Goal: Transaction & Acquisition: Purchase product/service

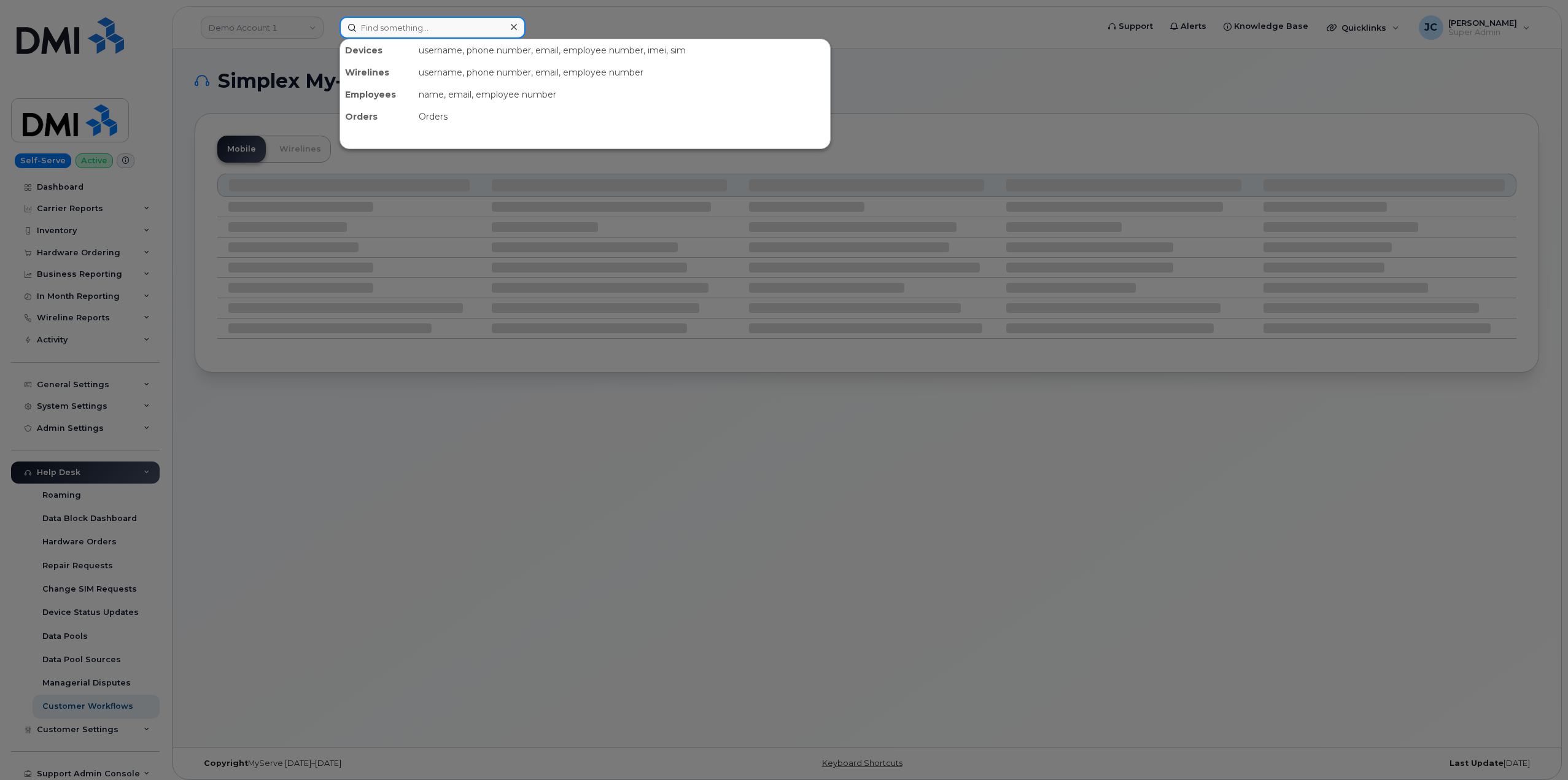
click at [406, 29] on input at bounding box center [432, 27] width 186 height 22
drag, startPoint x: 409, startPoint y: 29, endPoint x: 296, endPoint y: 23, distance: 113.2
click at [330, 23] on div "veral raval No results" at bounding box center [714, 27] width 769 height 22
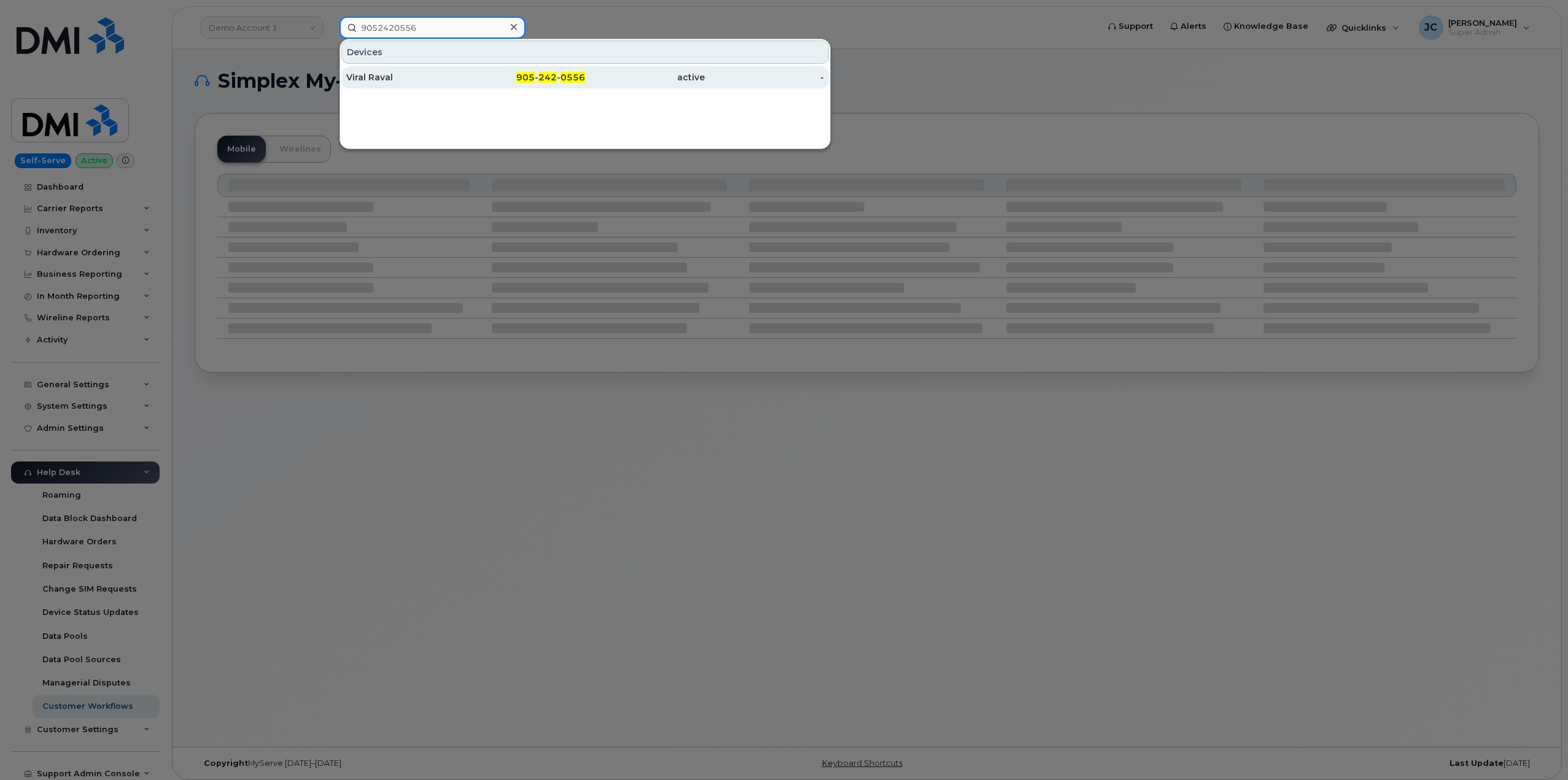
type input "9052420556"
click at [377, 79] on div "Viral Raval" at bounding box center [406, 77] width 120 height 12
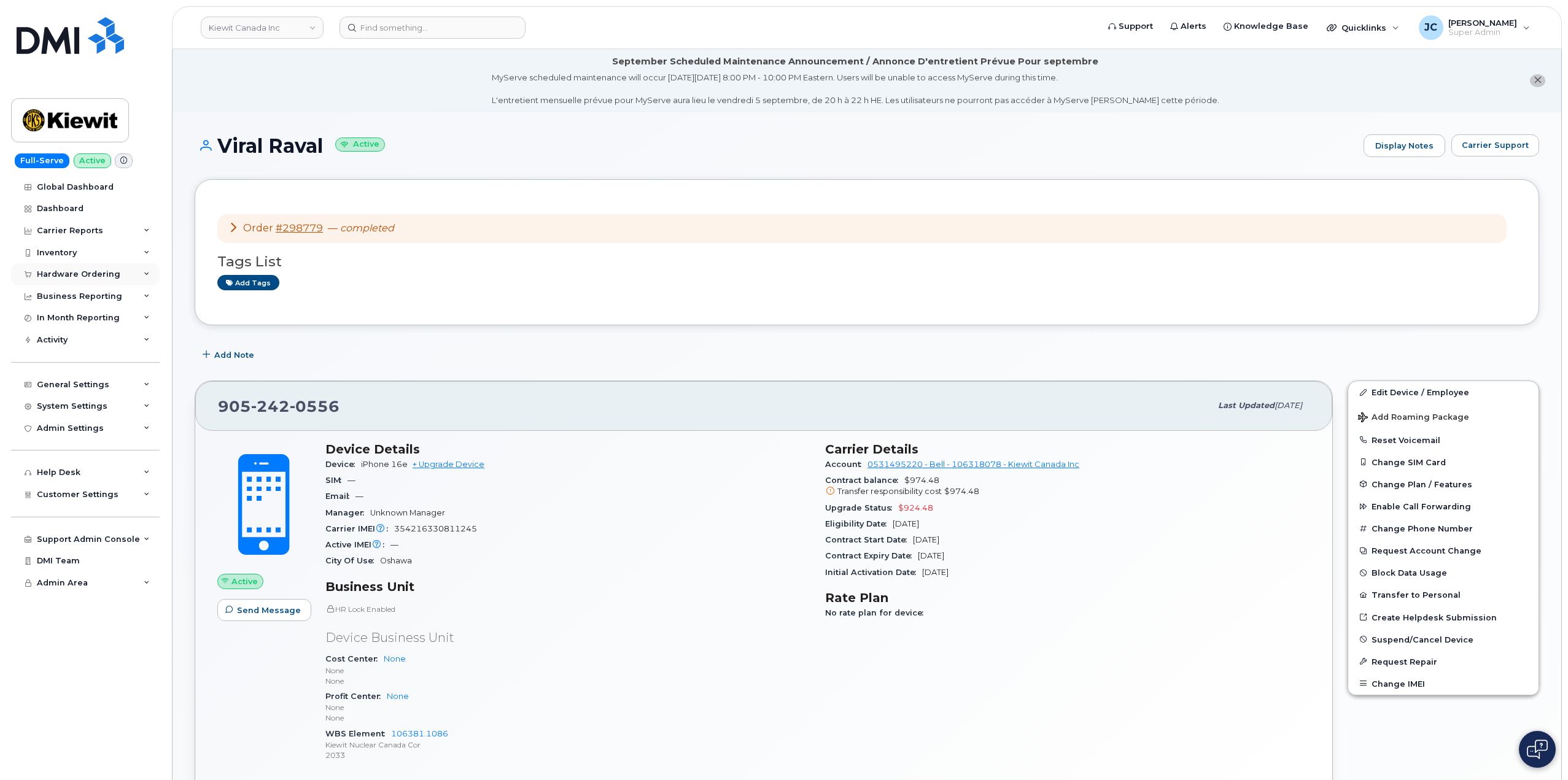
click at [146, 272] on icon at bounding box center [146, 274] width 6 height 6
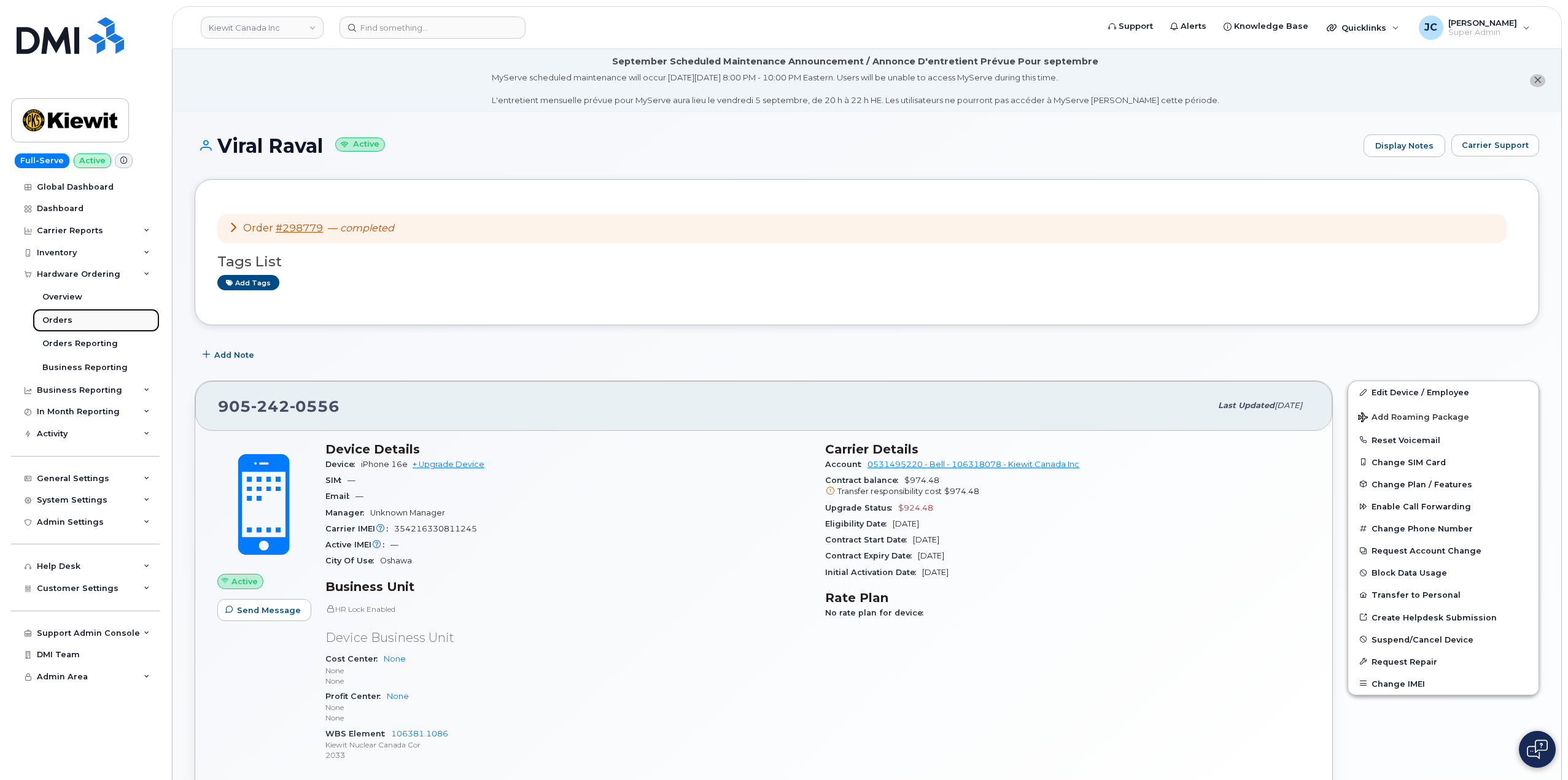
click at [62, 318] on div "Orders" at bounding box center [57, 320] width 30 height 11
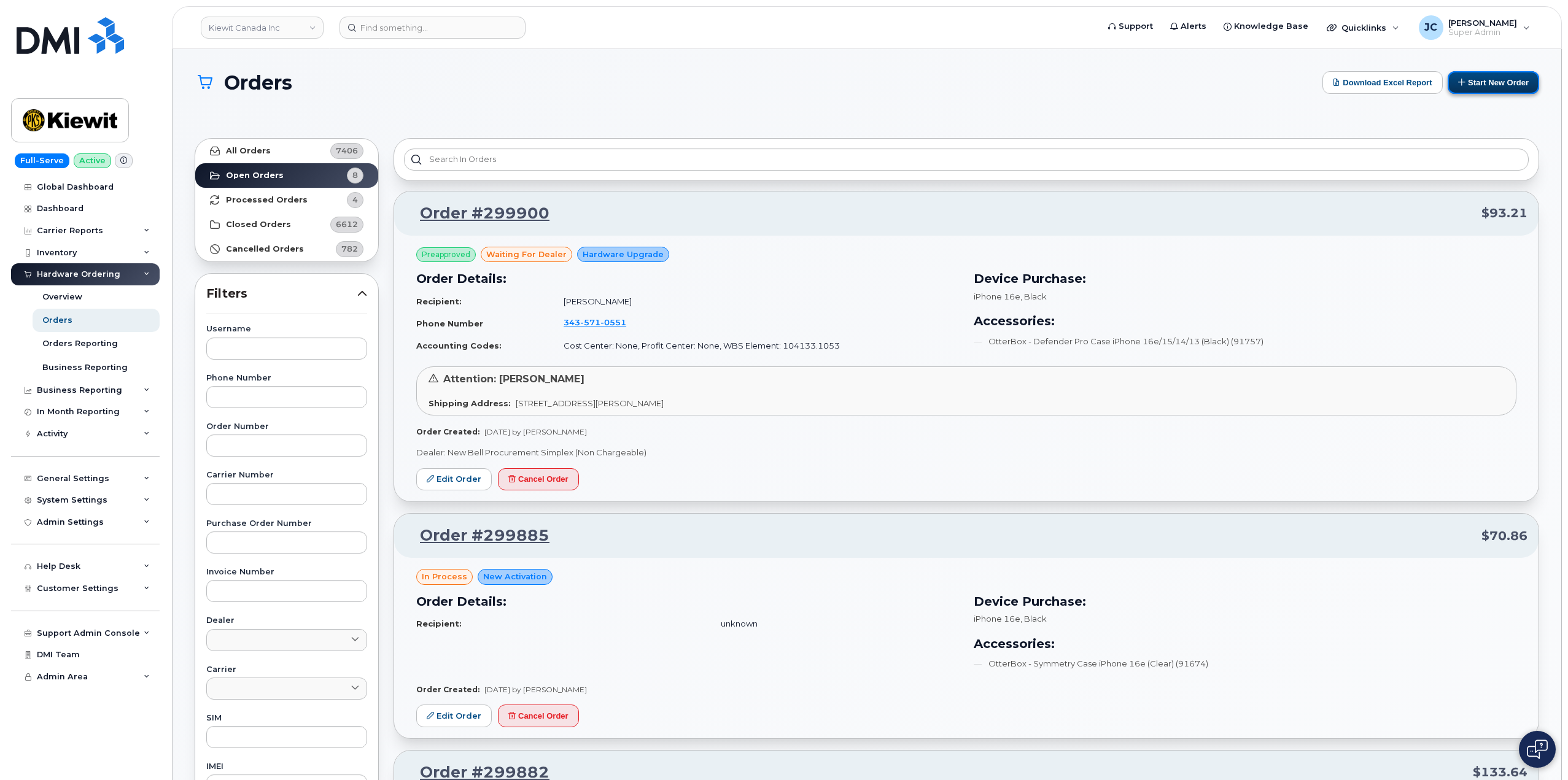
click at [1496, 77] on button "Start New Order" at bounding box center [1493, 82] width 92 height 22
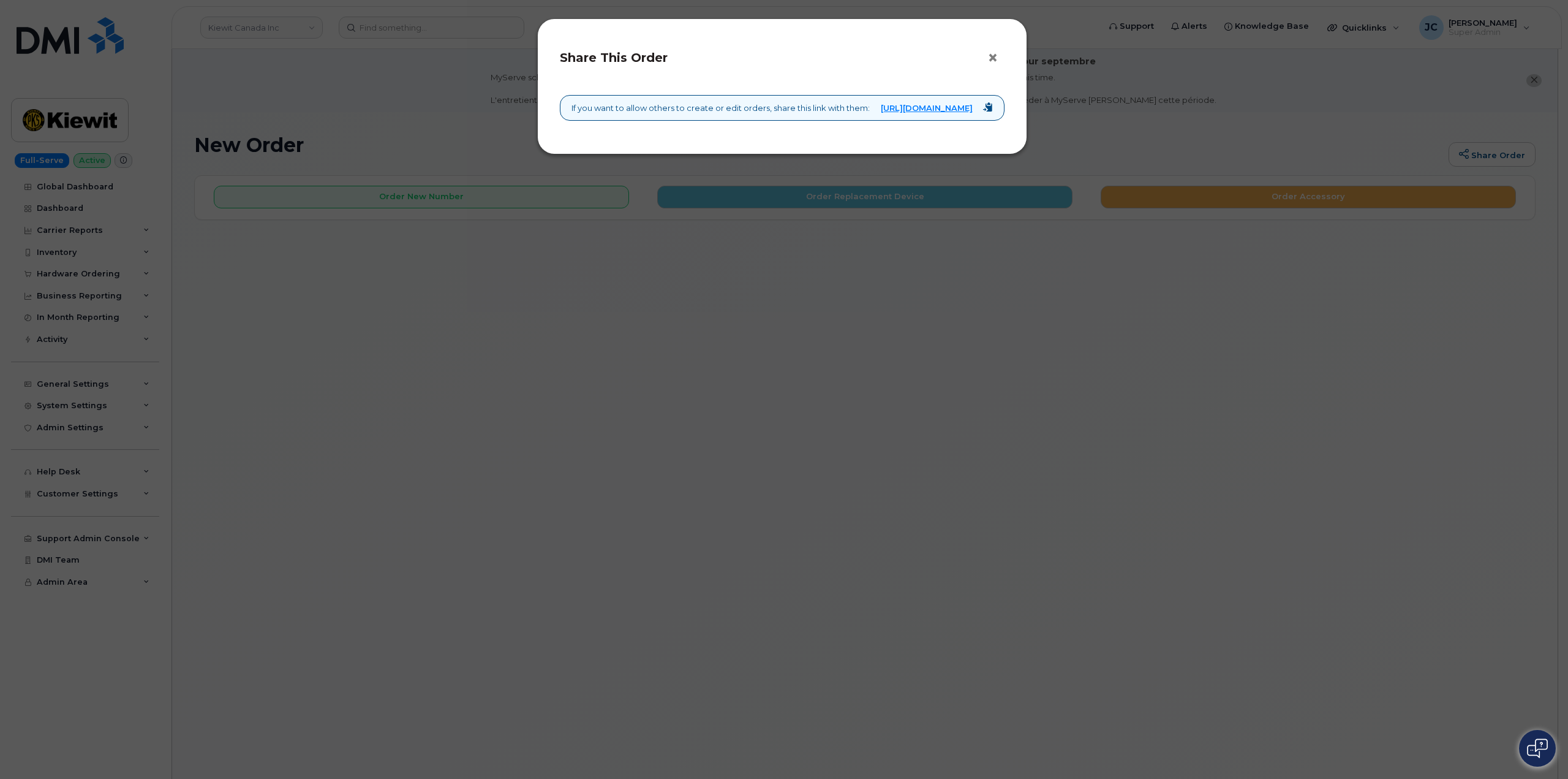
click at [996, 61] on button "×" at bounding box center [995, 58] width 17 height 18
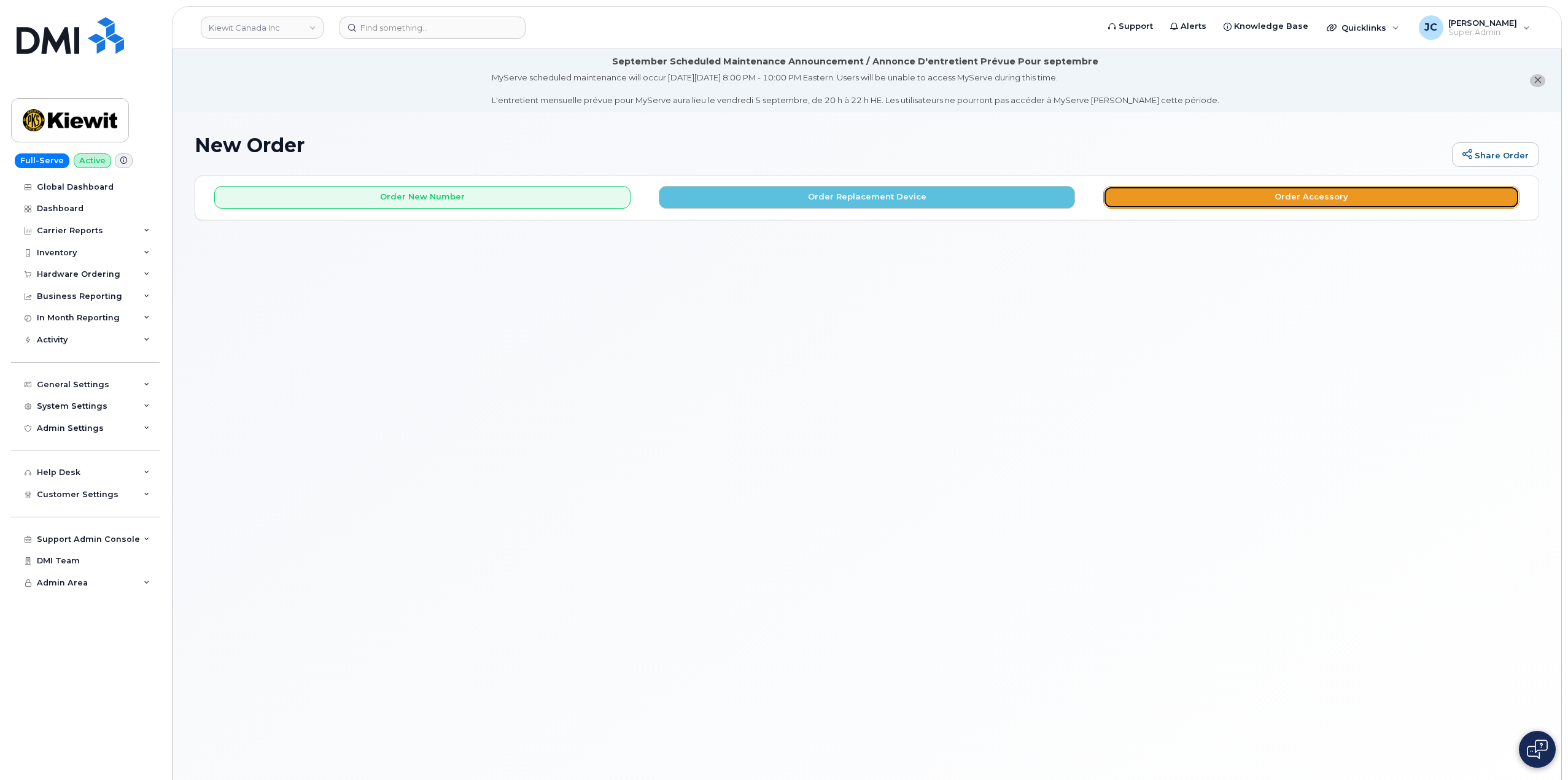
click at [1290, 201] on button "Order Accessory" at bounding box center [1312, 196] width 416 height 22
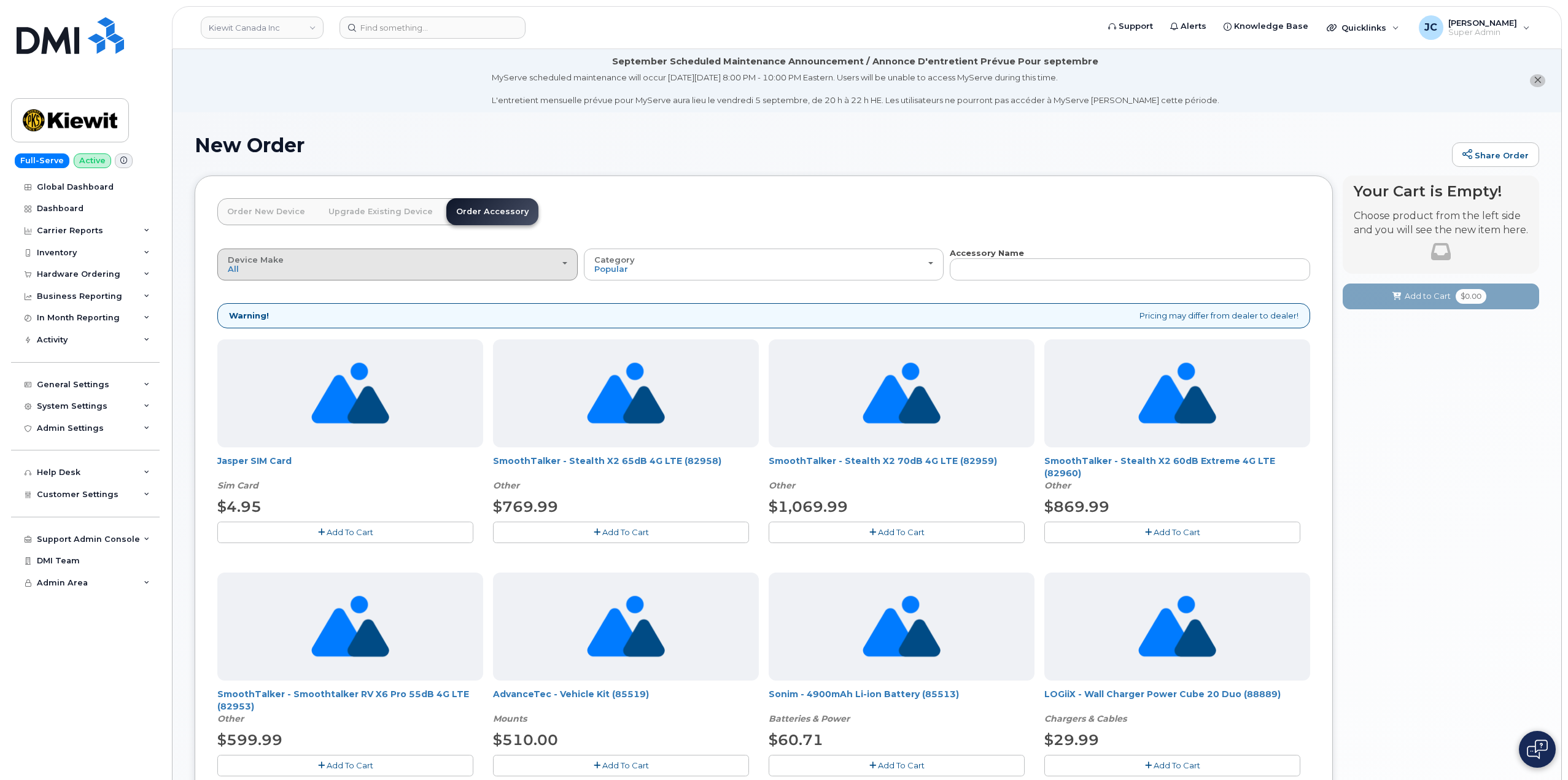
click at [562, 264] on span "button" at bounding box center [565, 263] width 5 height 2
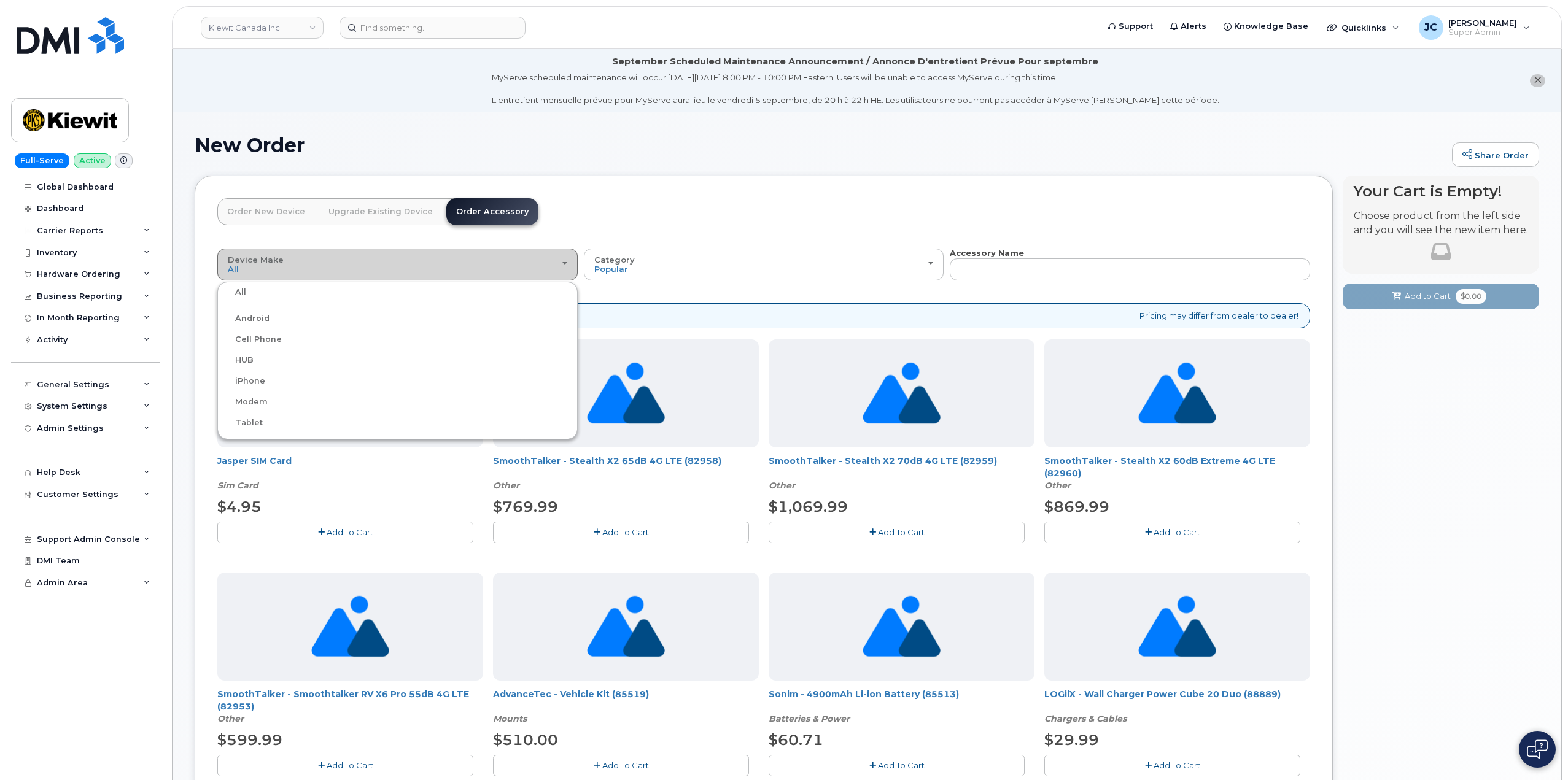
scroll to position [62, 0]
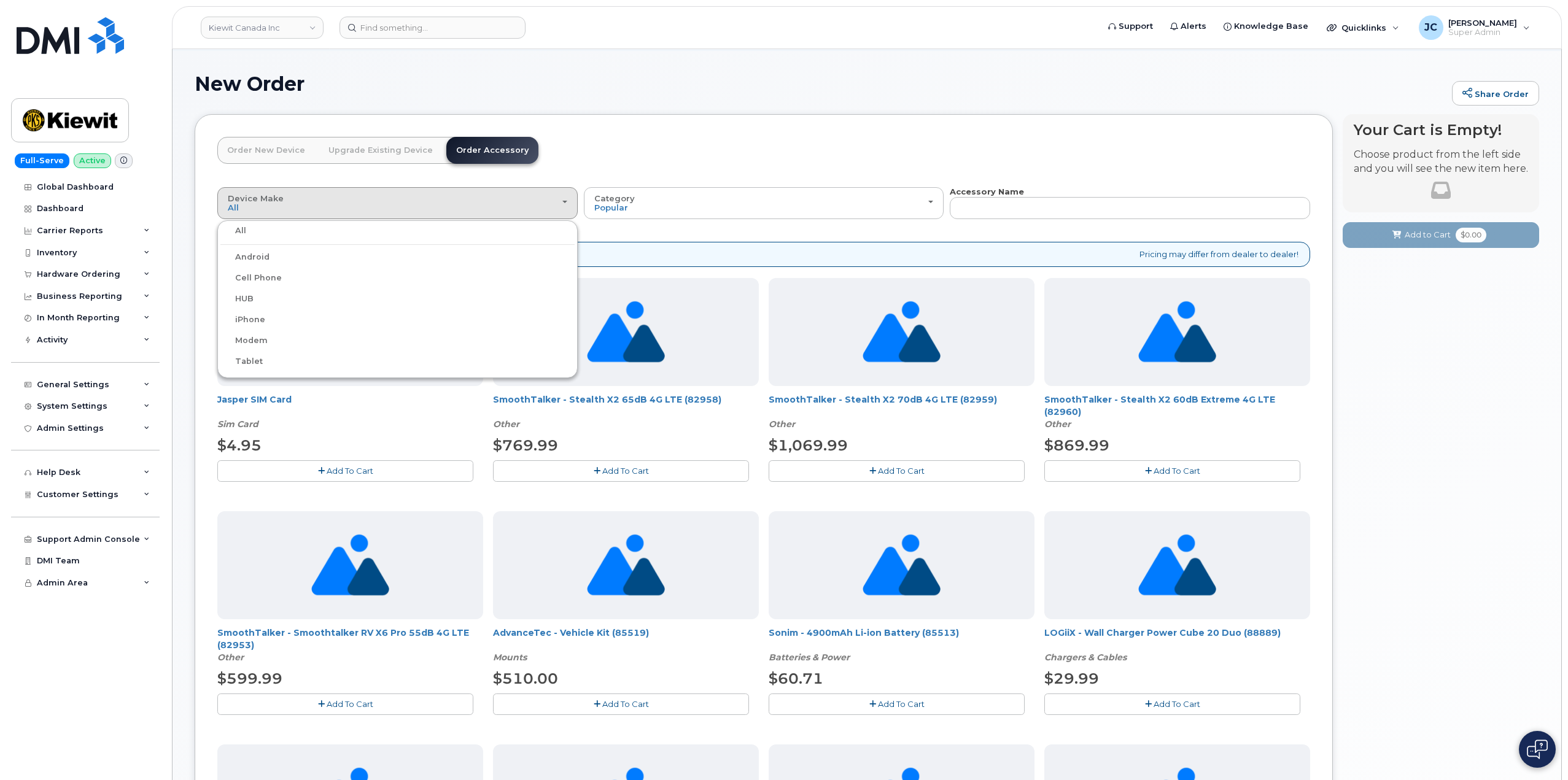
click at [258, 318] on label "iPhone" at bounding box center [243, 320] width 45 height 15
click at [0, 0] on input "iPhone" at bounding box center [0, 0] width 0 height 0
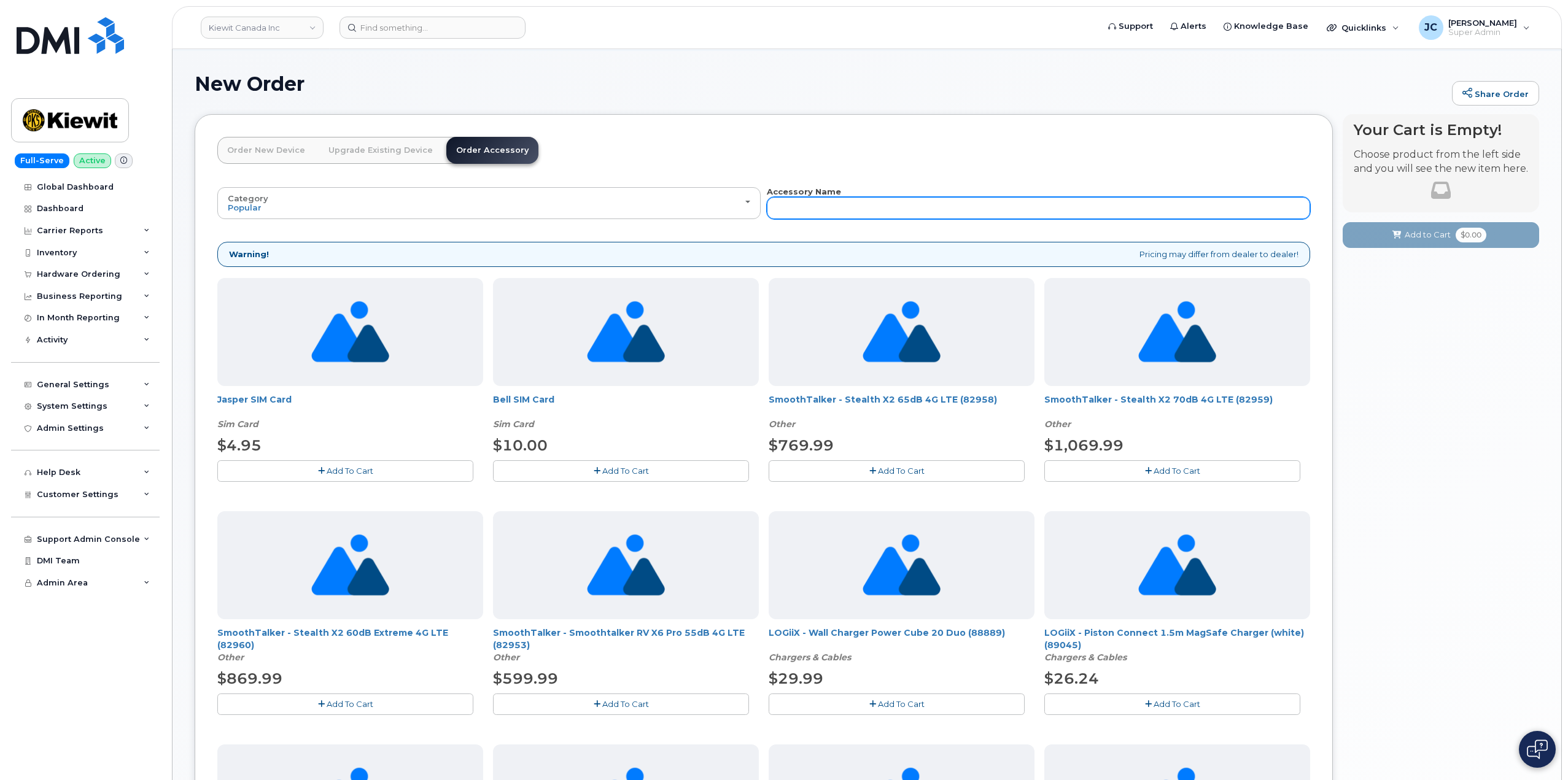
click at [1012, 211] on input "text" at bounding box center [1038, 208] width 543 height 22
type input "case"
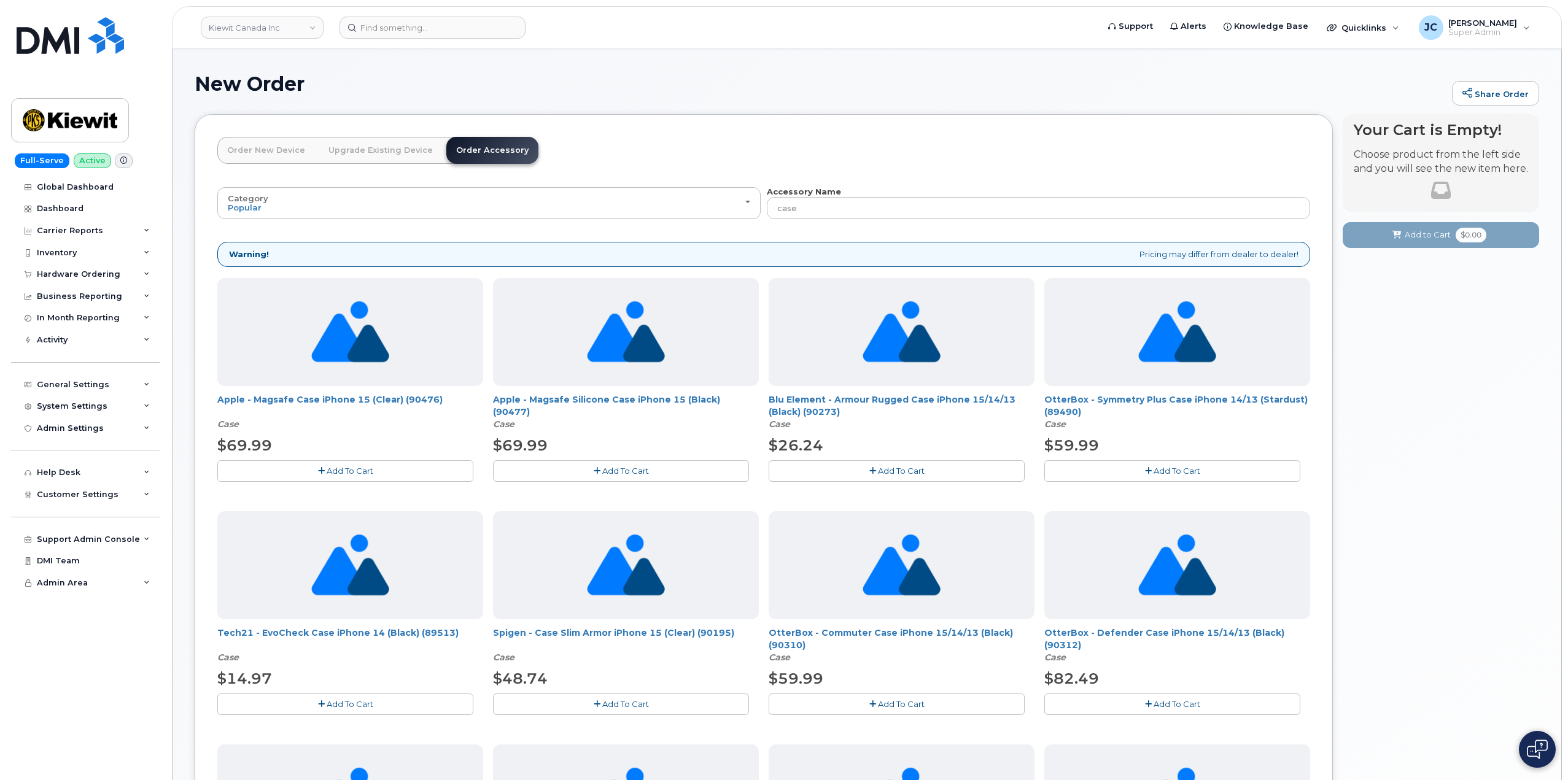
scroll to position [122, 0]
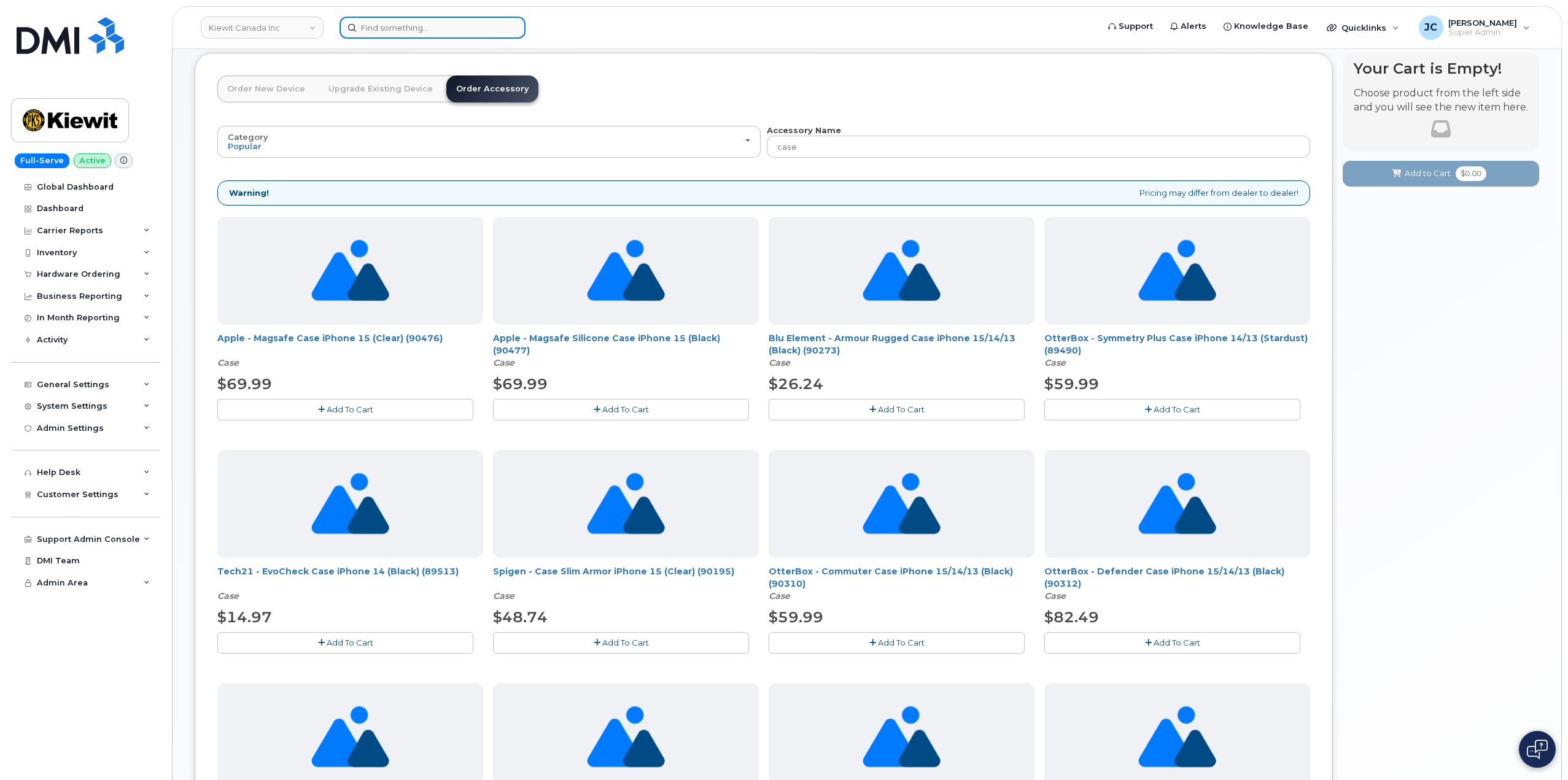
click at [435, 27] on input at bounding box center [432, 27] width 186 height 22
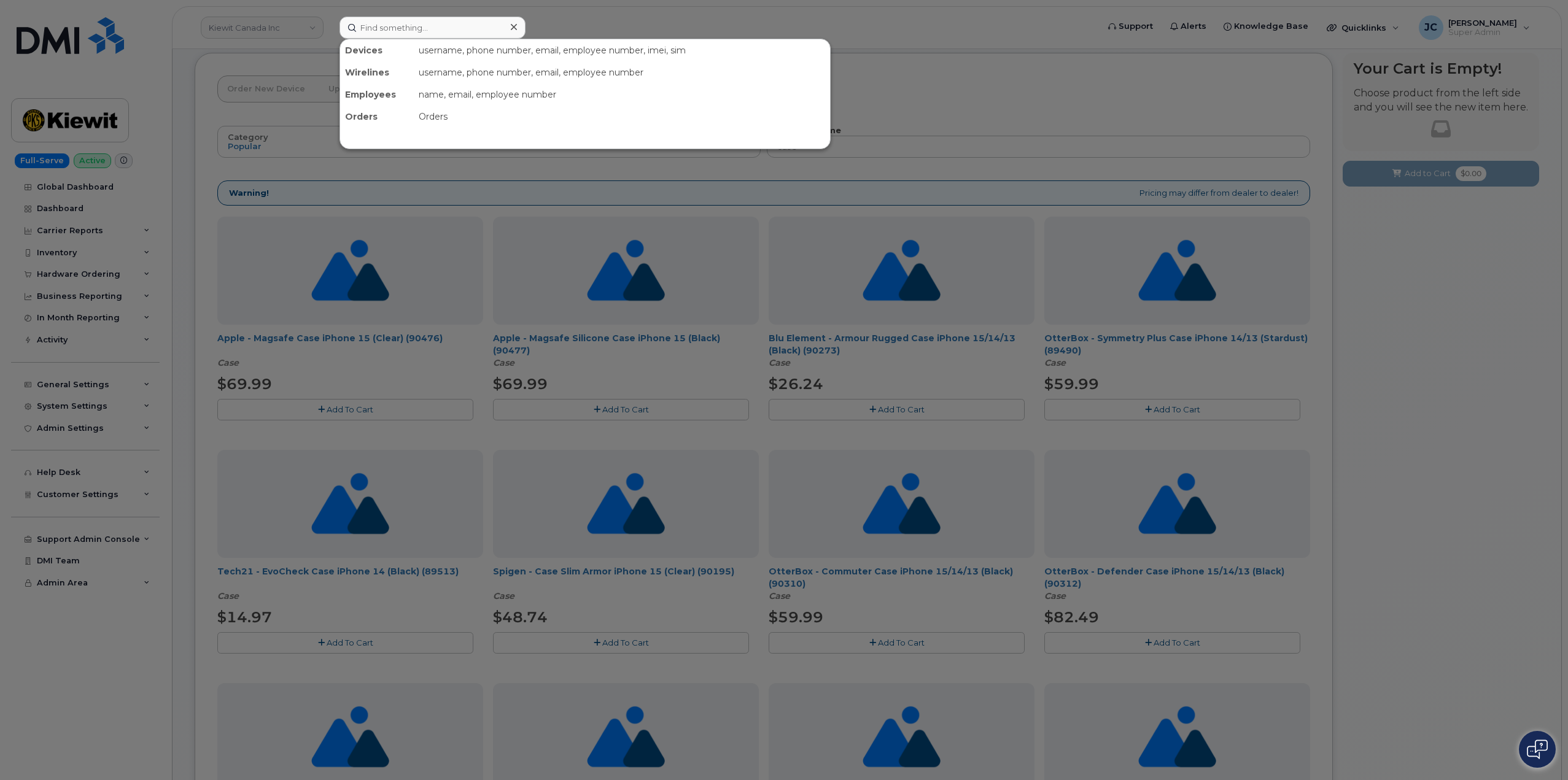
drag, startPoint x: 1421, startPoint y: 330, endPoint x: 1348, endPoint y: 291, distance: 82.8
click at [1418, 331] on div at bounding box center [784, 390] width 1568 height 780
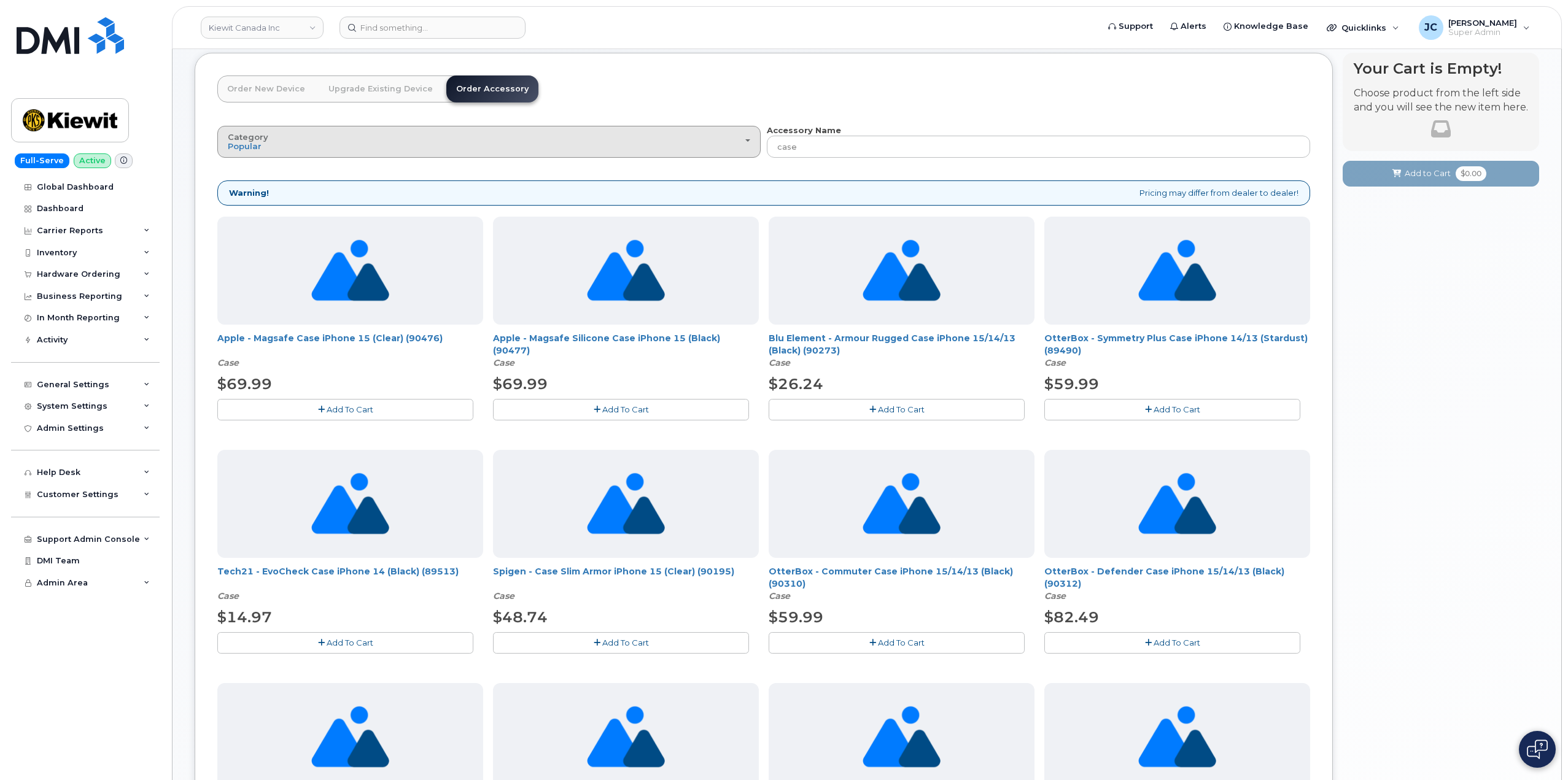
click at [426, 144] on div "Category Popular" at bounding box center [488, 142] width 522 height 19
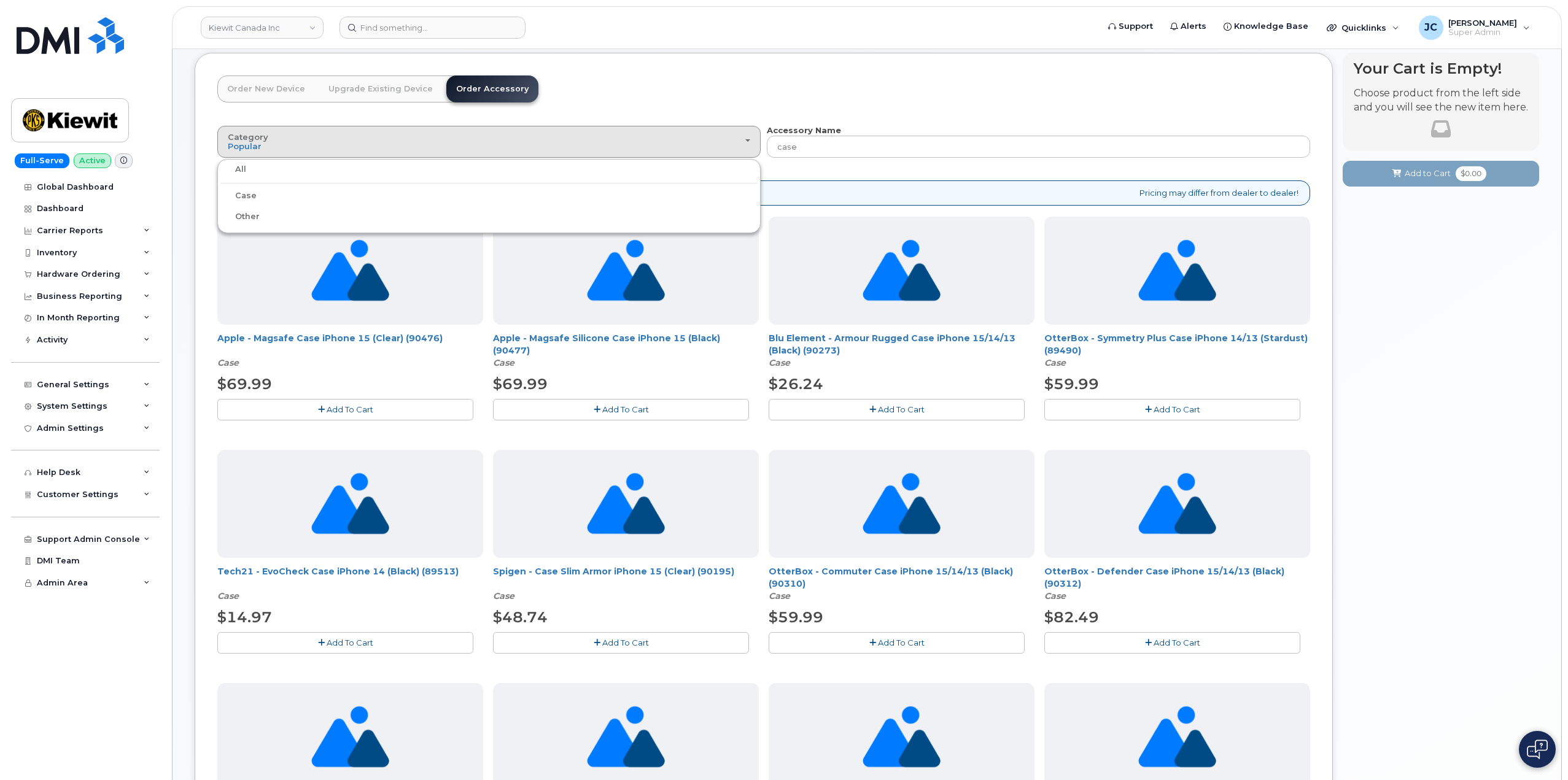
click at [241, 196] on label "Case" at bounding box center [238, 196] width 36 height 15
click at [0, 0] on input "Case" at bounding box center [0, 0] width 0 height 0
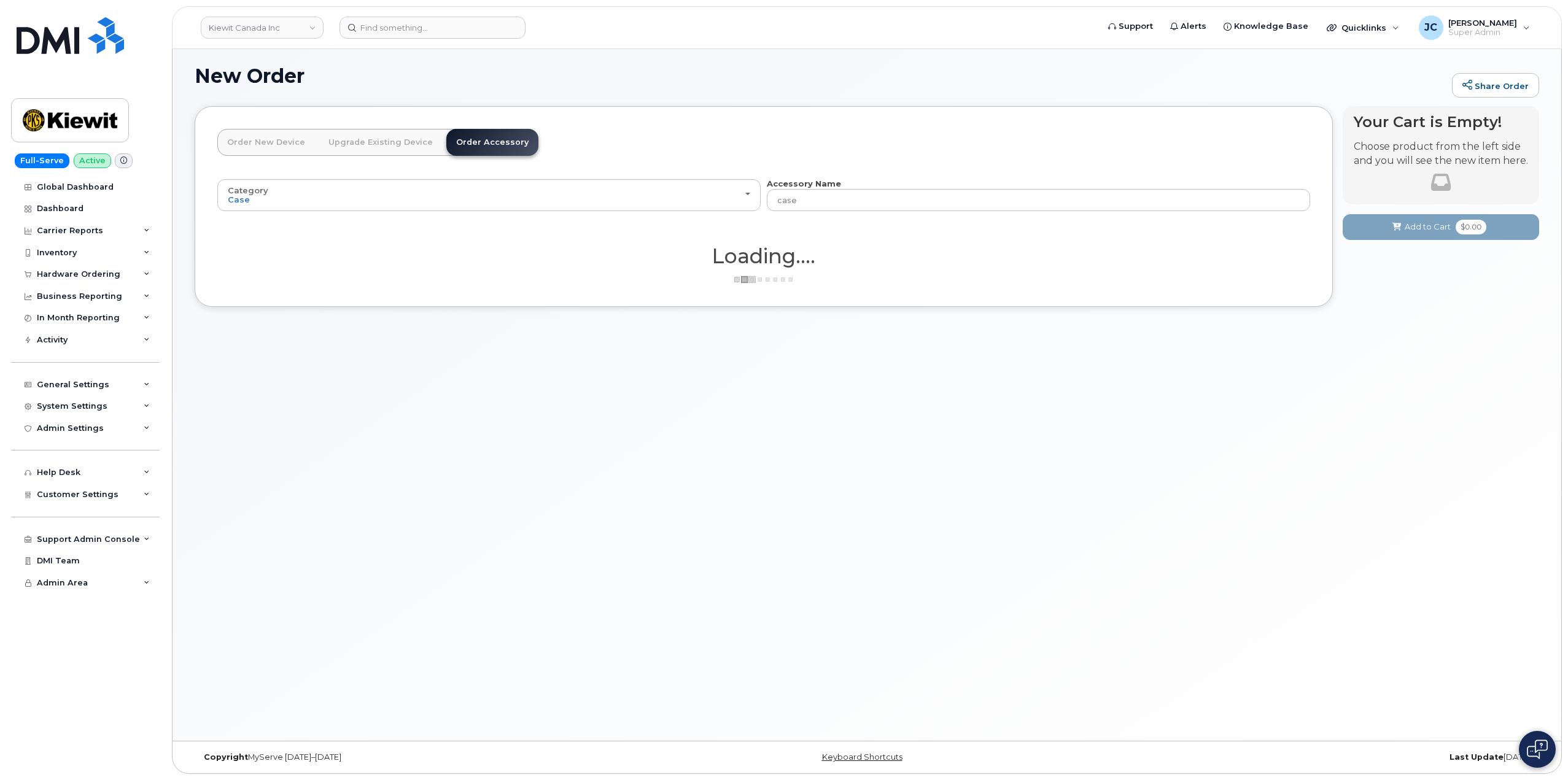
scroll to position [69, 0]
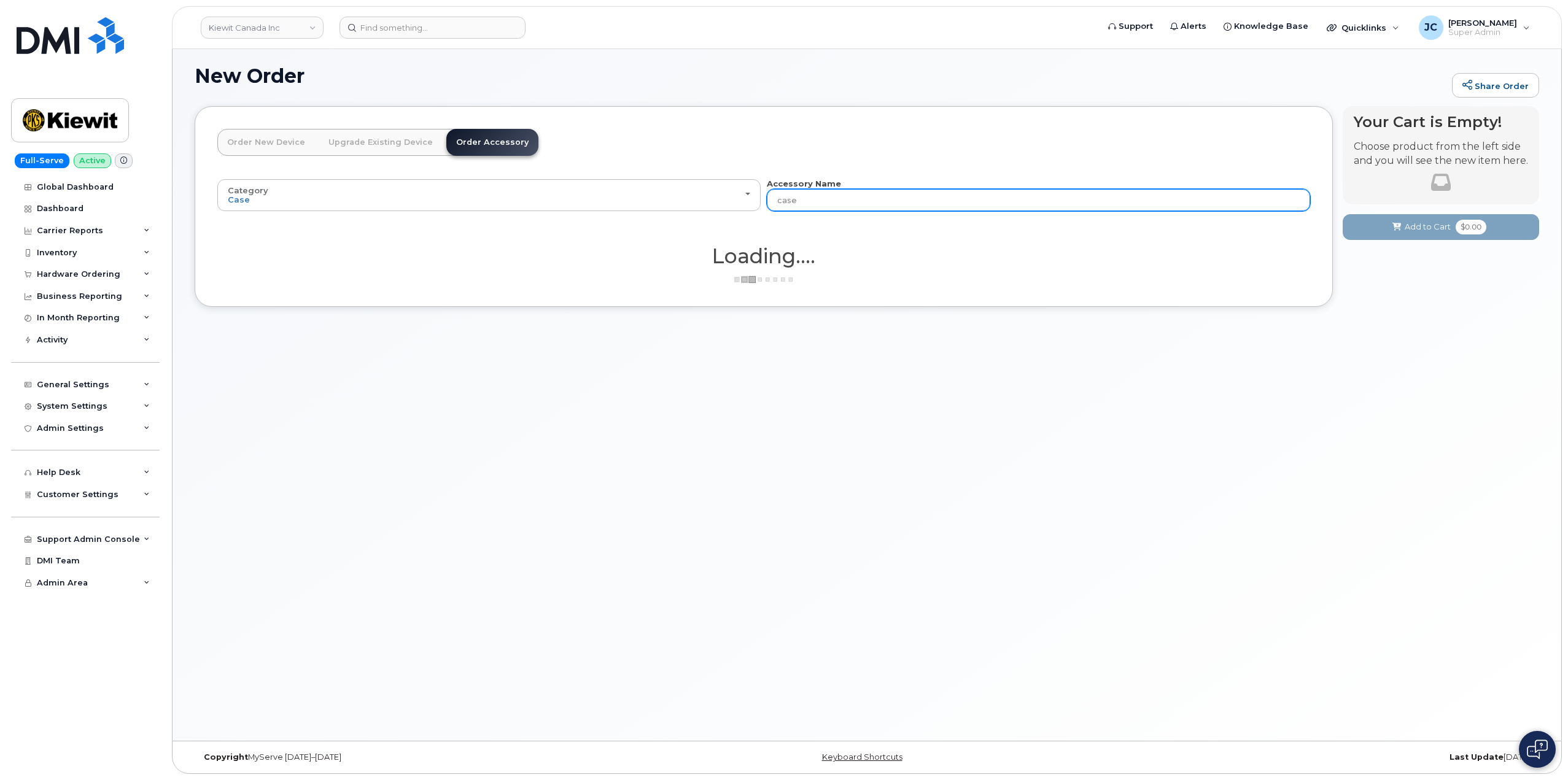
click at [836, 198] on input "case" at bounding box center [1038, 200] width 543 height 22
drag, startPoint x: 837, startPoint y: 198, endPoint x: 776, endPoint y: 201, distance: 61.1
click at [776, 201] on input "case" at bounding box center [1038, 200] width 543 height 22
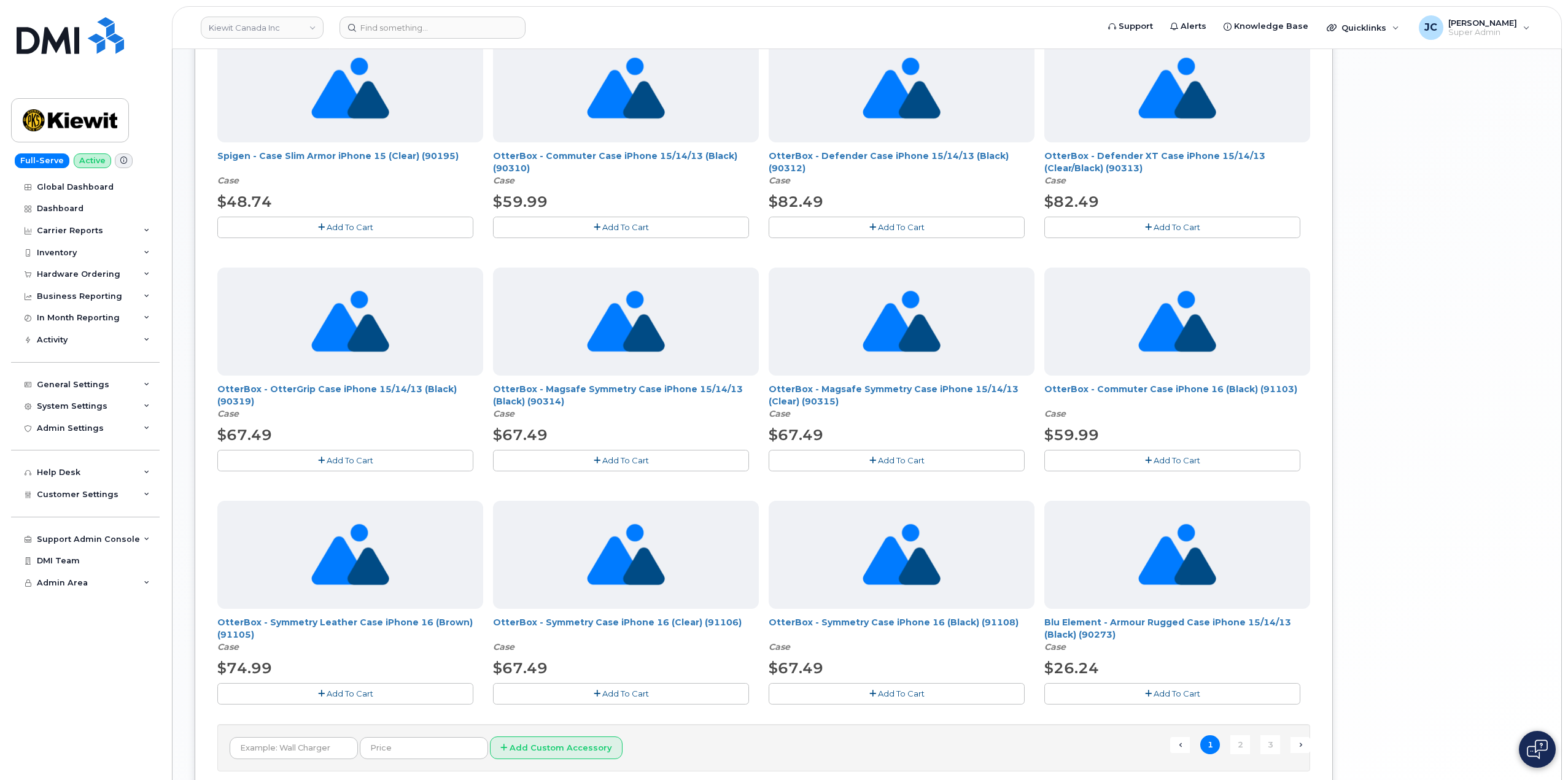
scroll to position [644, 0]
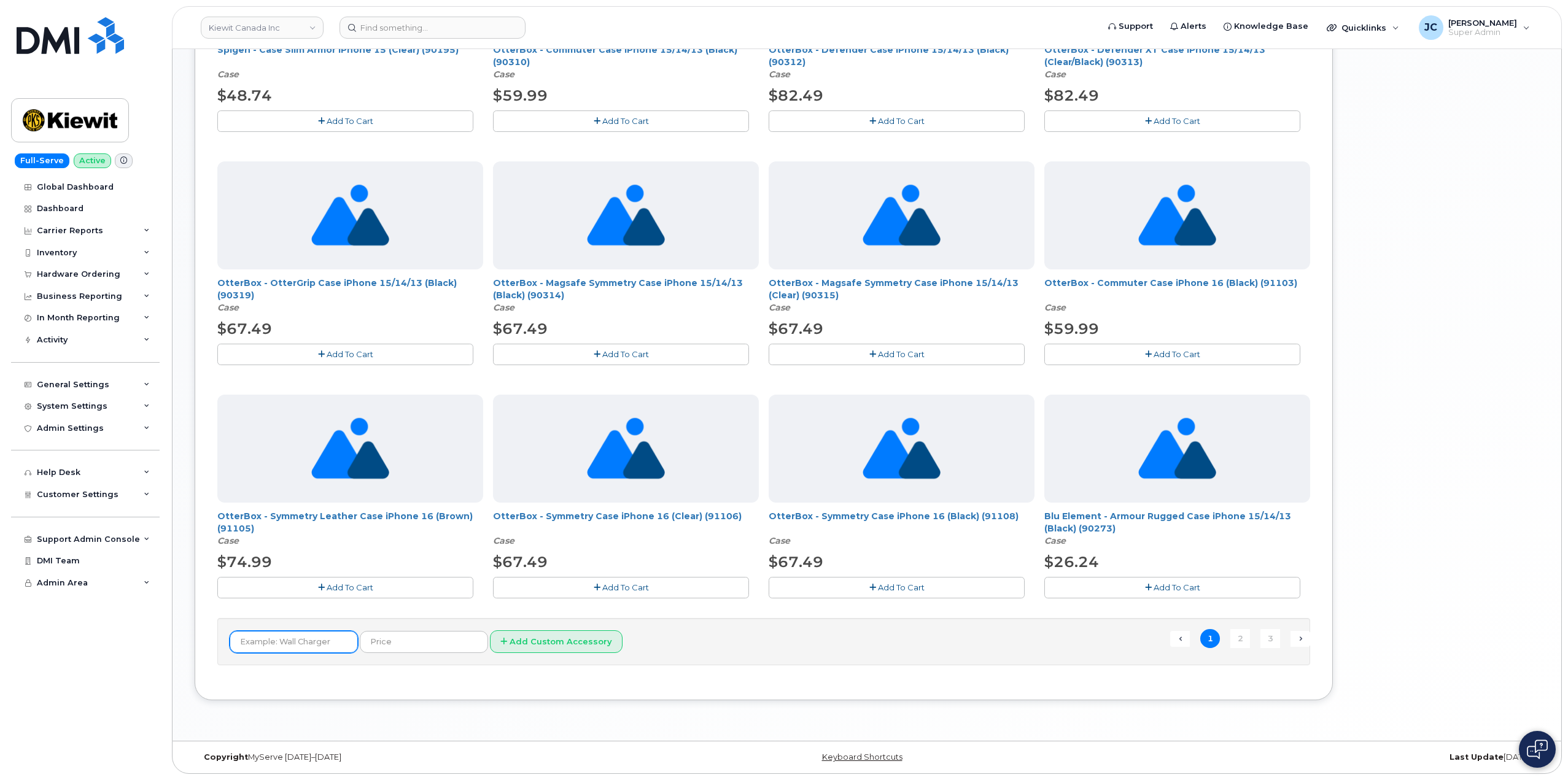
click at [327, 639] on input "text" at bounding box center [294, 642] width 128 height 22
type input "case"
click at [407, 643] on input "text" at bounding box center [424, 642] width 128 height 22
type input "1"
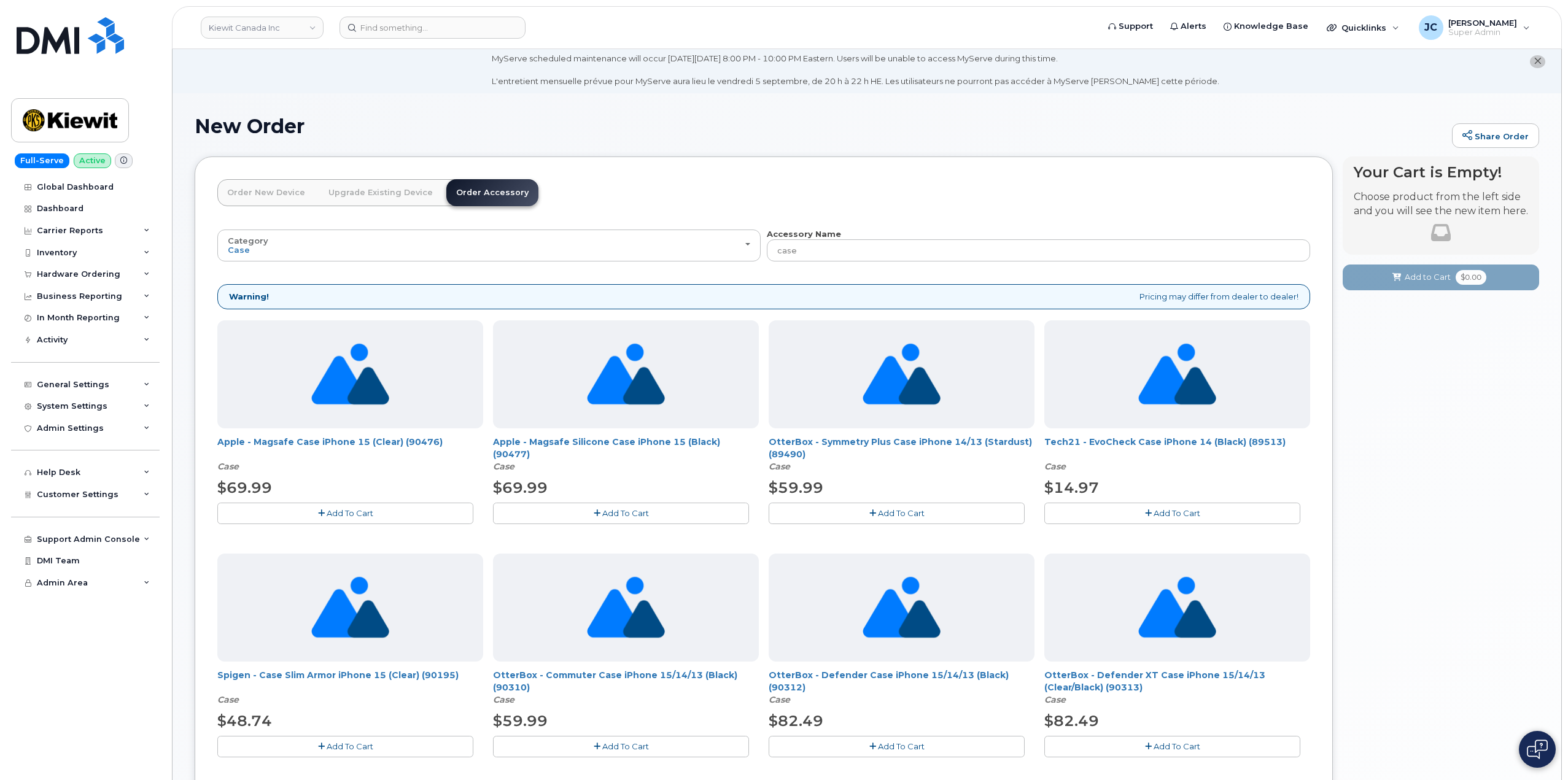
scroll to position [0, 0]
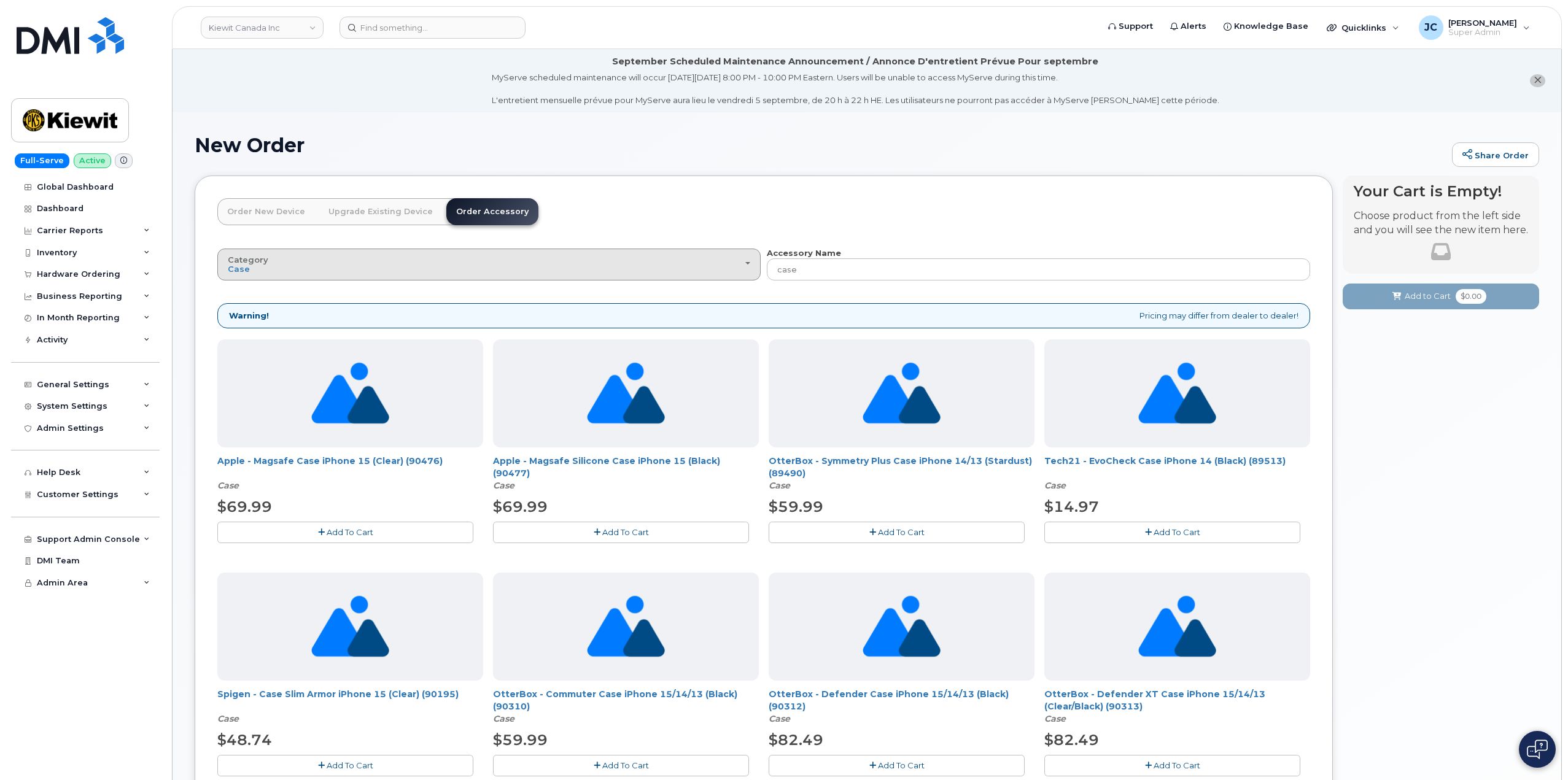
click at [284, 276] on button "Category Case" at bounding box center [489, 265] width 543 height 32
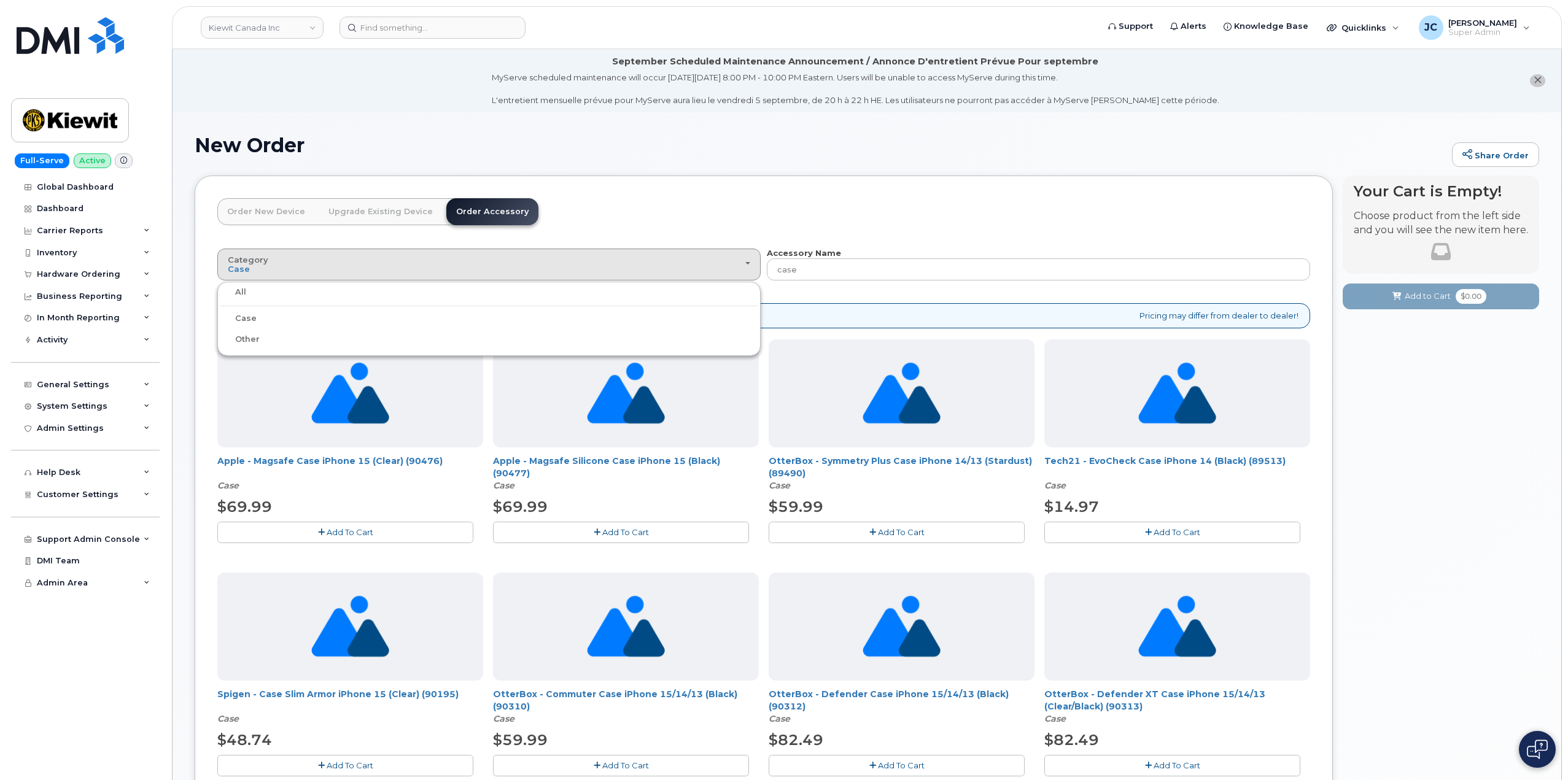
drag, startPoint x: 450, startPoint y: 246, endPoint x: 568, endPoint y: 237, distance: 118.3
click at [450, 246] on div "Order New Device Upgrade Existing Device Order Accessory Order new device and n…" at bounding box center [378, 222] width 321 height 49
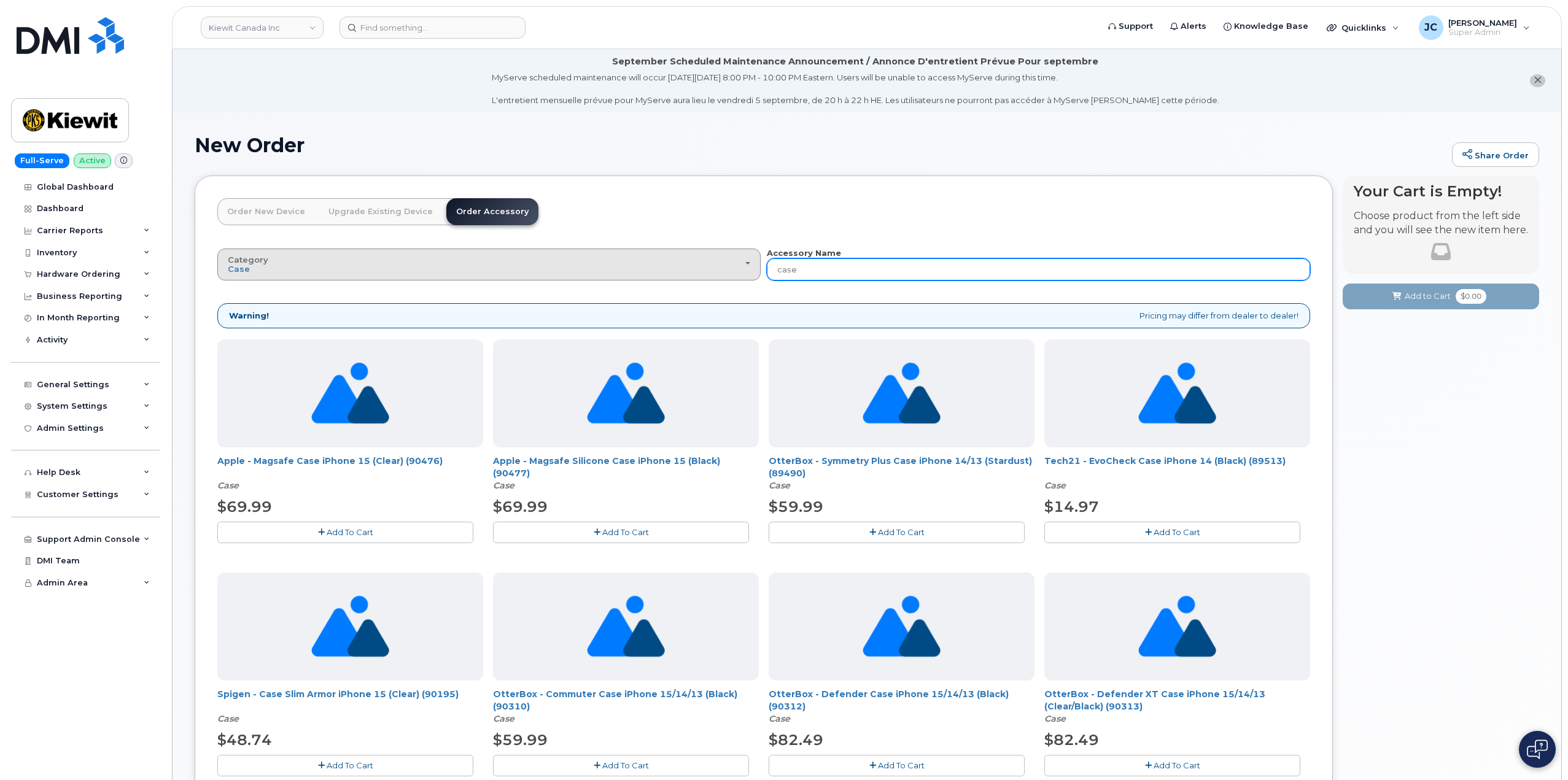
drag, startPoint x: 815, startPoint y: 267, endPoint x: 757, endPoint y: 271, distance: 58.1
click at [757, 271] on div "Category Case All Case Other Accessory Name case" at bounding box center [764, 264] width 1093 height 34
type input "apple"
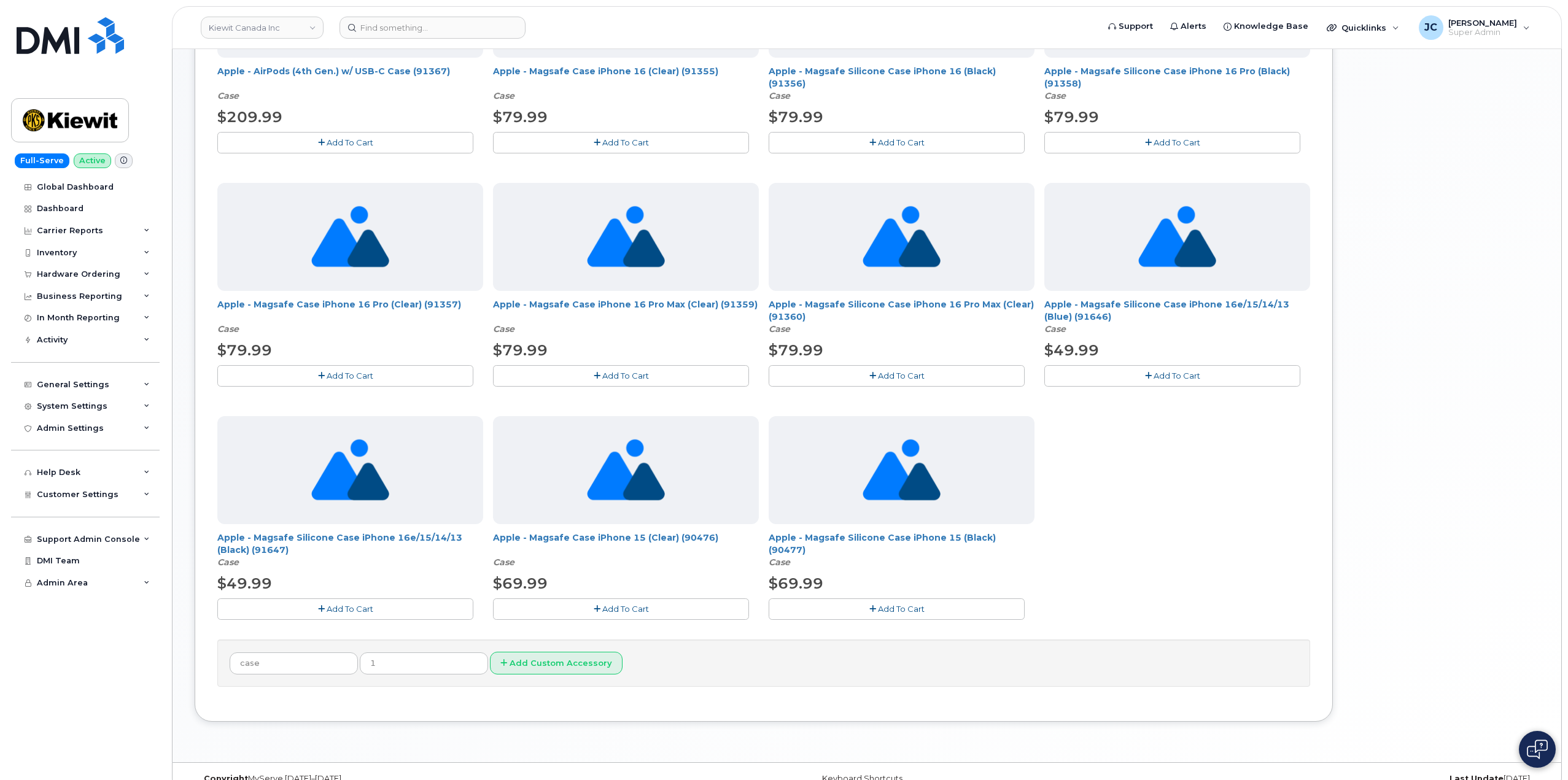
scroll to position [411, 0]
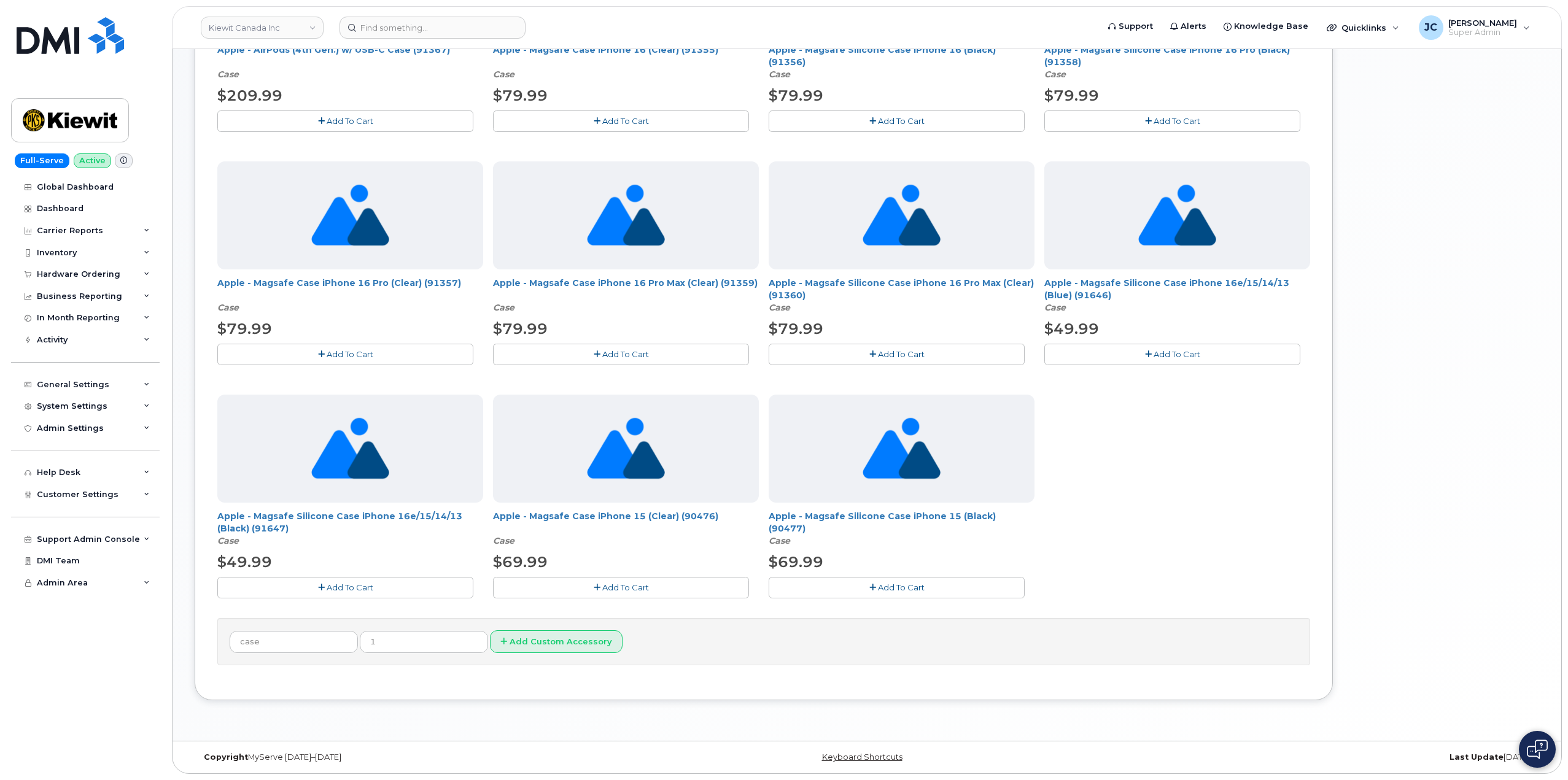
click at [349, 587] on span "Add To Cart" at bounding box center [350, 588] width 47 height 10
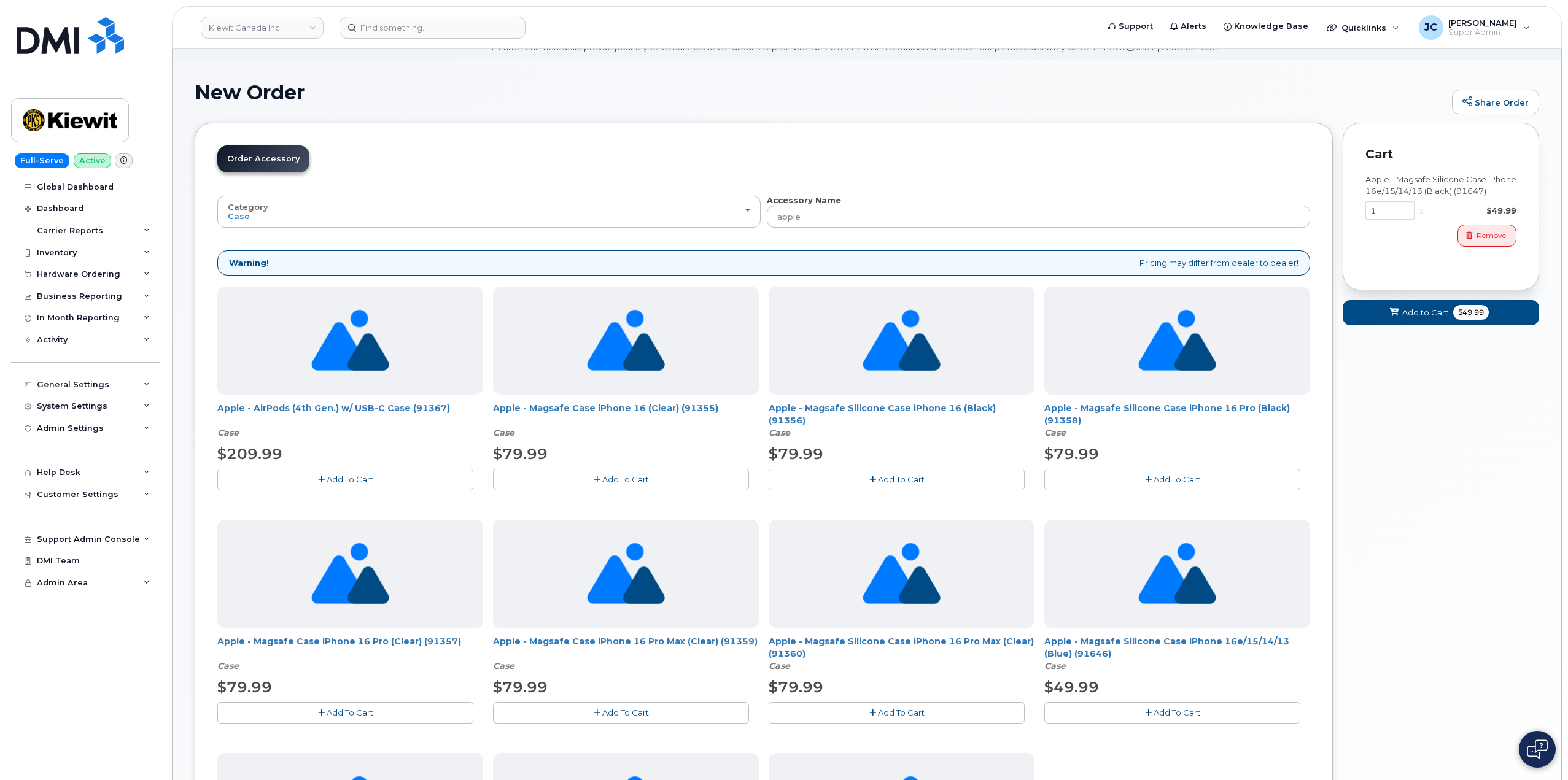
scroll to position [0, 0]
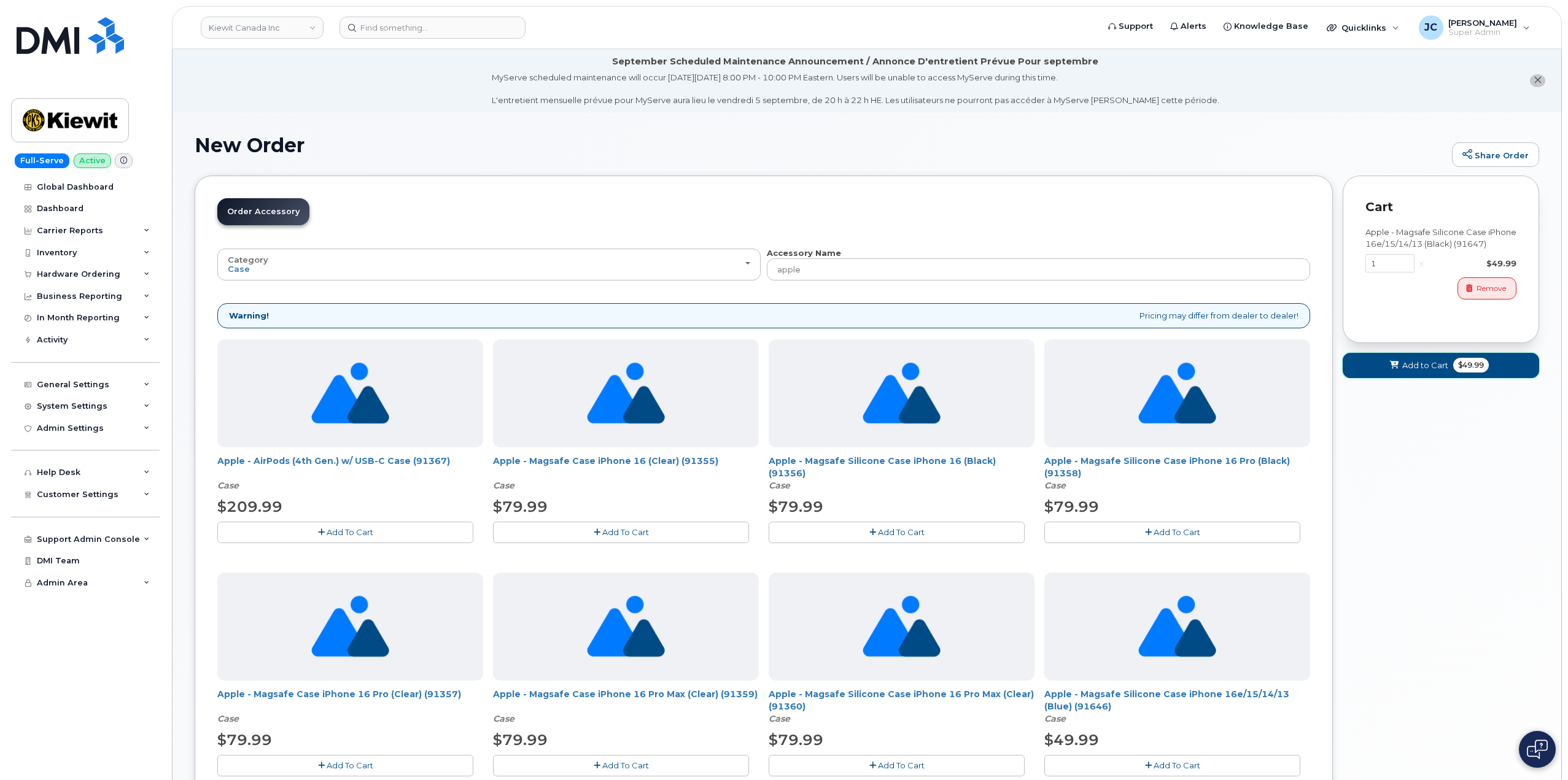
click at [1428, 370] on button "Add to Cart $49.99" at bounding box center [1441, 365] width 197 height 25
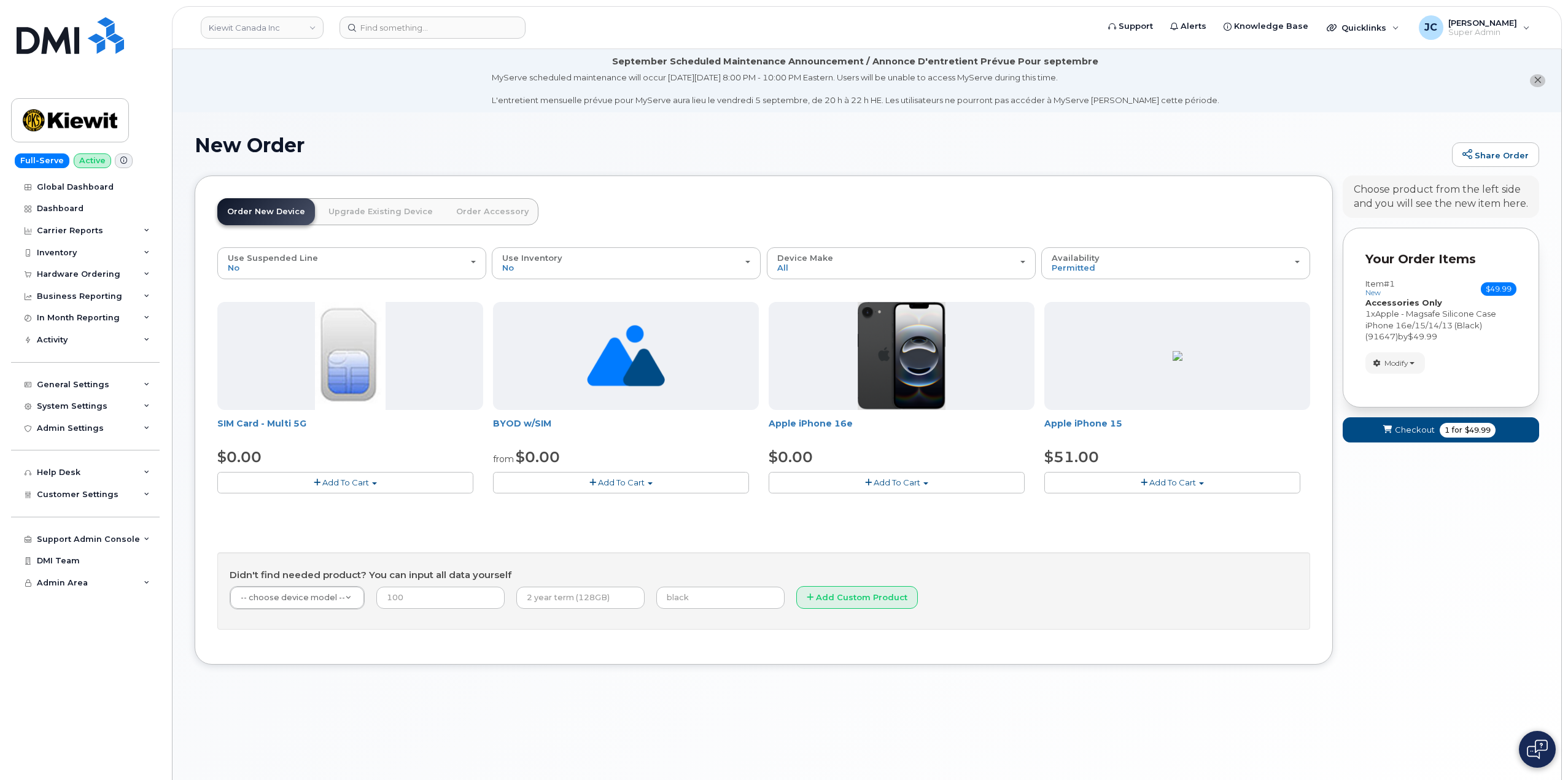
click at [480, 210] on link "Order Accessory" at bounding box center [492, 211] width 92 height 27
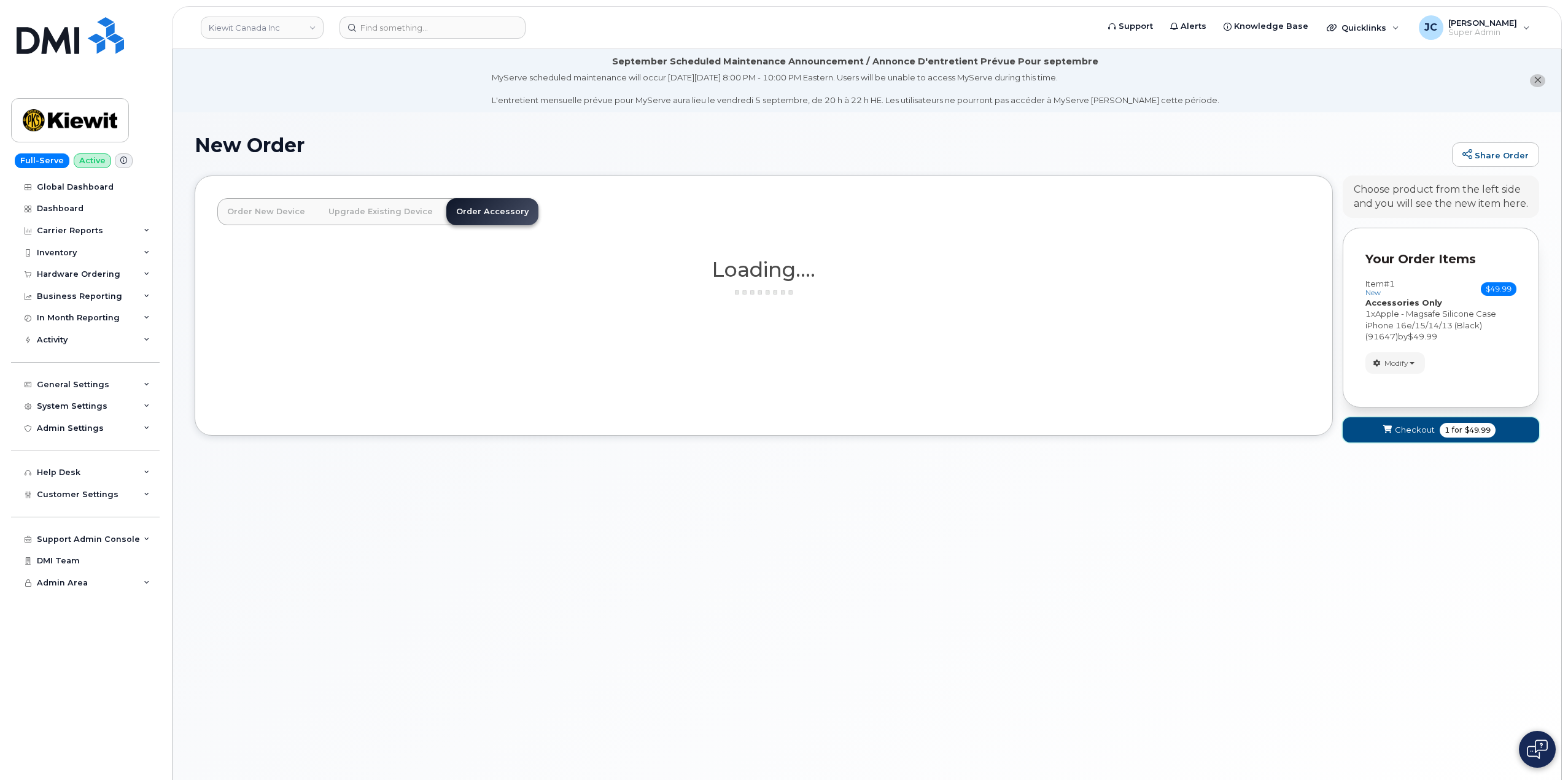
click at [1418, 430] on span "Checkout" at bounding box center [1415, 430] width 40 height 12
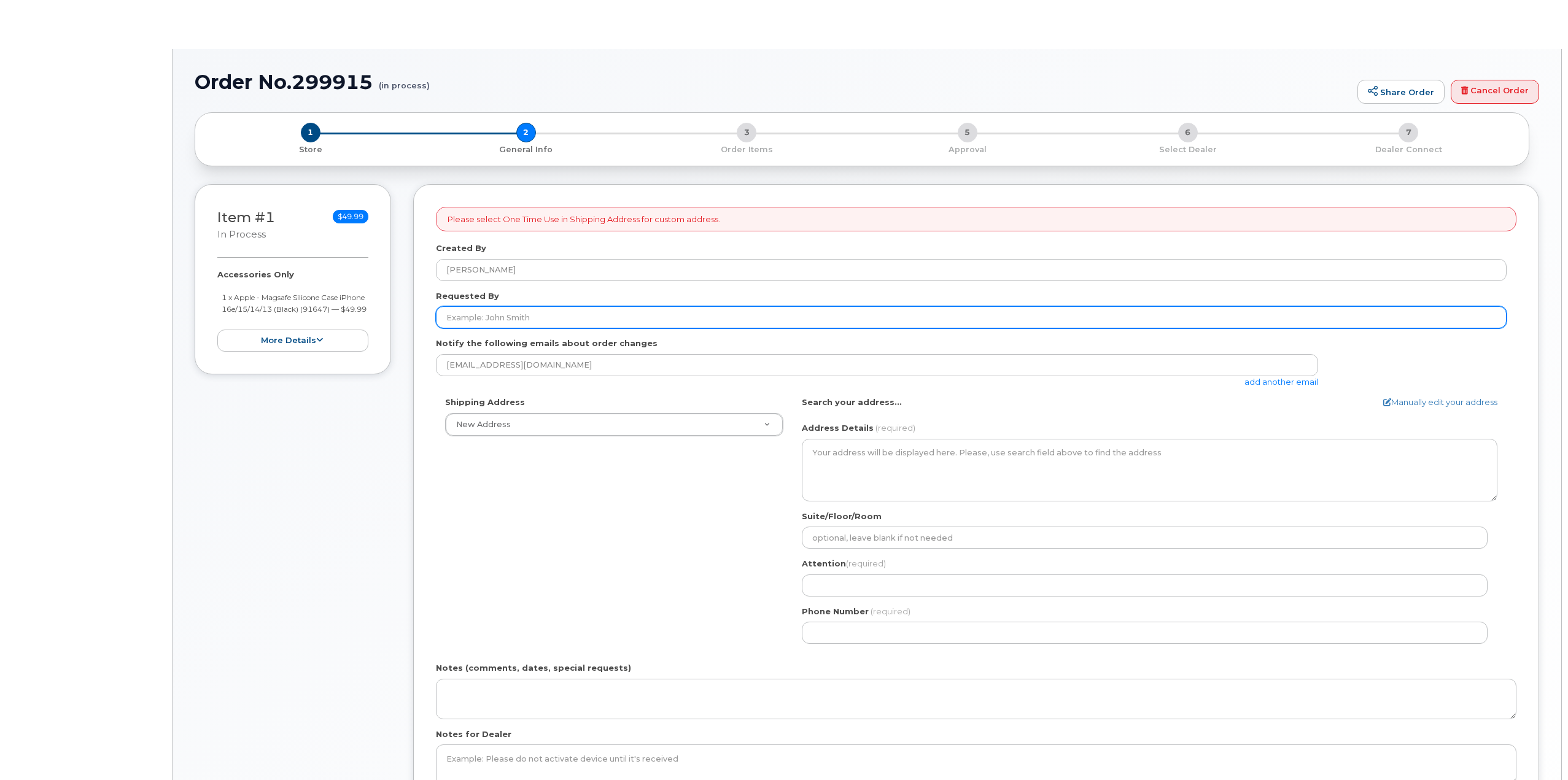
select select
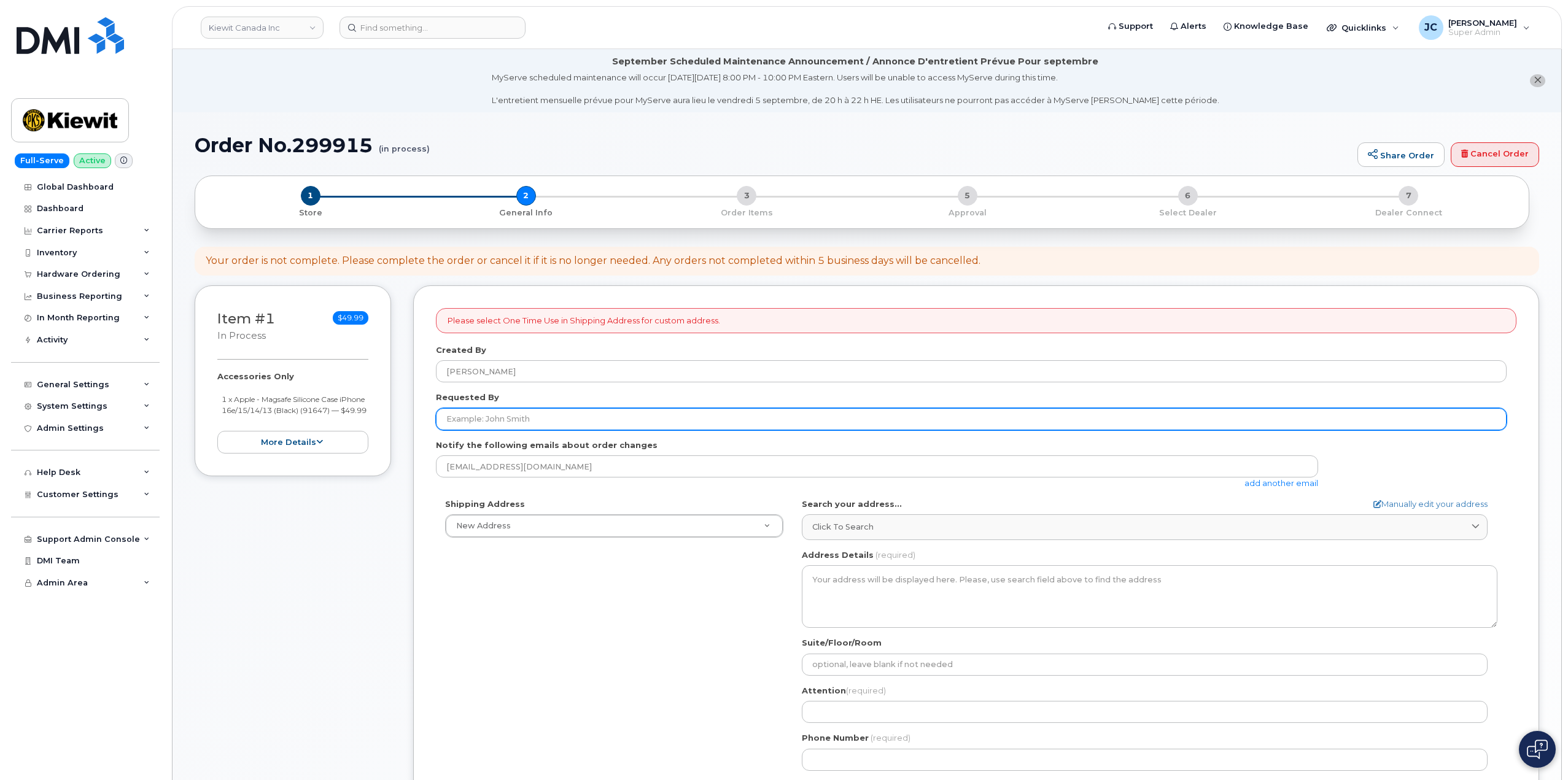
click at [531, 418] on input "Requested By" at bounding box center [971, 419] width 1071 height 22
click at [475, 421] on input "Requested By" at bounding box center [971, 419] width 1071 height 22
paste input "veral raval"
click at [455, 418] on input "veral raval" at bounding box center [971, 419] width 1071 height 22
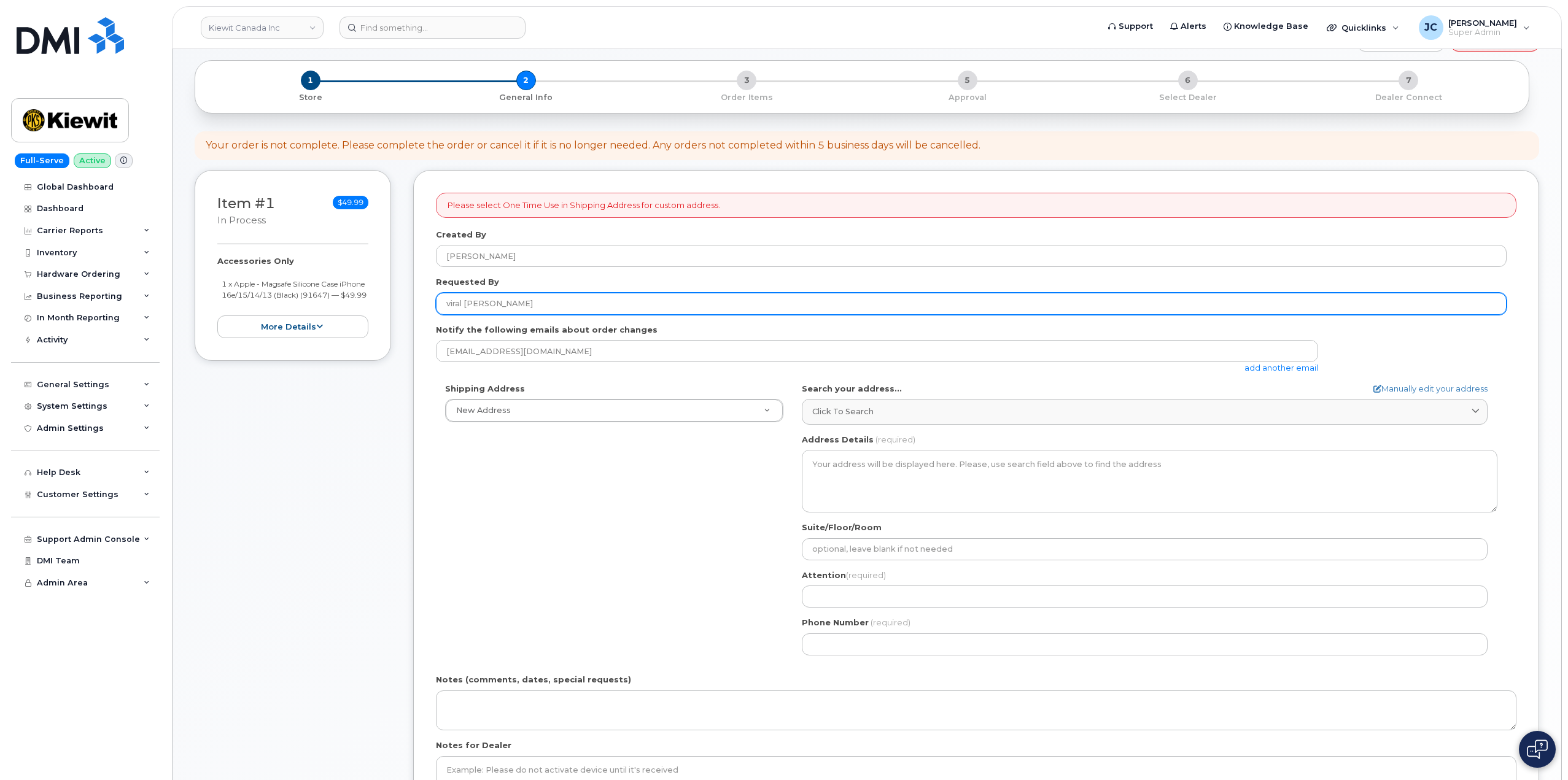
scroll to position [122, 0]
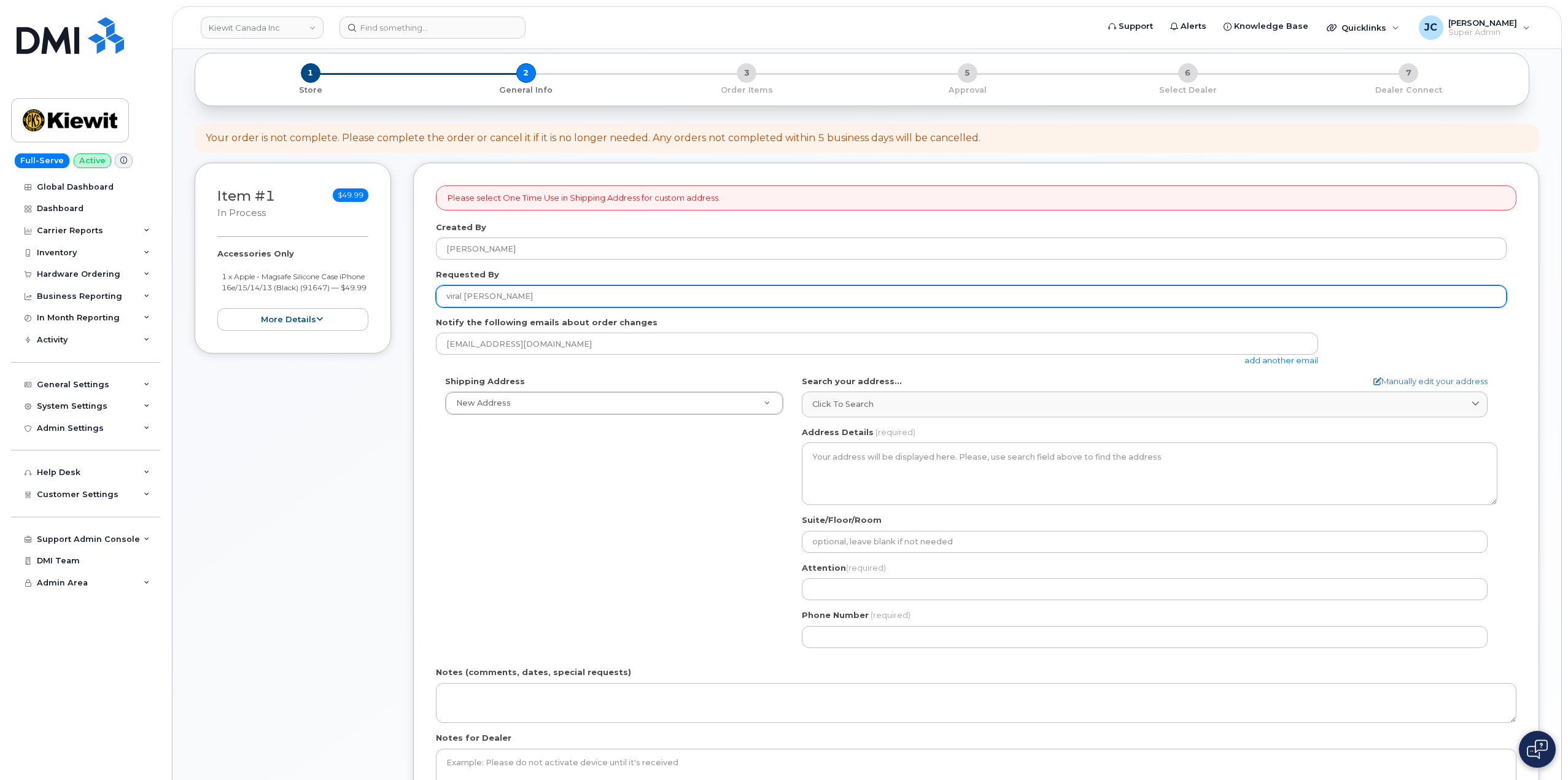
click at [496, 302] on input "viral raval" at bounding box center [971, 296] width 1071 height 22
click at [486, 297] on input "viral raval" at bounding box center [971, 296] width 1071 height 22
drag, startPoint x: 489, startPoint y: 293, endPoint x: 463, endPoint y: 299, distance: 26.7
click at [406, 293] on div "Item #1 in process $49.99 Accessories Only 1 x Apple - Magsafe Silicone Case iP…" at bounding box center [867, 512] width 1344 height 699
drag, startPoint x: 494, startPoint y: 296, endPoint x: 389, endPoint y: 289, distance: 105.2
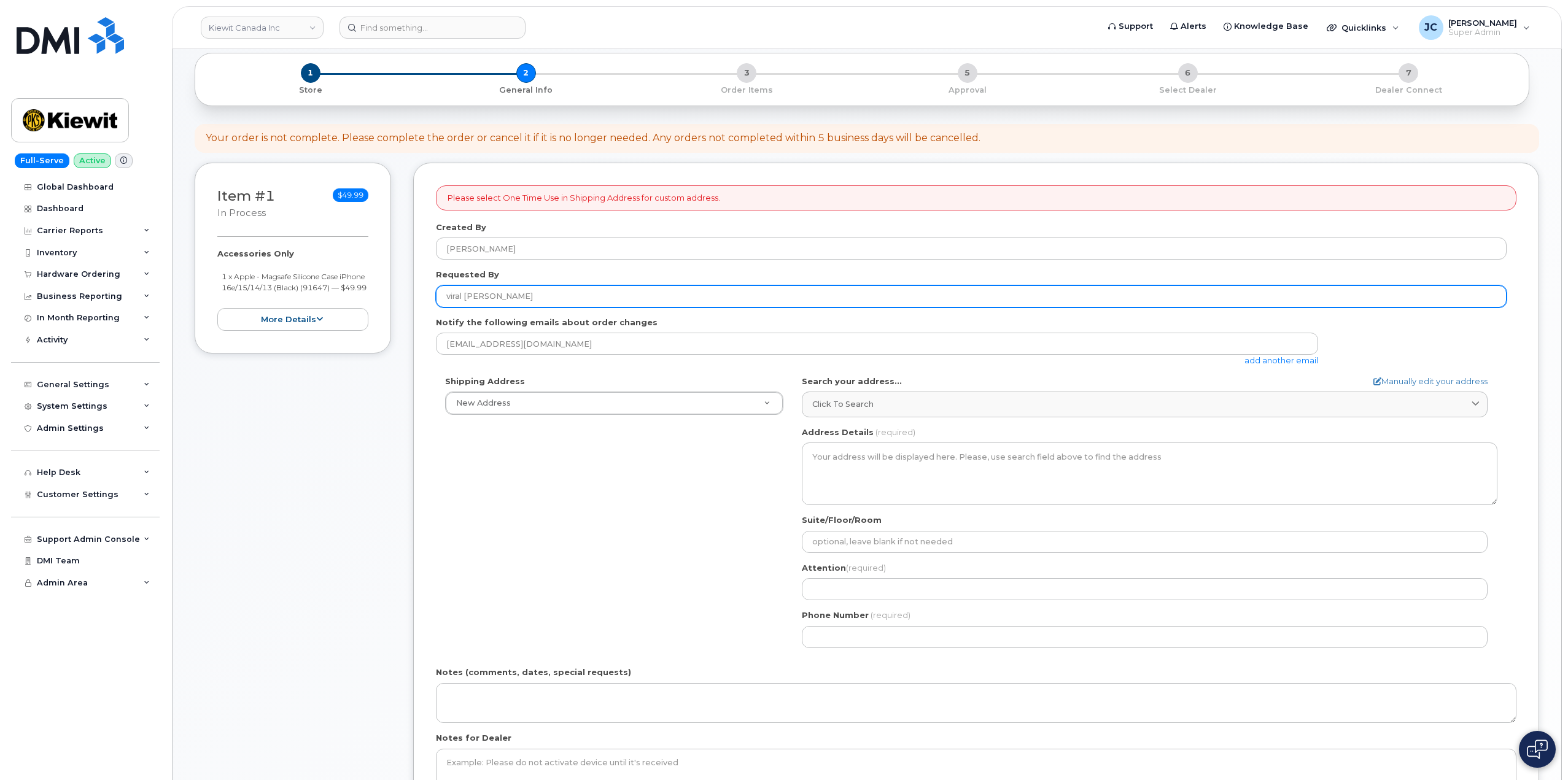
click at [389, 289] on div "Item #1 in process $49.99 Accessories Only 1 x Apple - Magsafe Silicone Case iP…" at bounding box center [867, 512] width 1344 height 699
type input "Viral Raval"
drag, startPoint x: 493, startPoint y: 298, endPoint x: 476, endPoint y: 281, distance: 24.0
click at [436, 288] on div "Requested By Viral Raval" at bounding box center [975, 288] width 1080 height 38
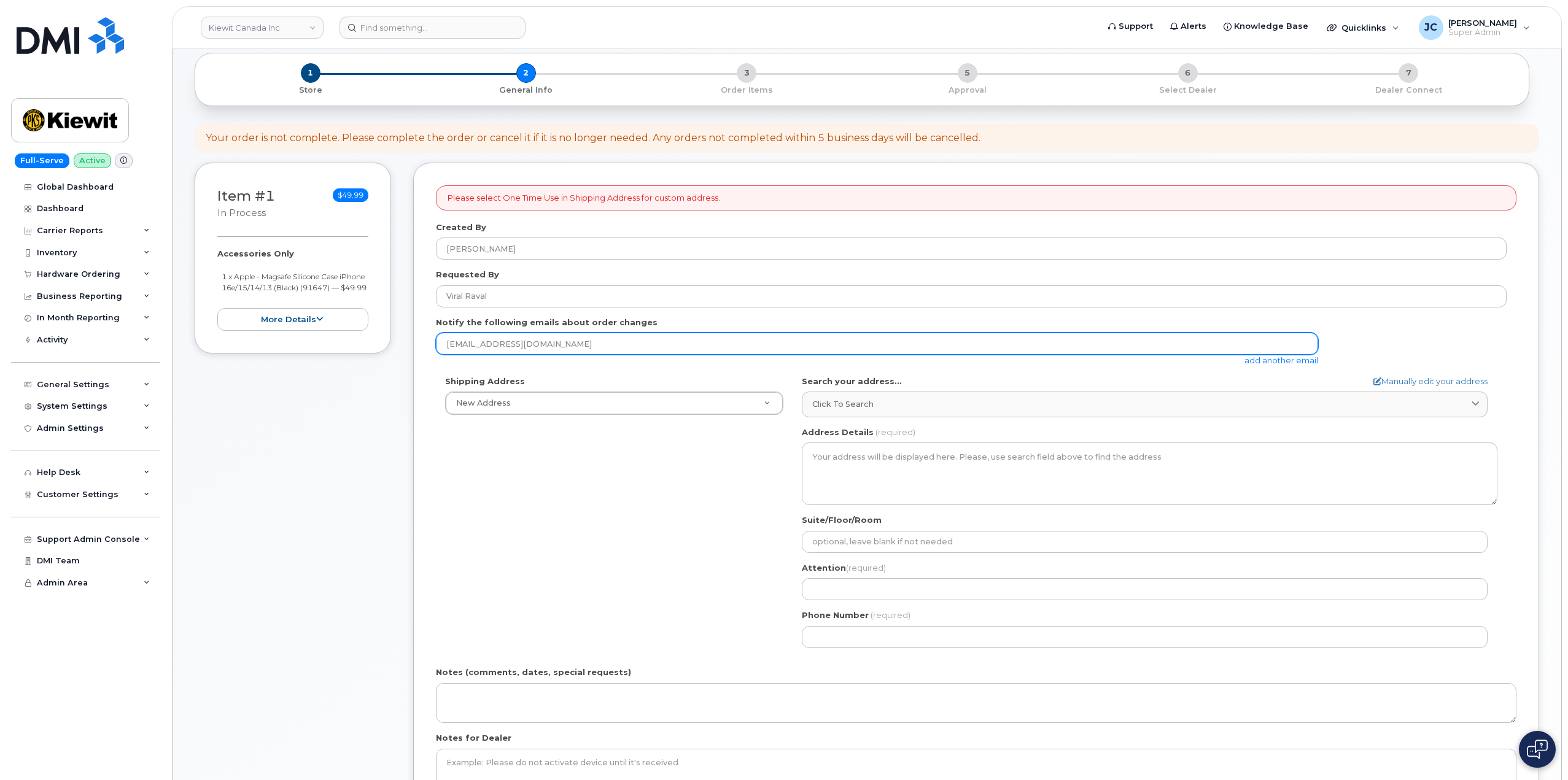
click at [464, 349] on input "jecook@dminc.com" at bounding box center [876, 344] width 882 height 22
paste input "Viral Raval"
drag, startPoint x: 591, startPoint y: 345, endPoint x: 388, endPoint y: 337, distance: 203.2
click at [388, 337] on div "Item #1 in process $49.99 Accessories Only 1 x Apple - Magsafe Silicone Case iP…" at bounding box center [867, 512] width 1344 height 699
type input "viral.raval@kiewit.com"
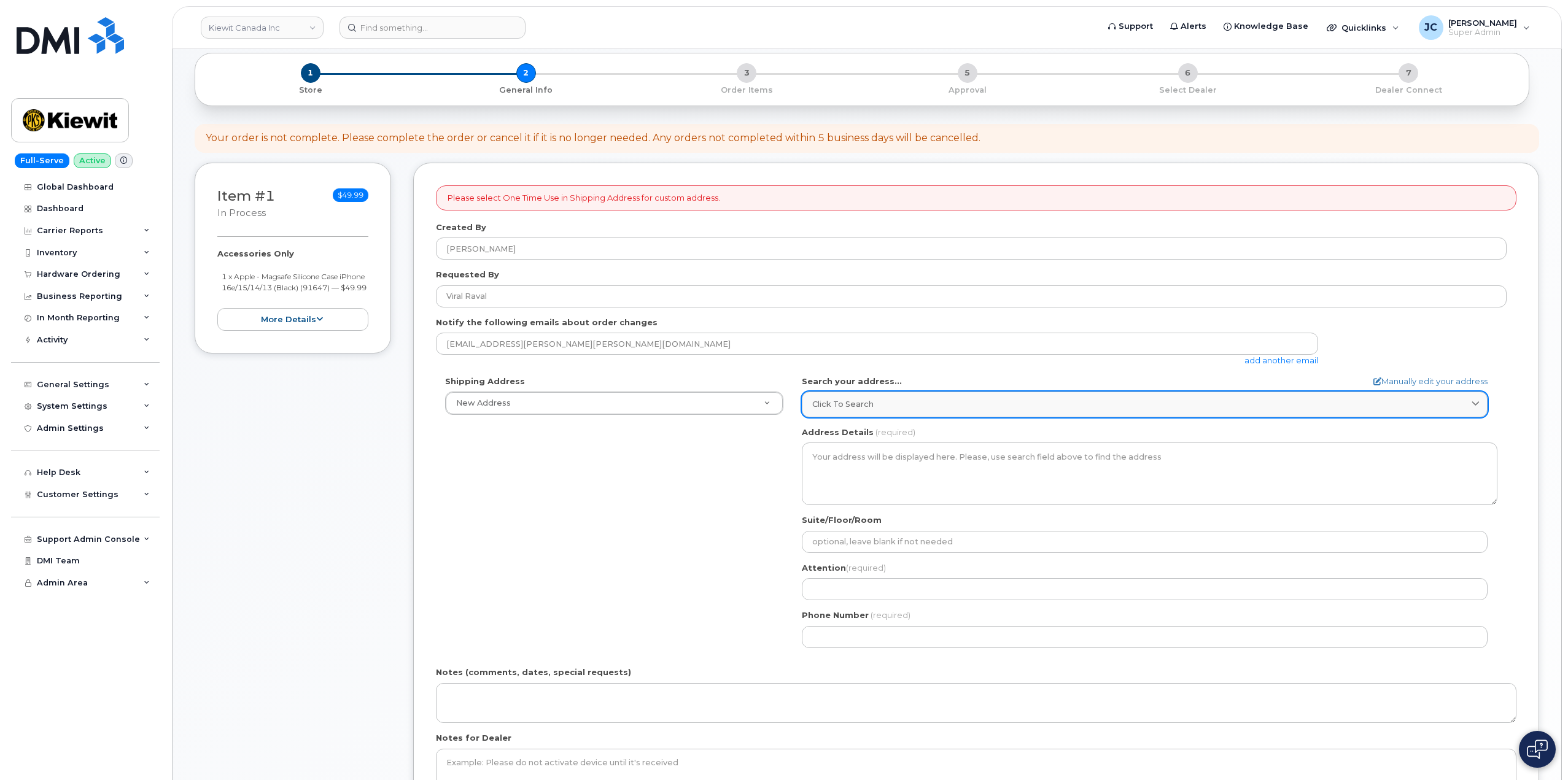
click at [898, 403] on div "Click to search" at bounding box center [1144, 404] width 665 height 12
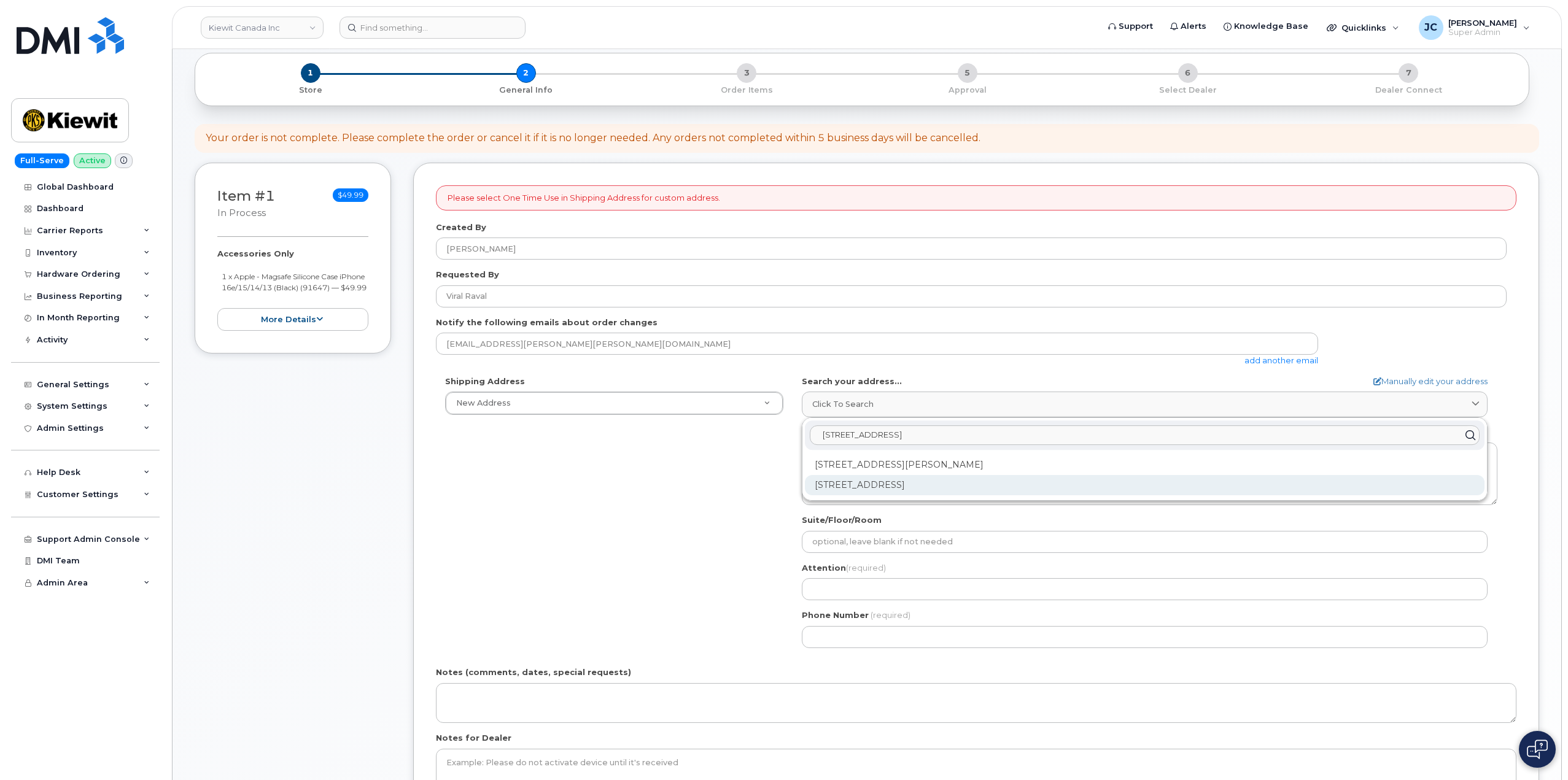
type input "231 College Ave"
click at [911, 486] on div "231 College Ave Oshawa ON L1J 1R6" at bounding box center [1144, 485] width 679 height 20
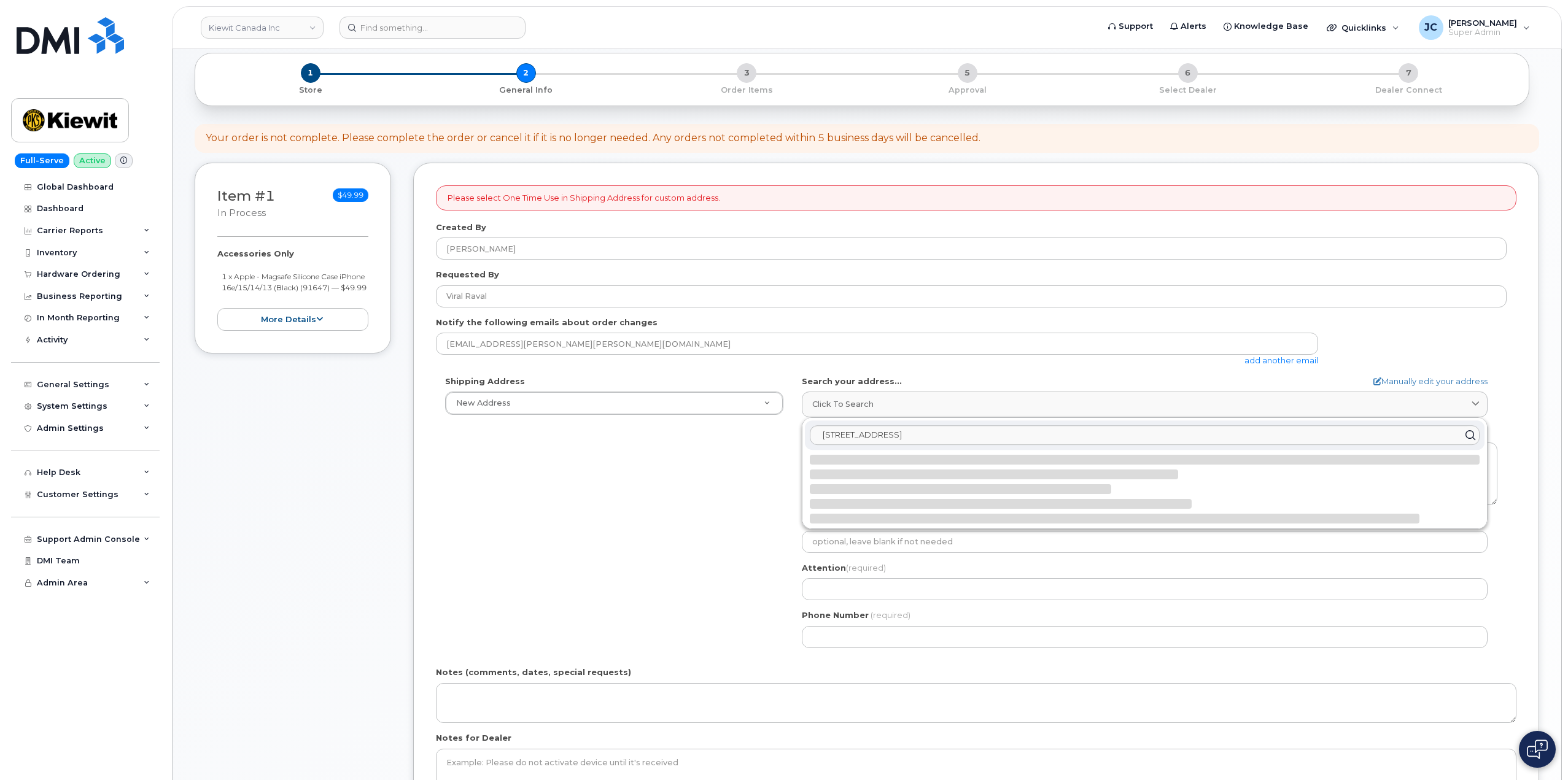
select select
type textarea "231 College Ave OSHAWA ON L1J 1R6 CANADA"
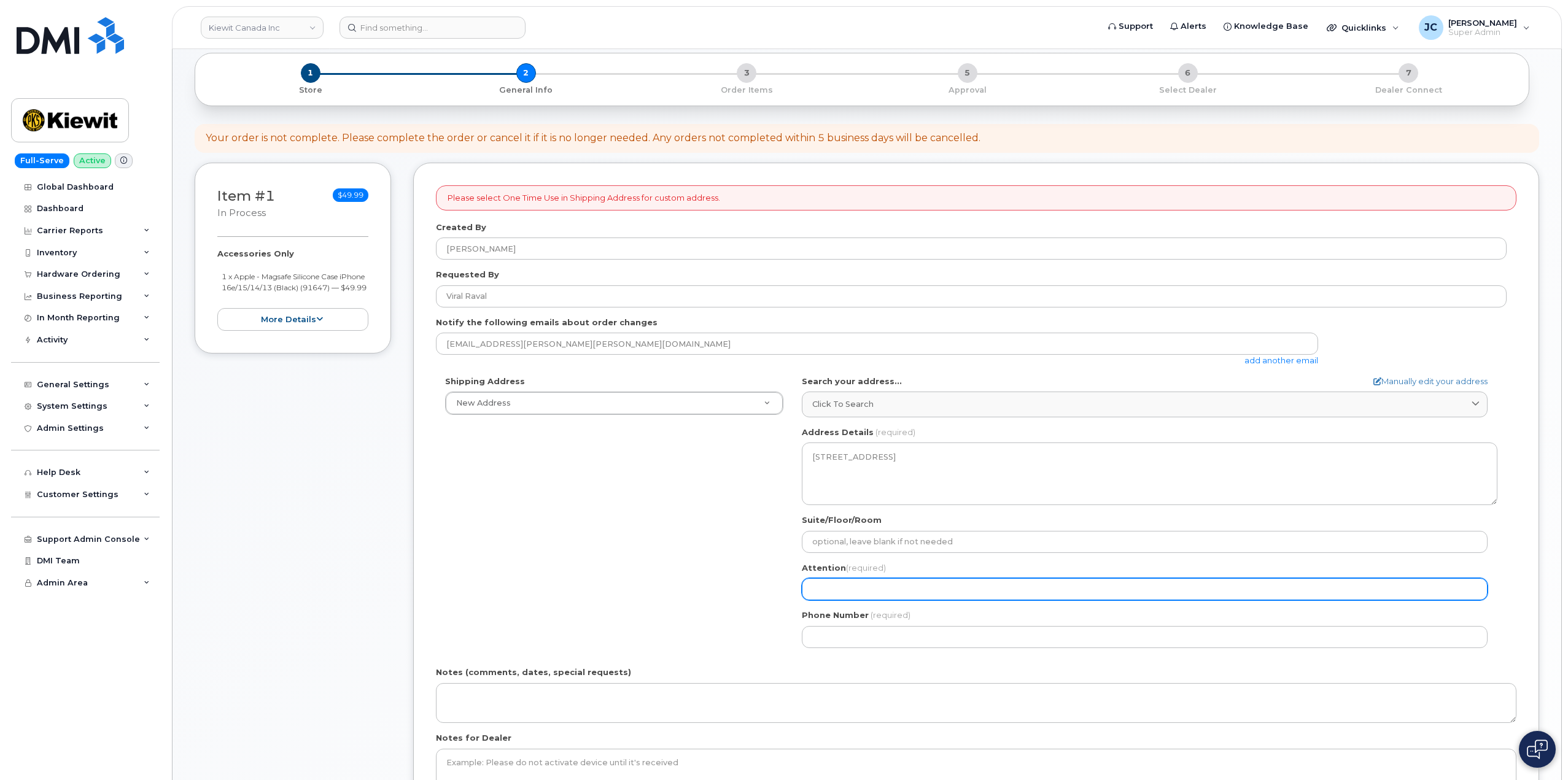
click at [860, 585] on input "Attention (required)" at bounding box center [1144, 589] width 685 height 22
select select
type input "A"
select select
type input "AT"
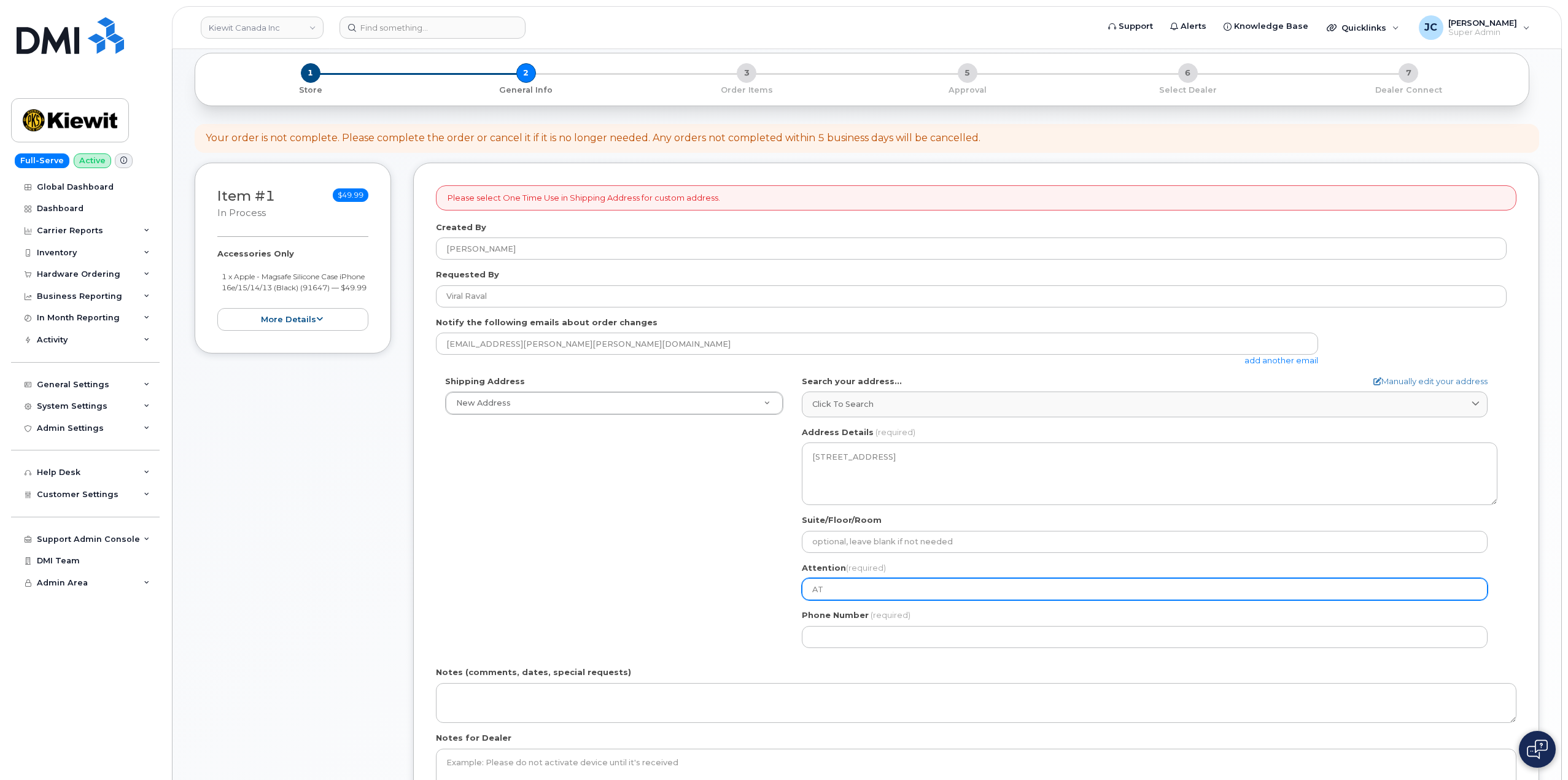
select select
type input "ATT"
select select
type input "ATTN"
select select
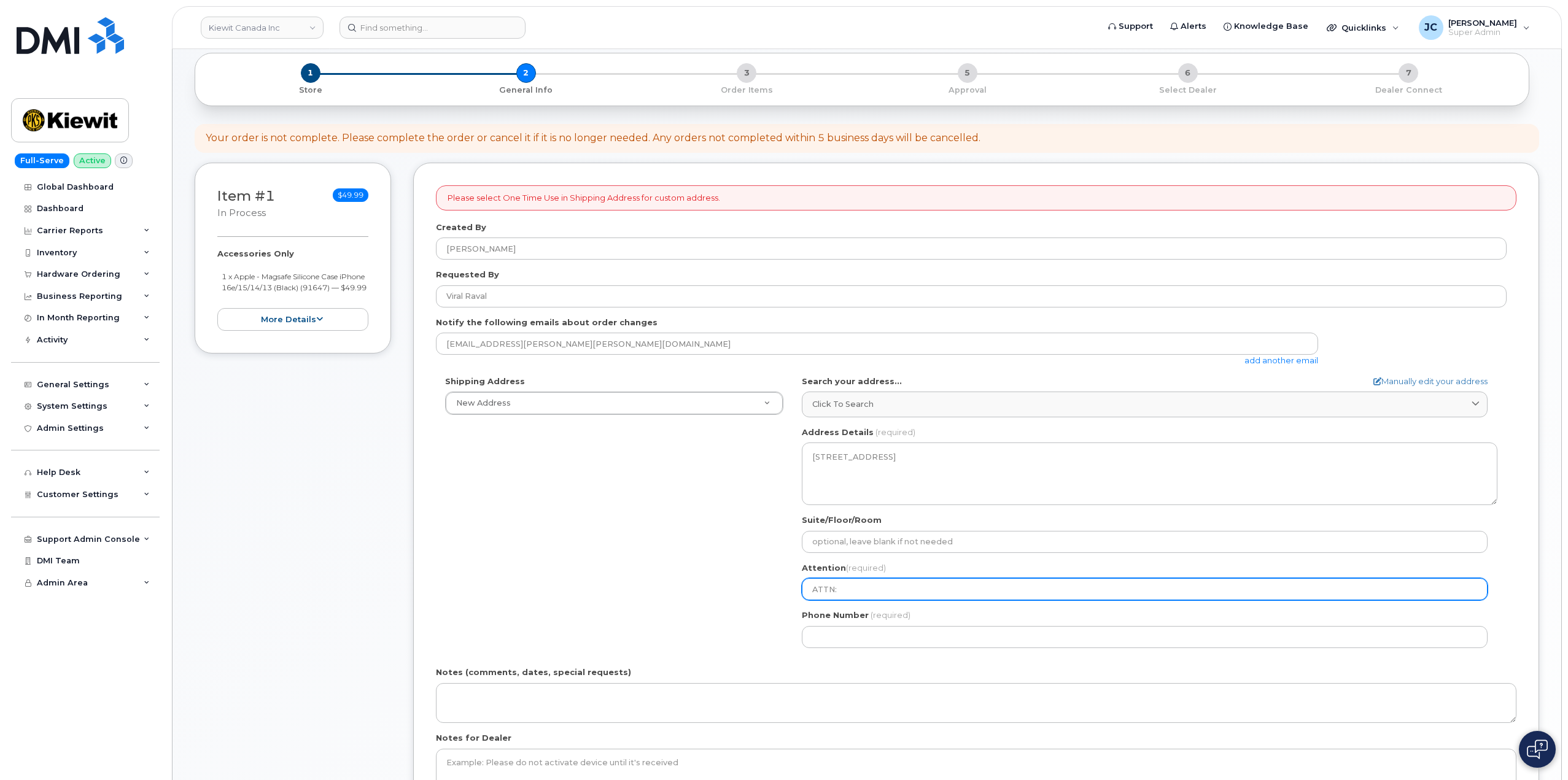
type input "ATTN:"
select select
type input "ATTN: C"
select select
type input "ATTN: CX"
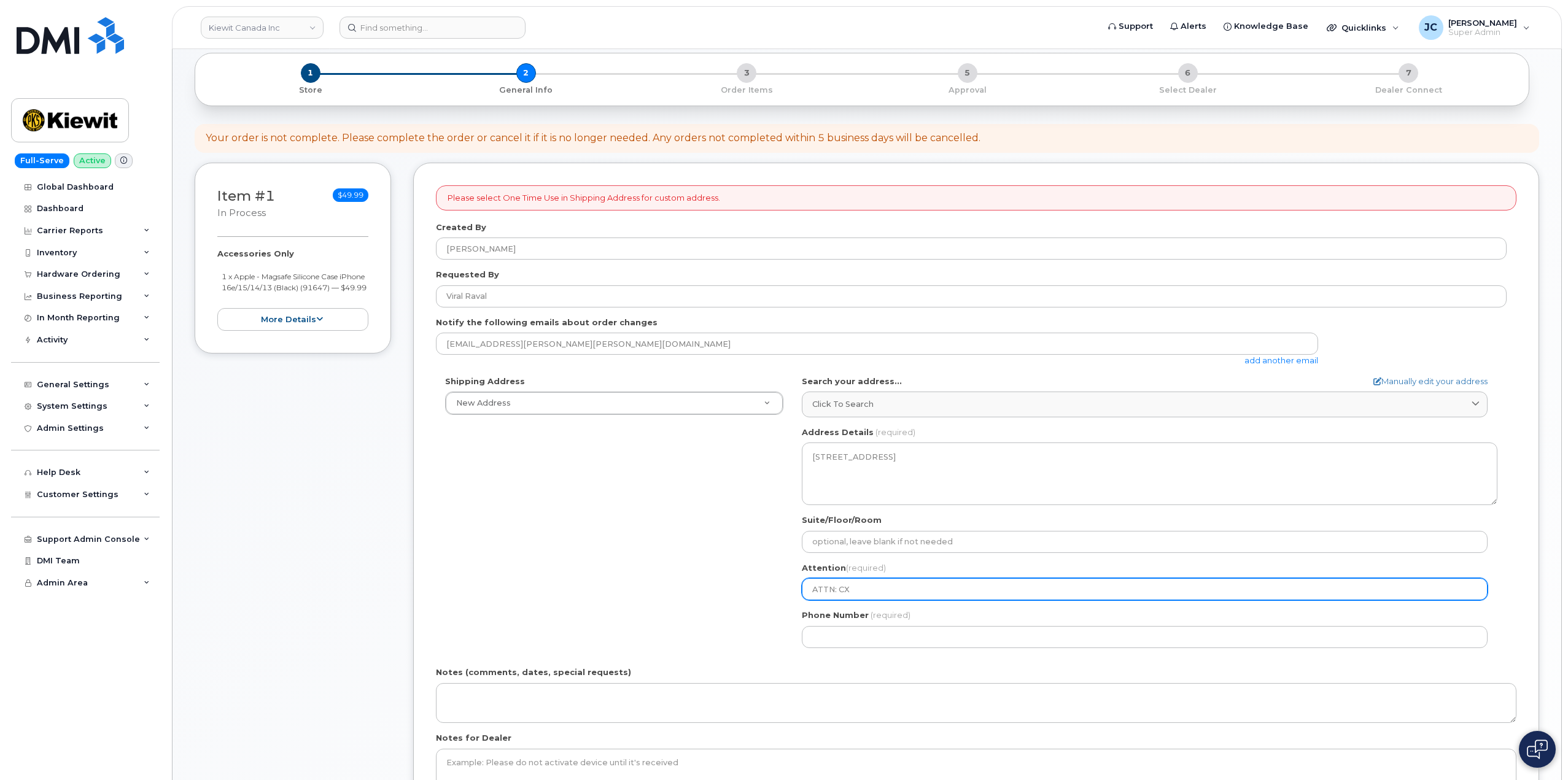
select select
type input "ATTN: C"
select select
type input "ATTN:"
select select
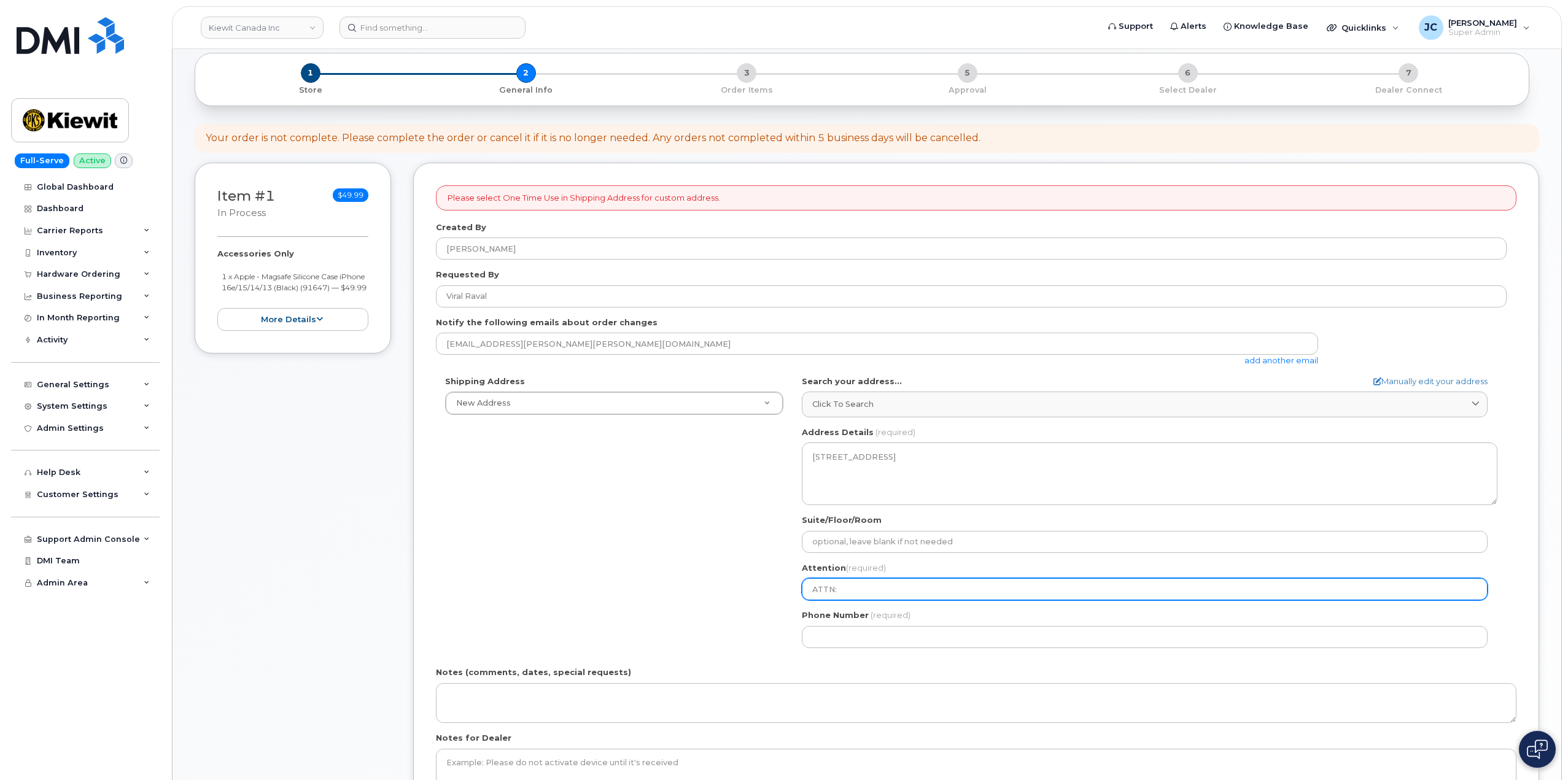
type input "ATTN: V"
select select
type input "ATTN: Vi"
select select
type input "ATTN: Vir"
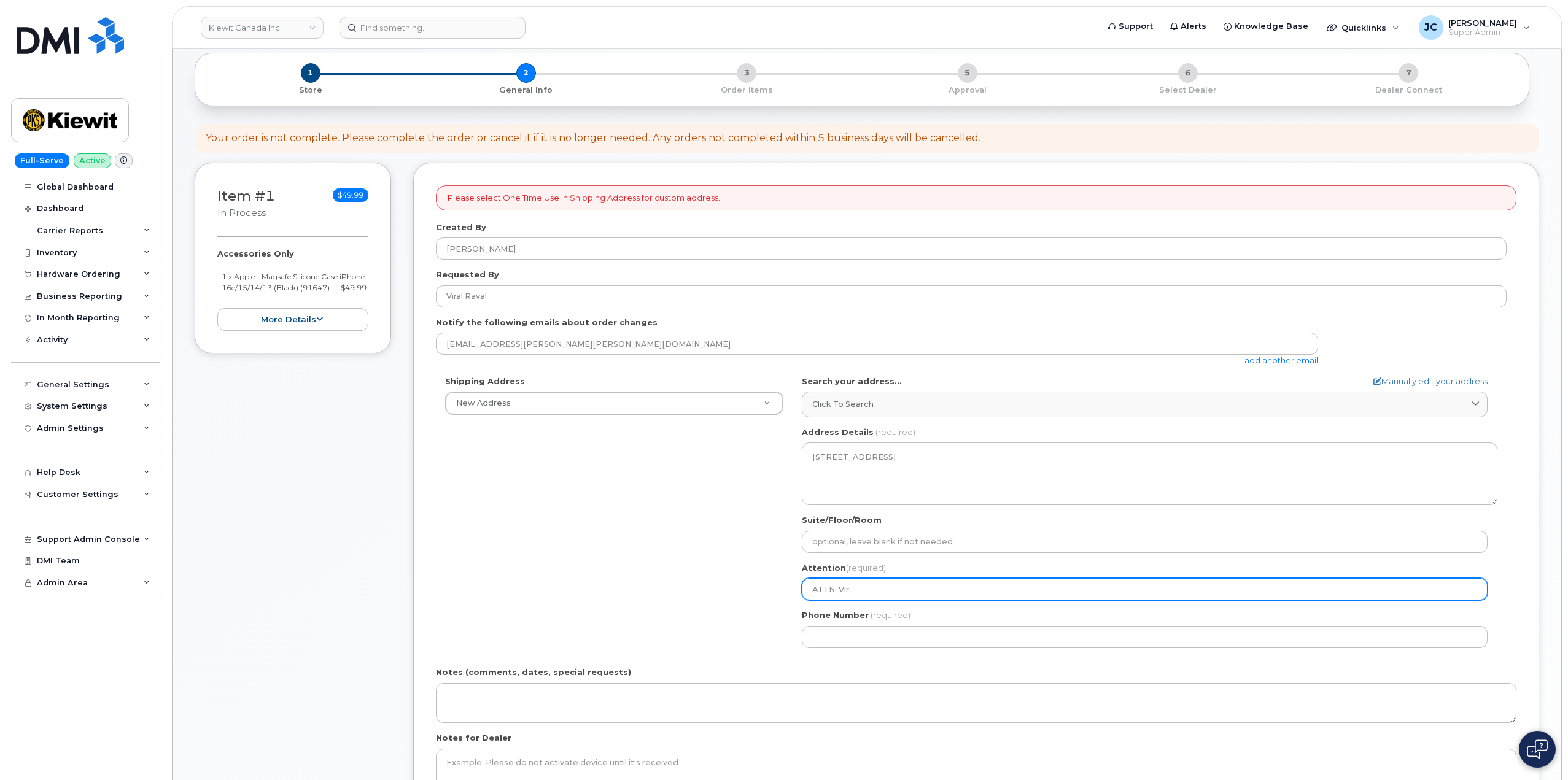
select select
type input "ATTN: Vira"
select select
type input "ATTN: Viral"
select select
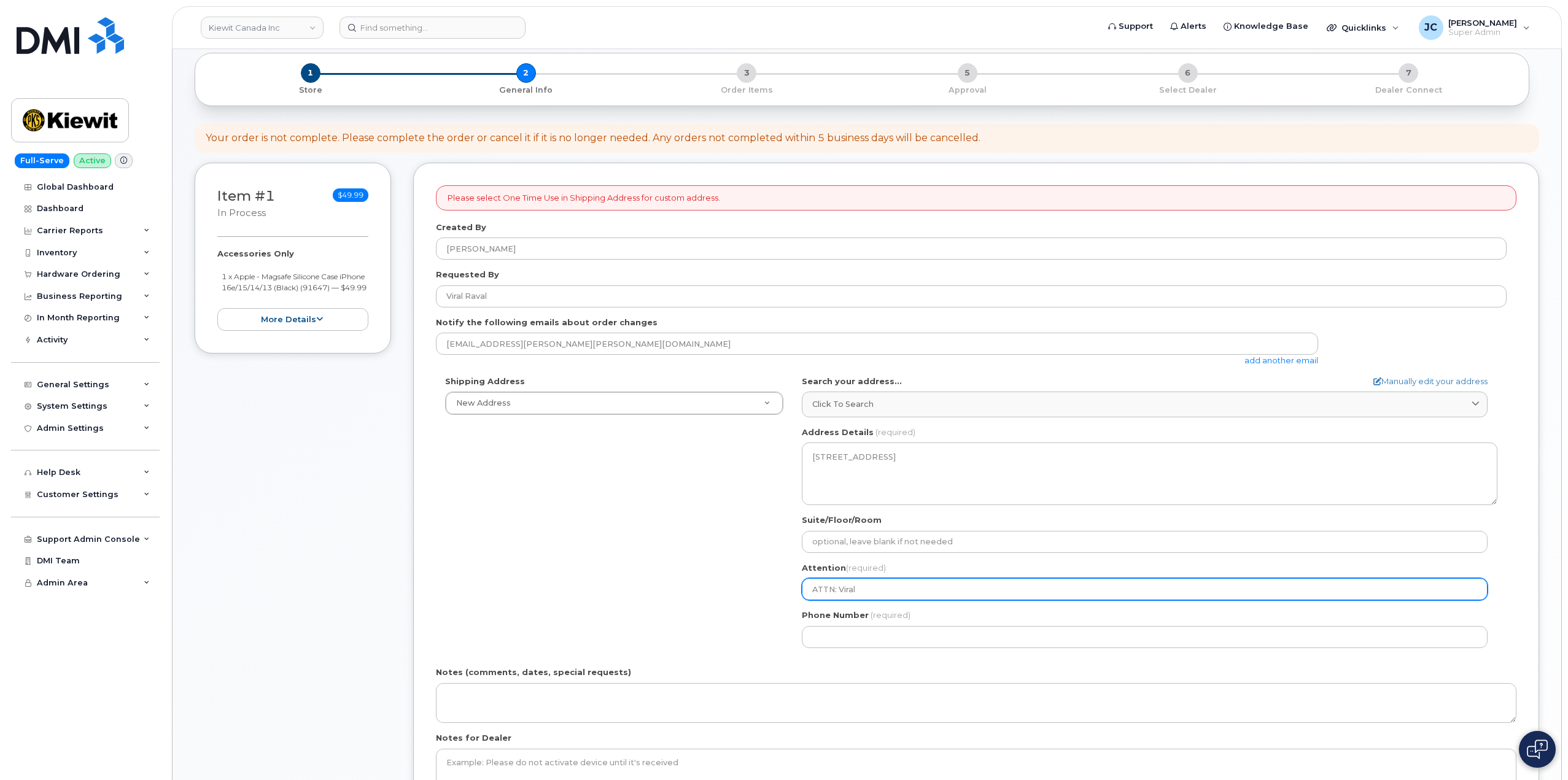
type input "ATTN: Viral R"
select select
type input "ATTN: Viral Ra"
select select
type input "ATTN: Viral Rav"
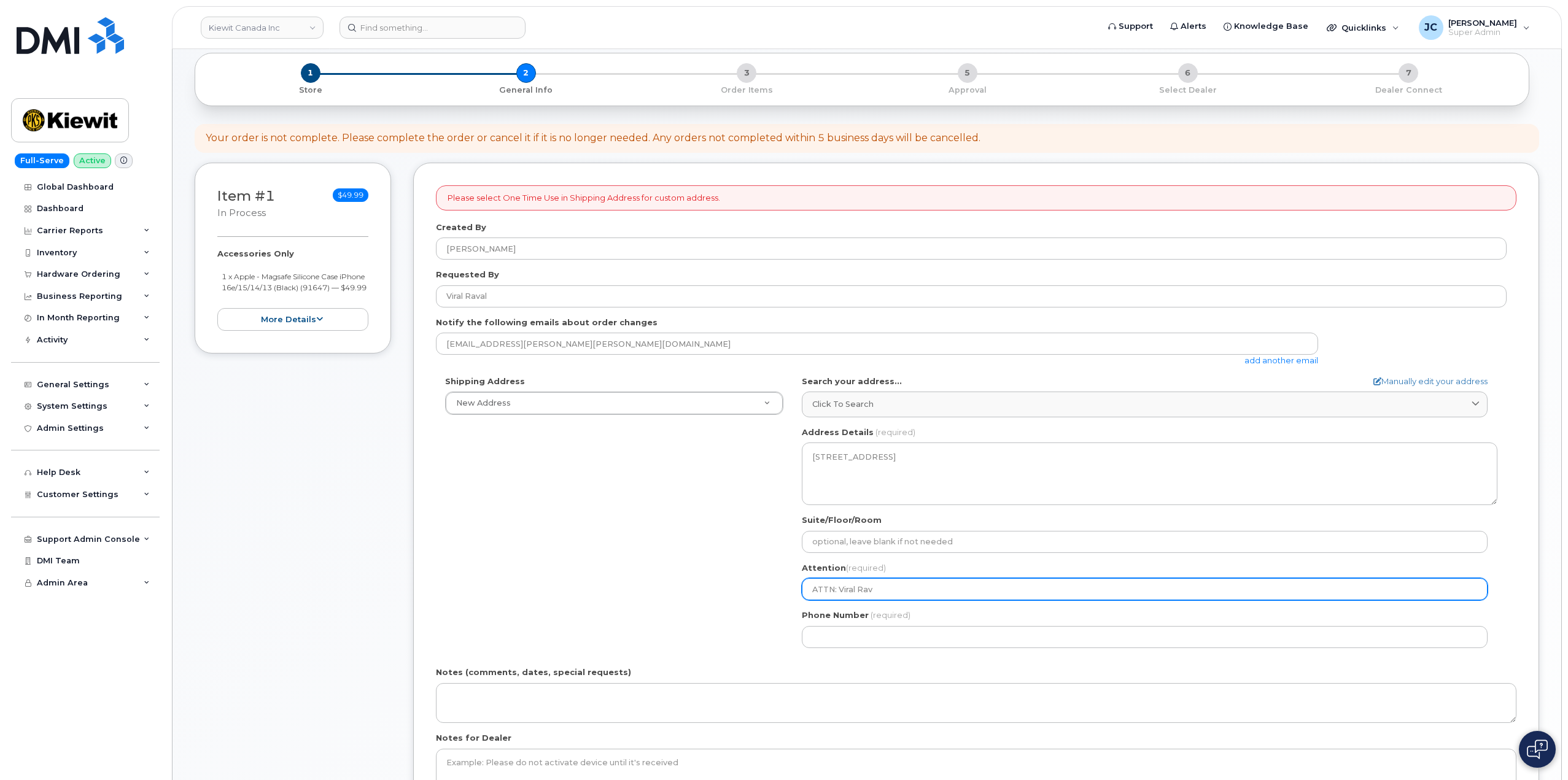
select select
type input "ATTN: Viral Rava"
select select
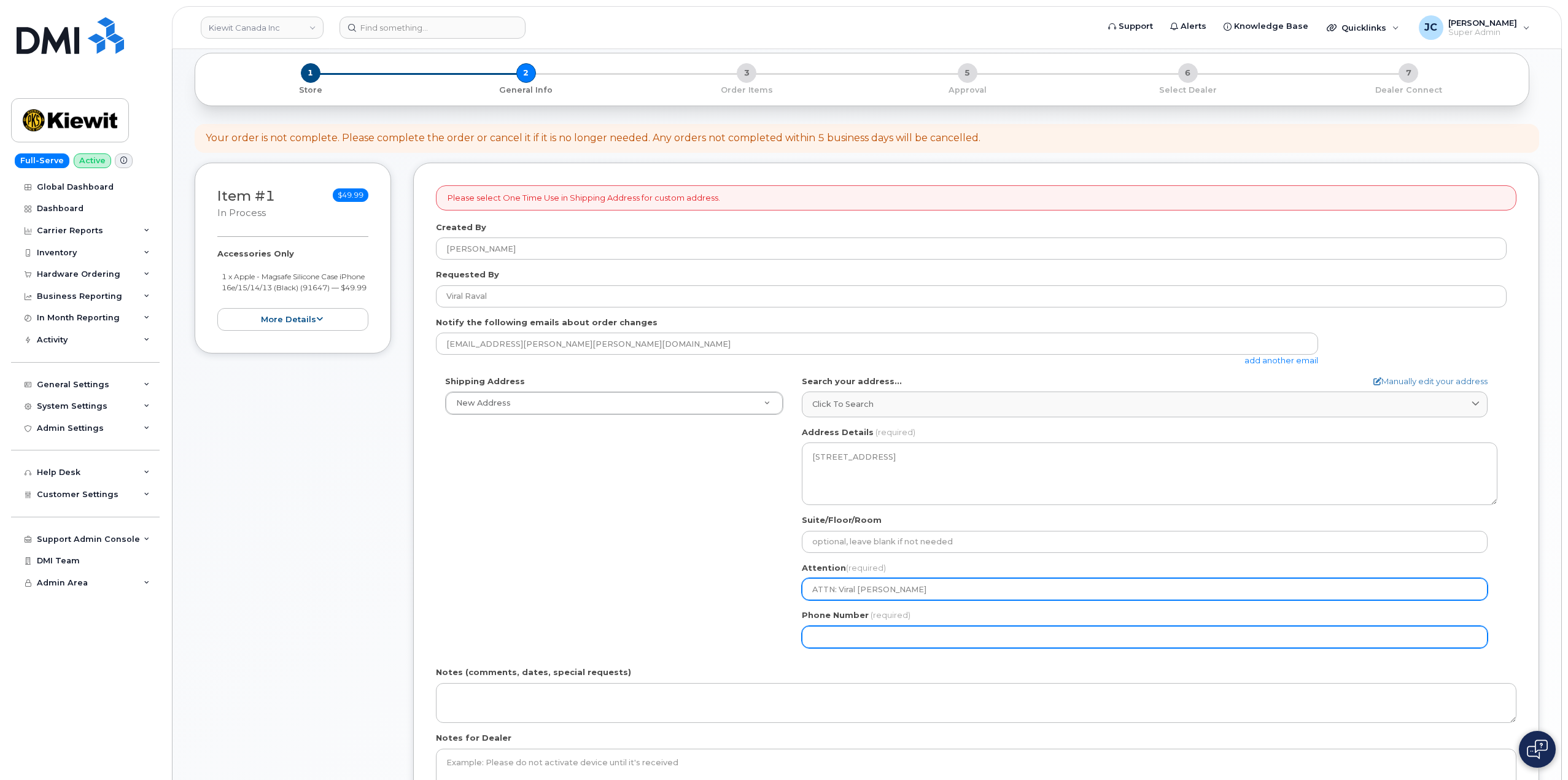
type input "ATTN: Viral [PERSON_NAME]"
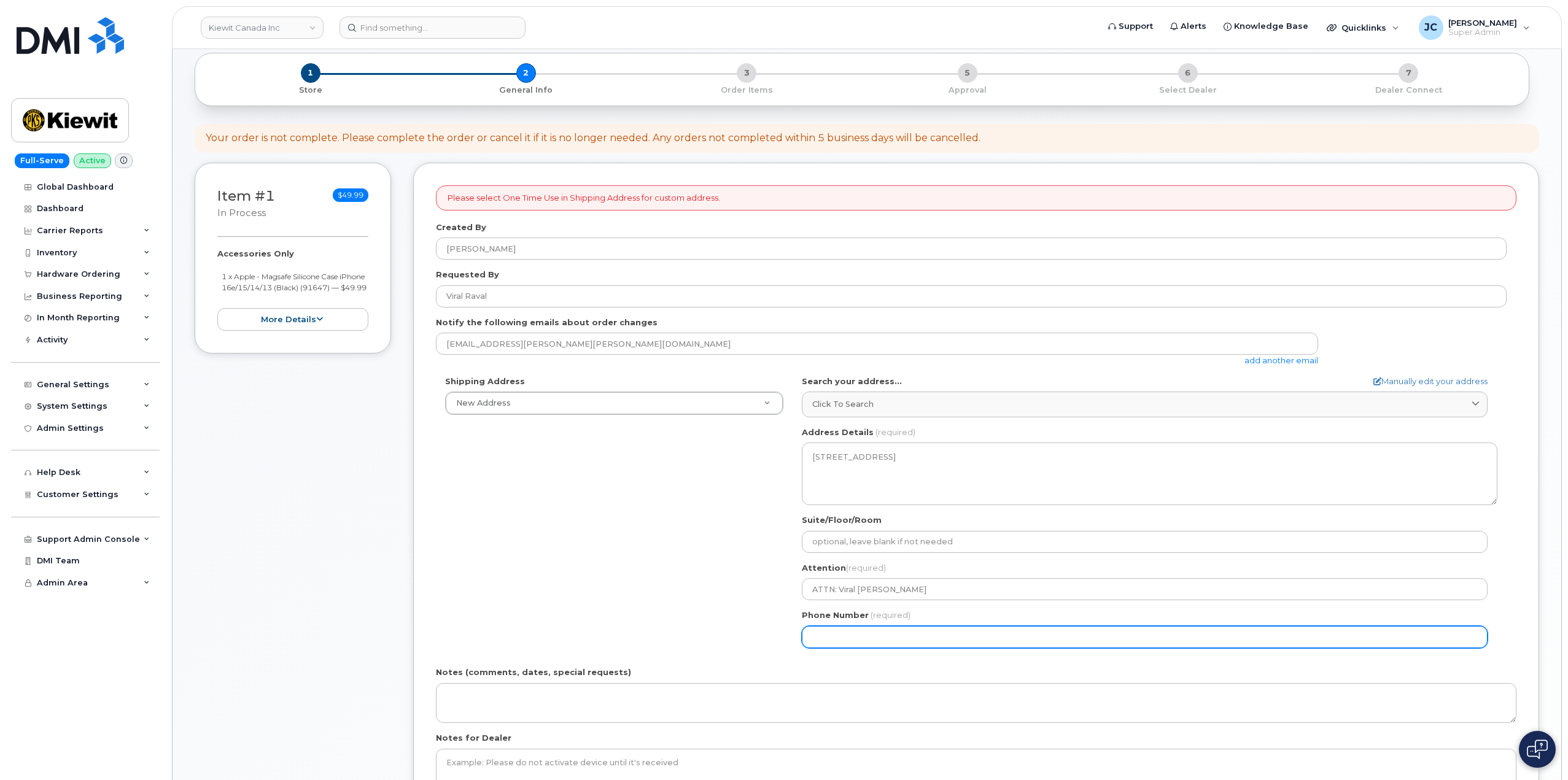
click at [838, 638] on input "Phone Number" at bounding box center [1144, 637] width 685 height 22
click at [837, 632] on input "Phone Number" at bounding box center [1144, 637] width 685 height 22
paste input "9052420556"
select select
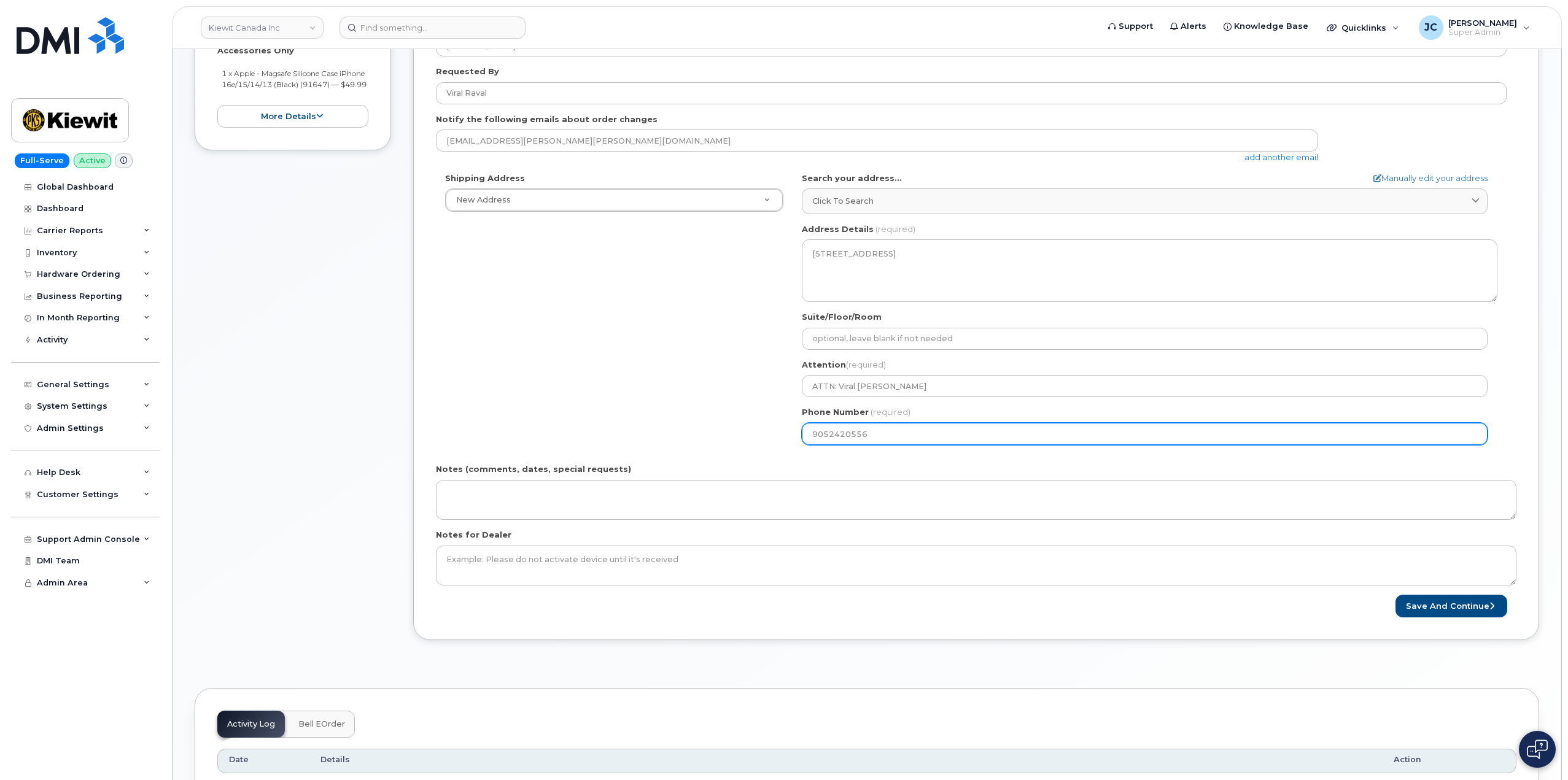
scroll to position [368, 0]
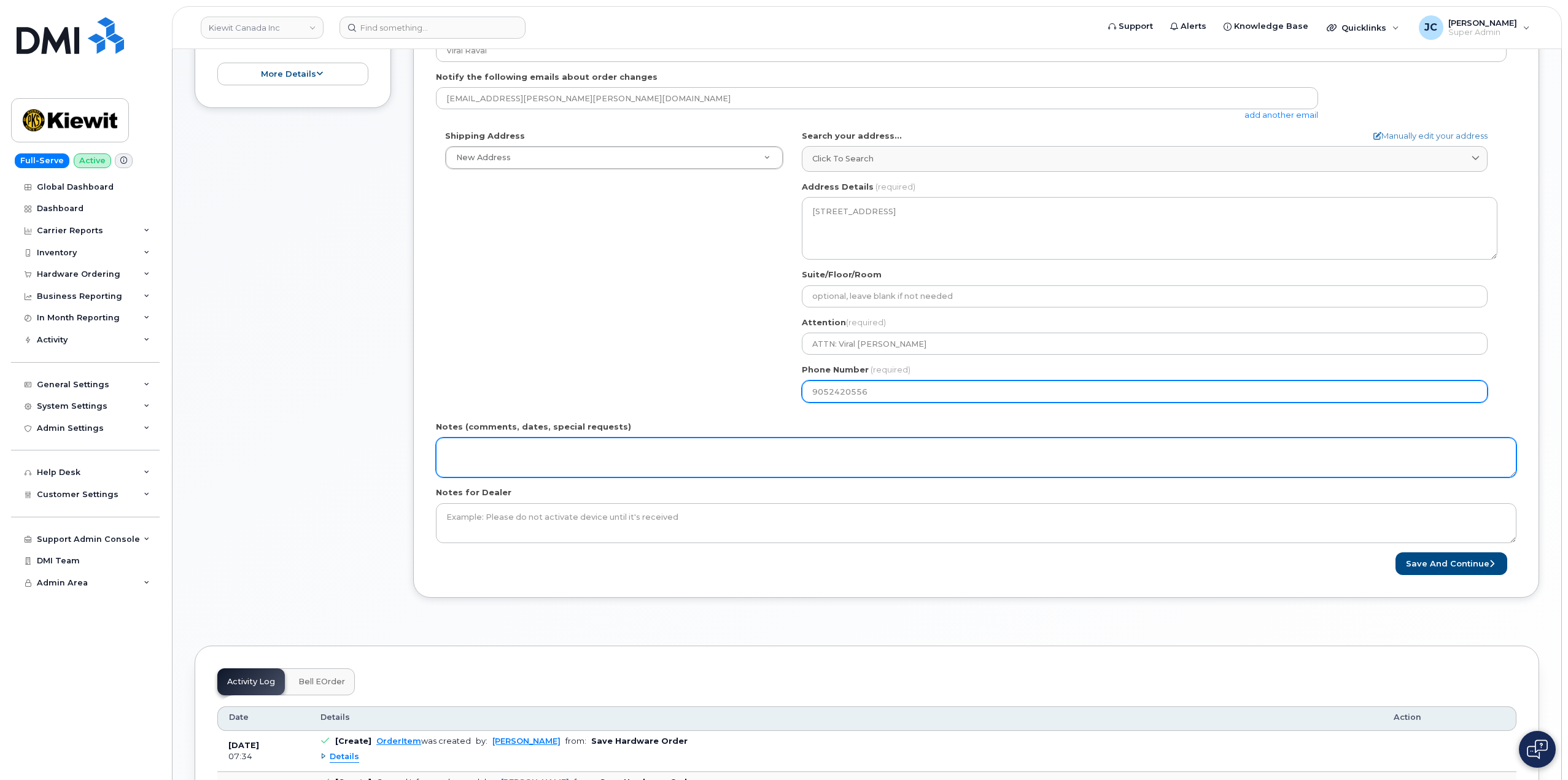
type input "9052420556"
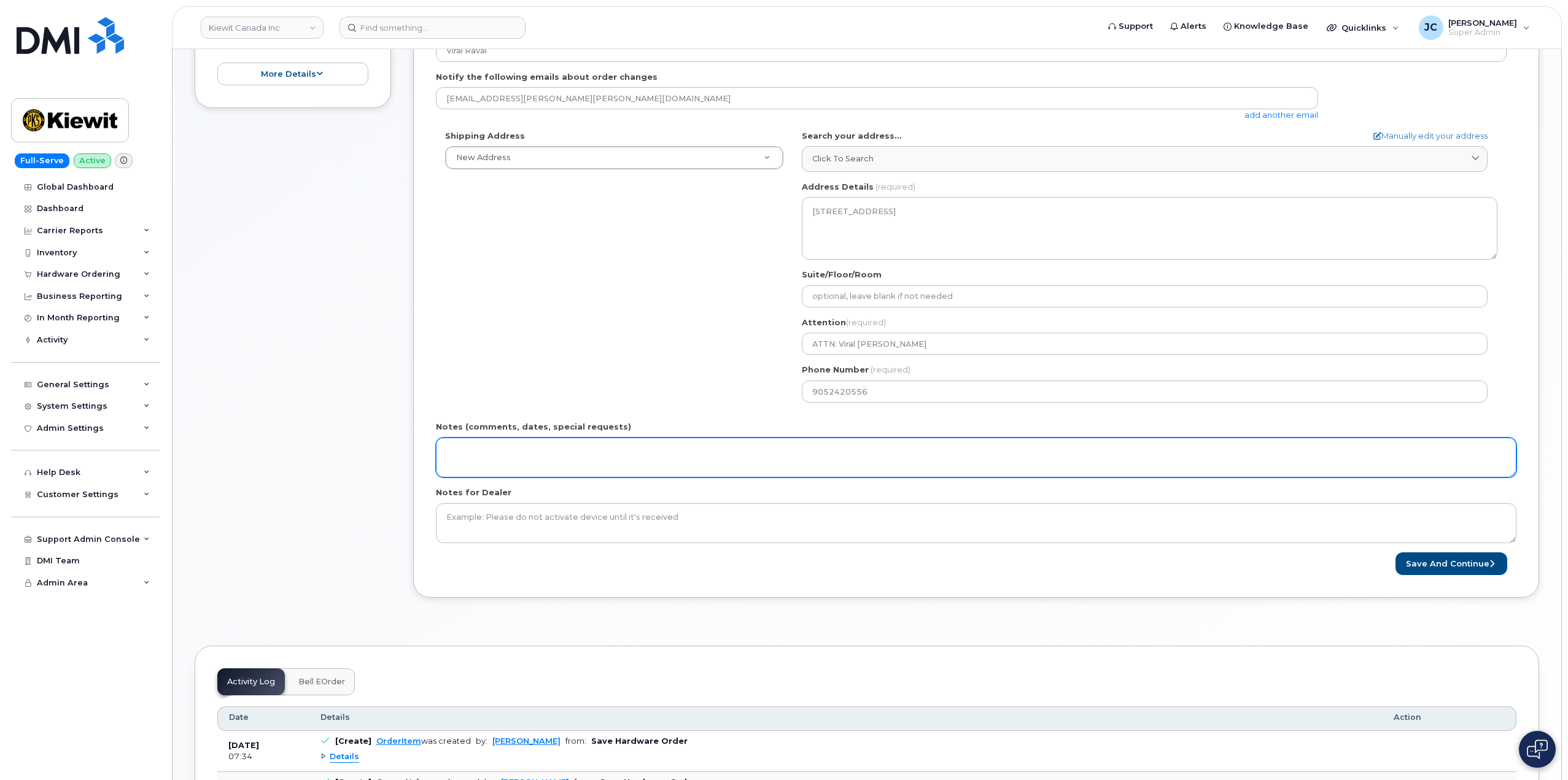
drag, startPoint x: 582, startPoint y: 455, endPoint x: 1040, endPoint y: 484, distance: 458.9
click at [617, 453] on textarea "Notes (comments, dates, special requests)" at bounding box center [975, 458] width 1080 height 41
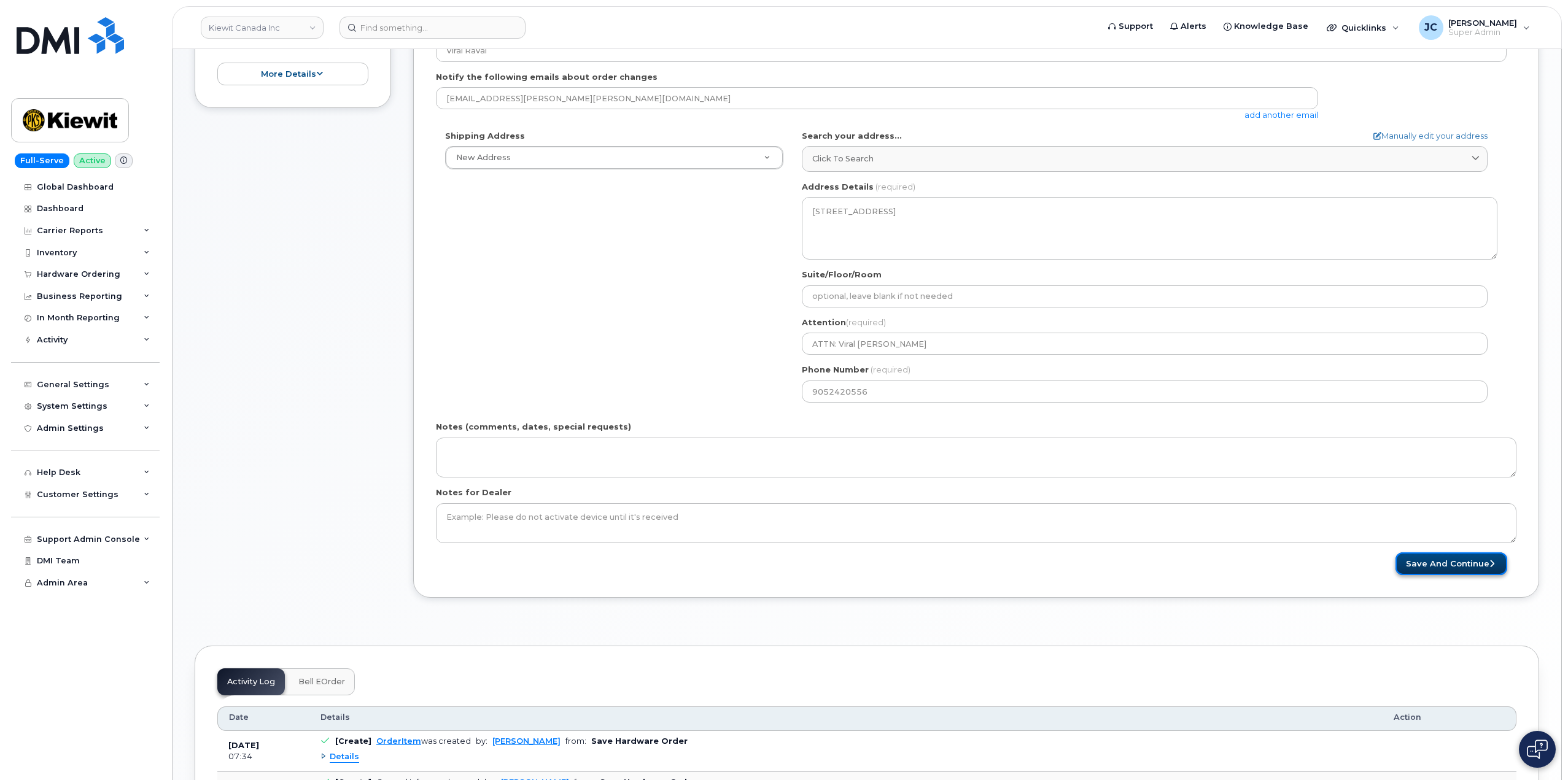
click at [1446, 565] on button "Save and Continue" at bounding box center [1451, 563] width 112 height 22
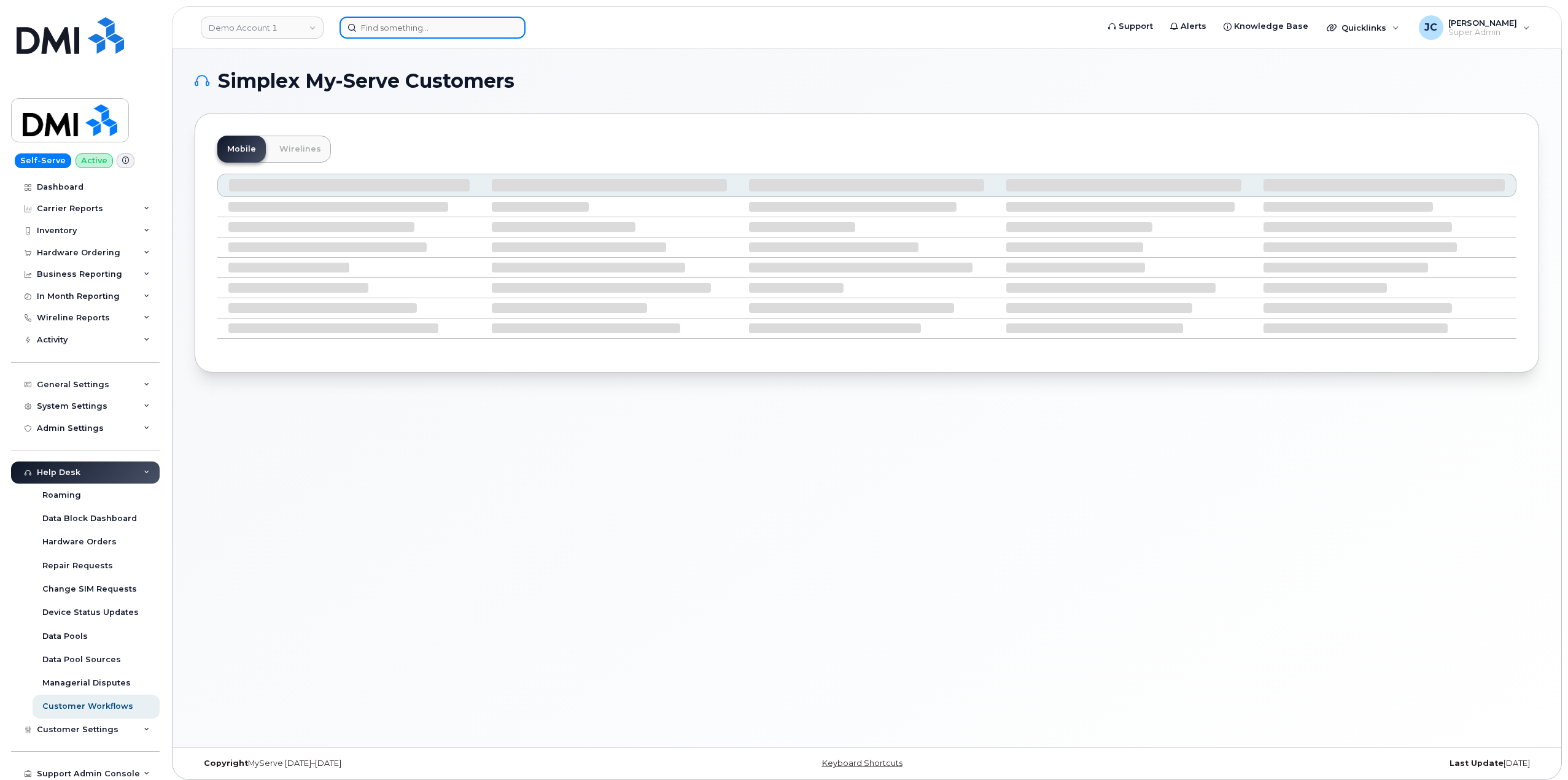
click at [386, 29] on input at bounding box center [432, 27] width 186 height 22
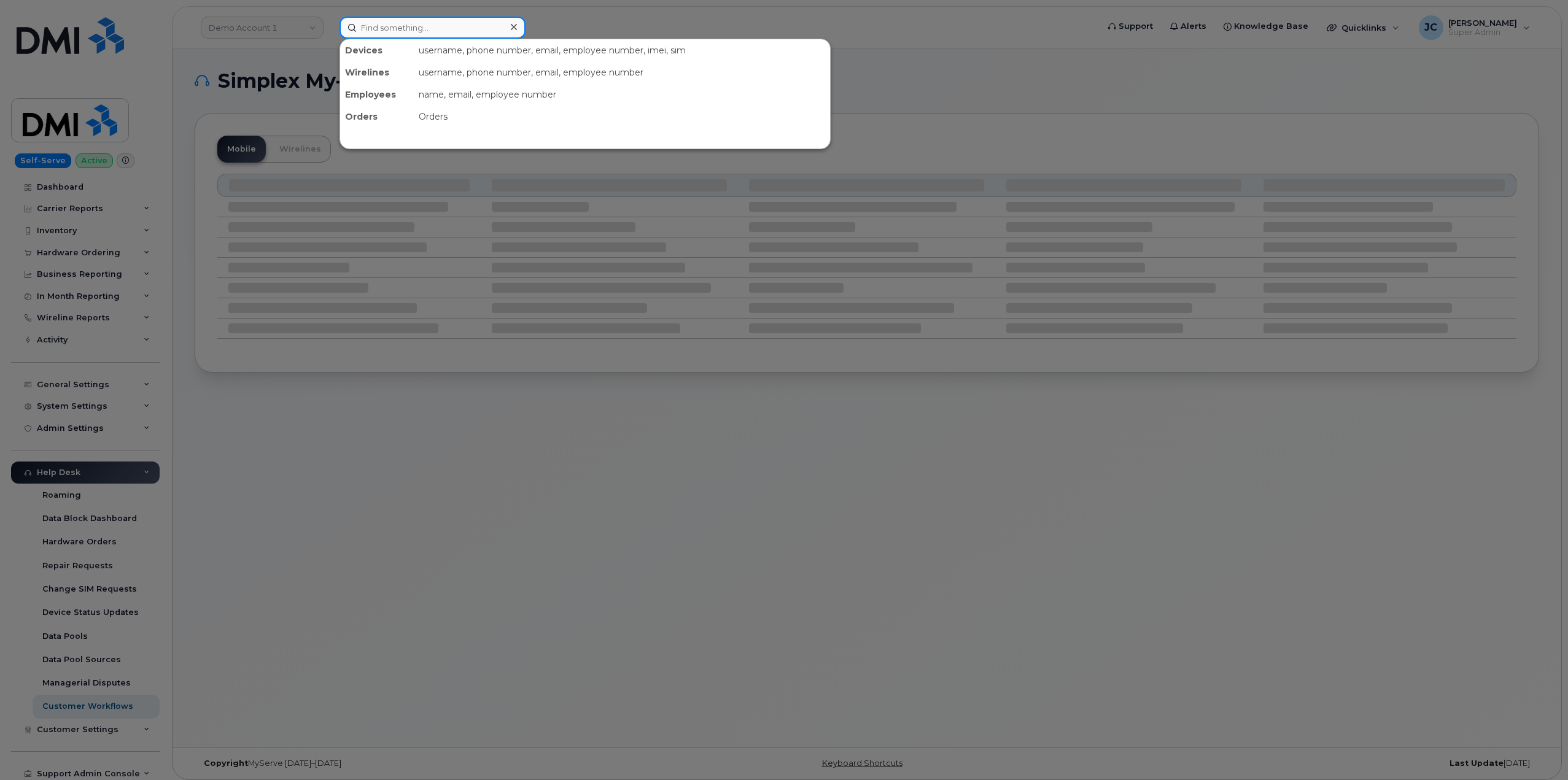
click at [390, 31] on input at bounding box center [432, 27] width 186 height 22
paste input "9052420556"
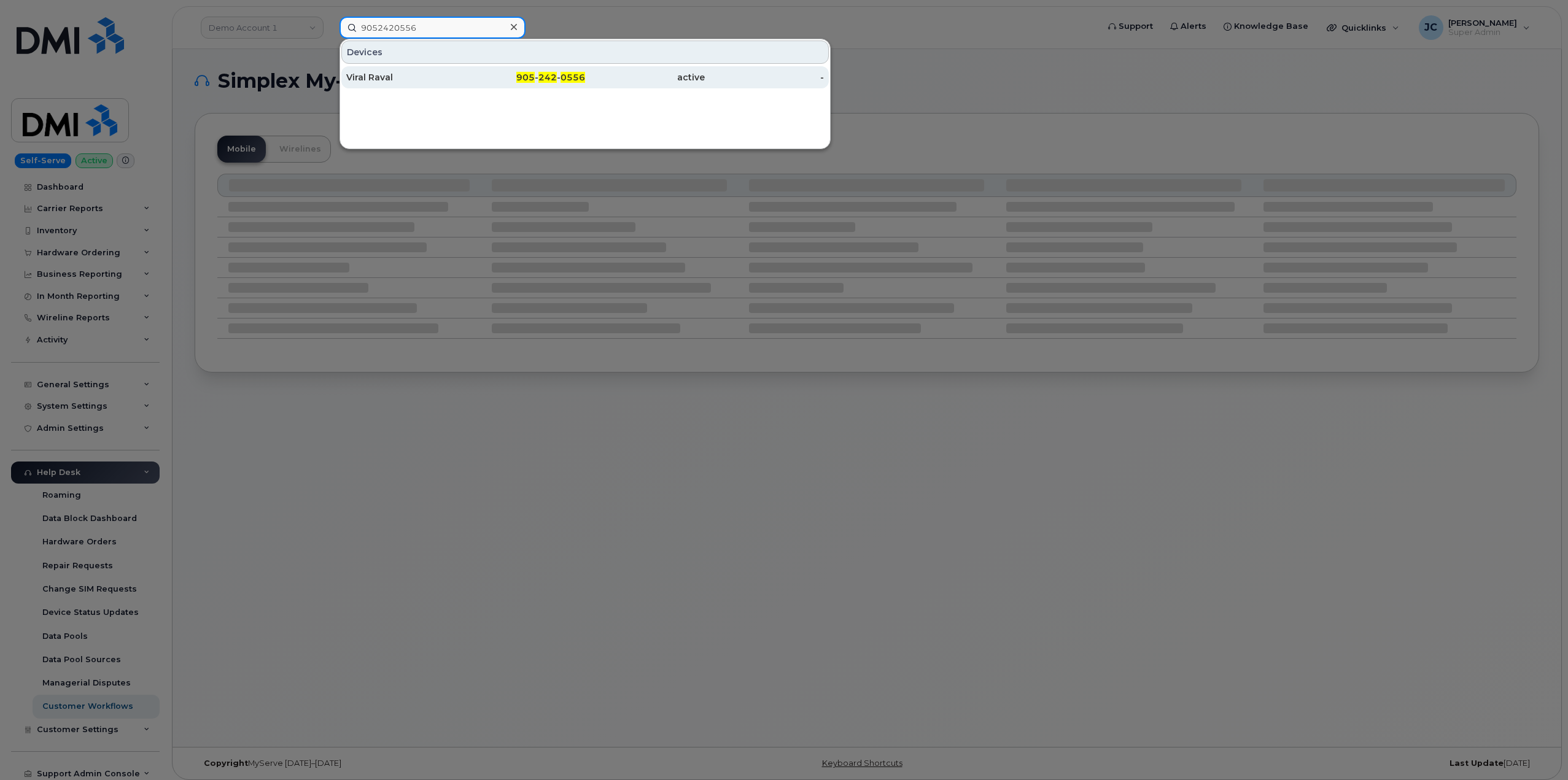
type input "9052420556"
click at [387, 76] on div "Viral Raval" at bounding box center [406, 77] width 120 height 12
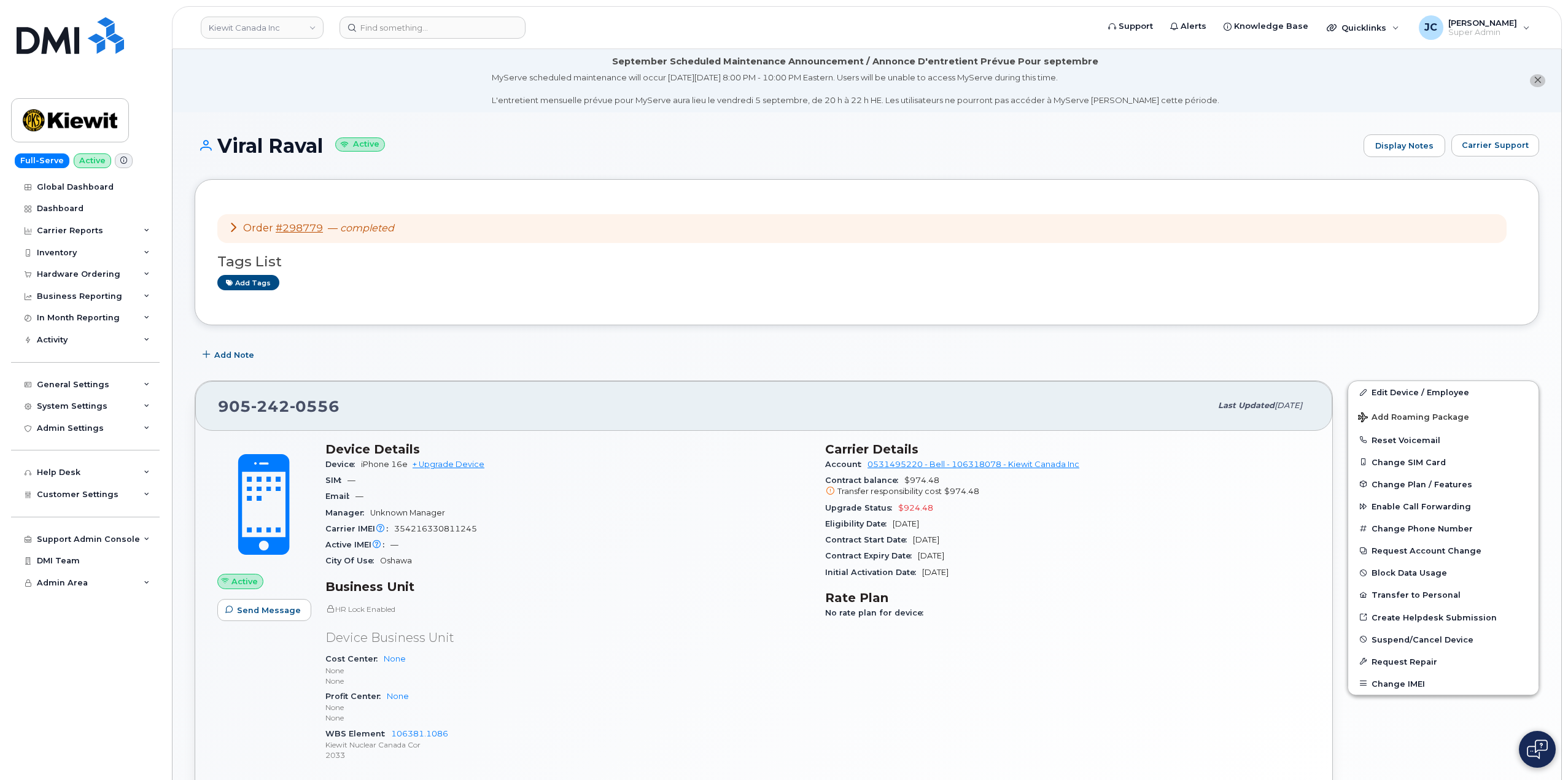
scroll to position [62, 0]
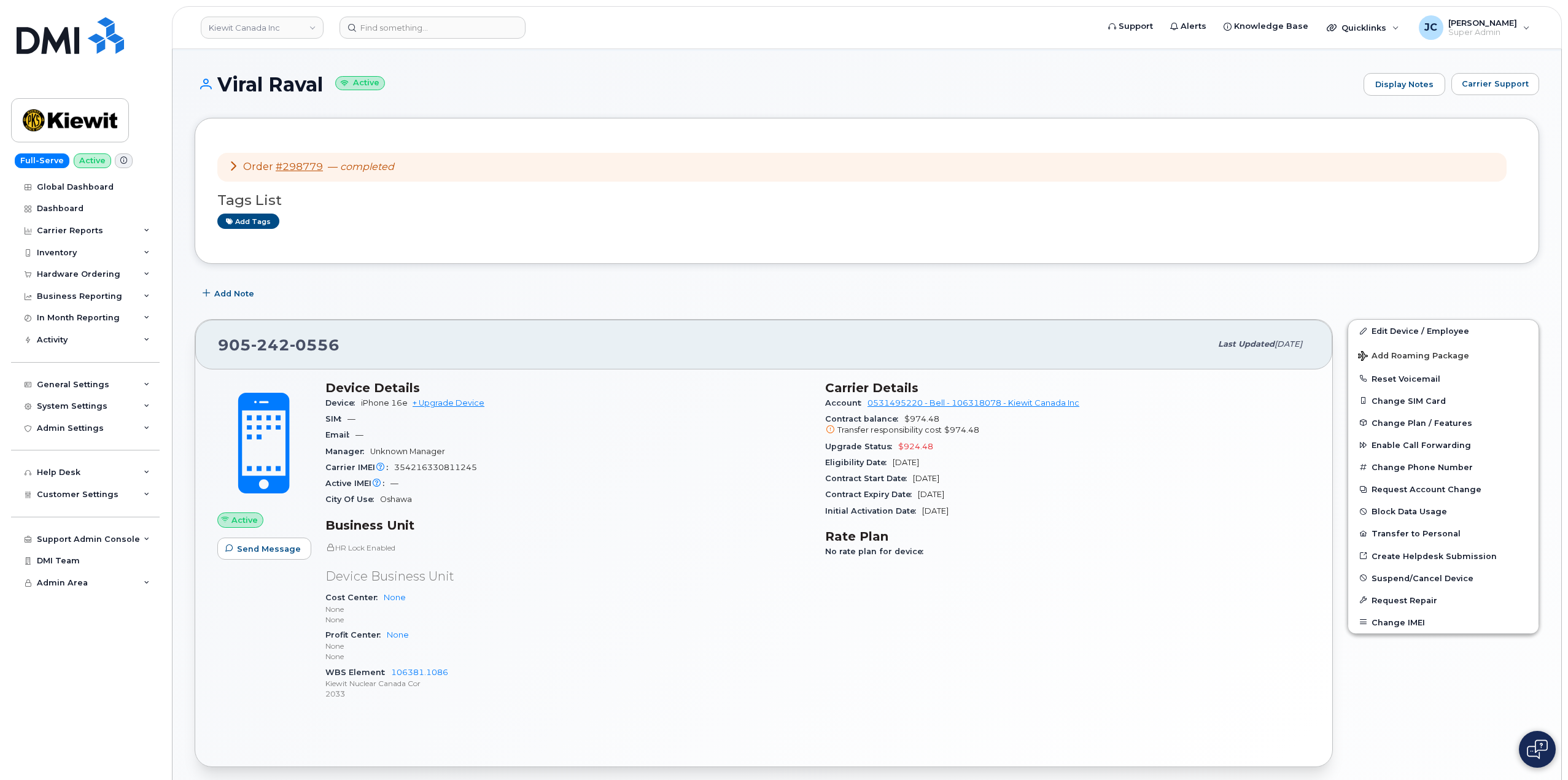
drag, startPoint x: 381, startPoint y: 704, endPoint x: 387, endPoint y: 703, distance: 6.1
click at [384, 703] on div "Device Details Device iPhone 16e + Upgrade Device SIM — Email — Manager Unknown…" at bounding box center [568, 545] width 500 height 345
drag, startPoint x: 452, startPoint y: 673, endPoint x: 391, endPoint y: 674, distance: 61.0
click at [391, 674] on div "WBS Element 106381.1086 Kiewit Nuclear Canada Cor 2033" at bounding box center [568, 683] width 485 height 37
copy link "106381.1086"
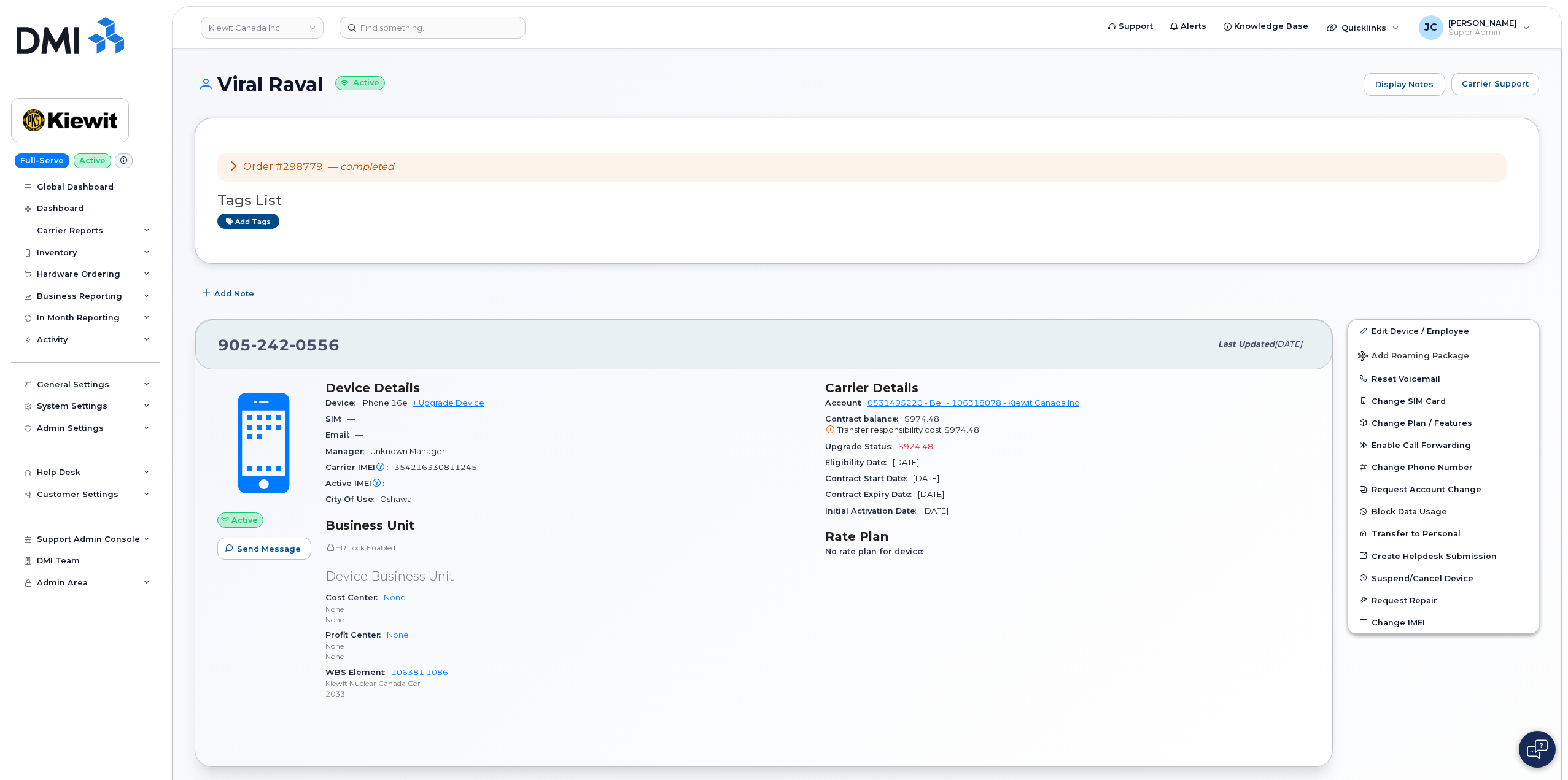
click at [358, 83] on small "Active" at bounding box center [360, 82] width 50 height 14
drag, startPoint x: 322, startPoint y: 83, endPoint x: 223, endPoint y: 68, distance: 100.1
click at [223, 68] on div "Viral Raval Active Display Notes Carrier Support Order #298779 — completed Tags…" at bounding box center [866, 668] width 1388 height 1234
drag, startPoint x: 231, startPoint y: 75, endPoint x: 92, endPoint y: 382, distance: 337.0
click at [92, 382] on div "General Settings" at bounding box center [72, 385] width 72 height 10
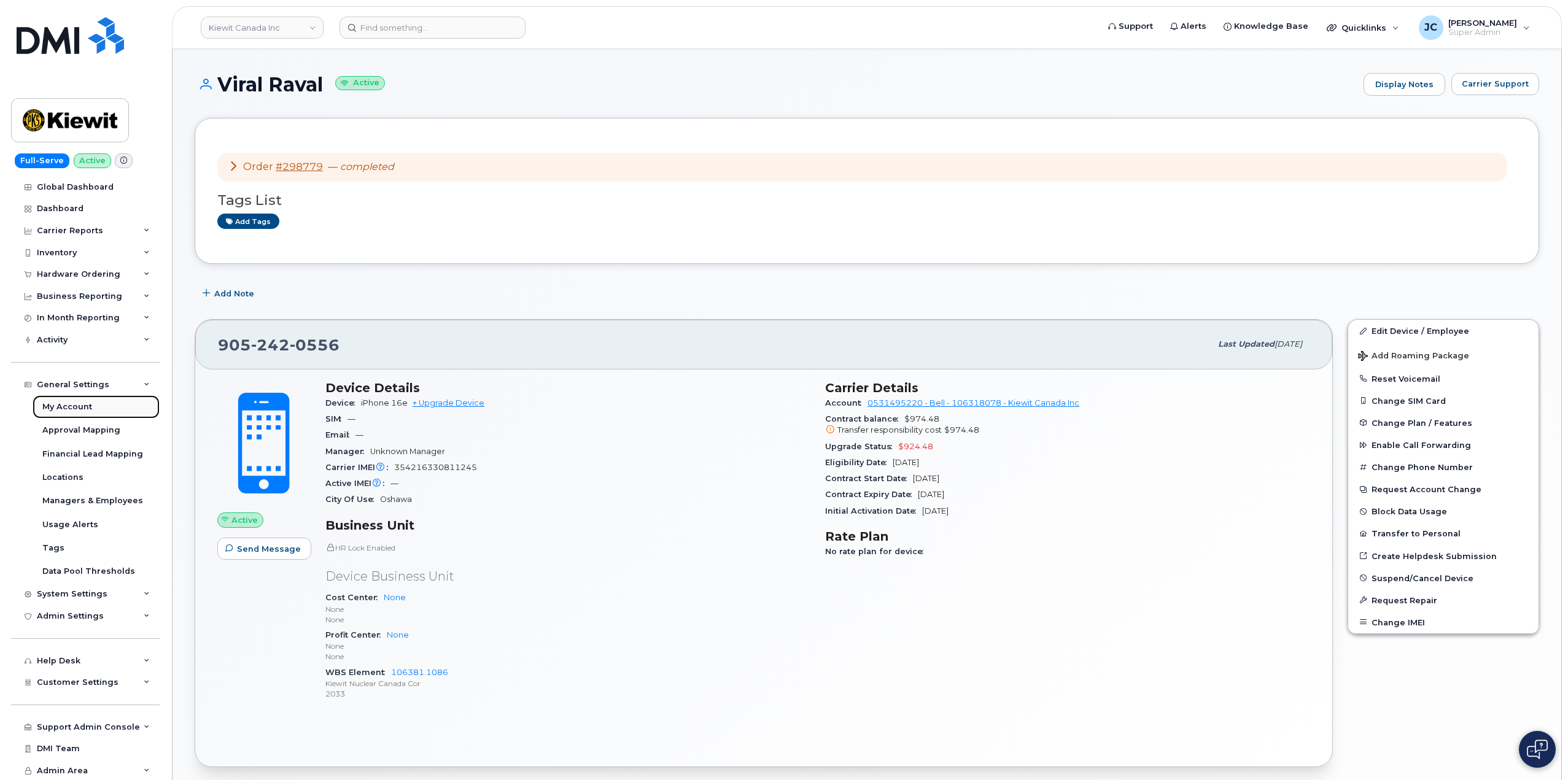
click at [81, 405] on div "My Account" at bounding box center [67, 406] width 50 height 11
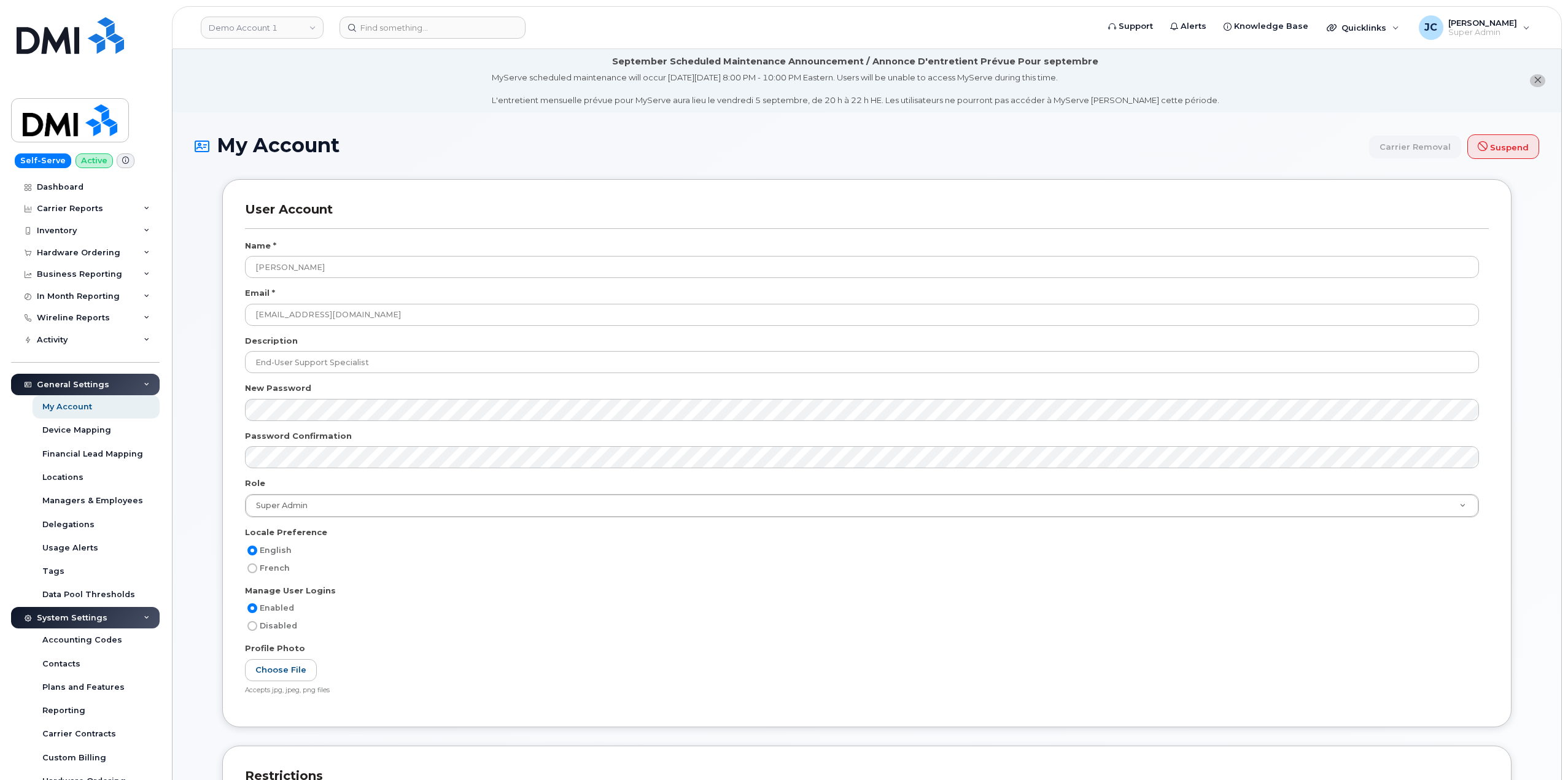
scroll to position [1912, 0]
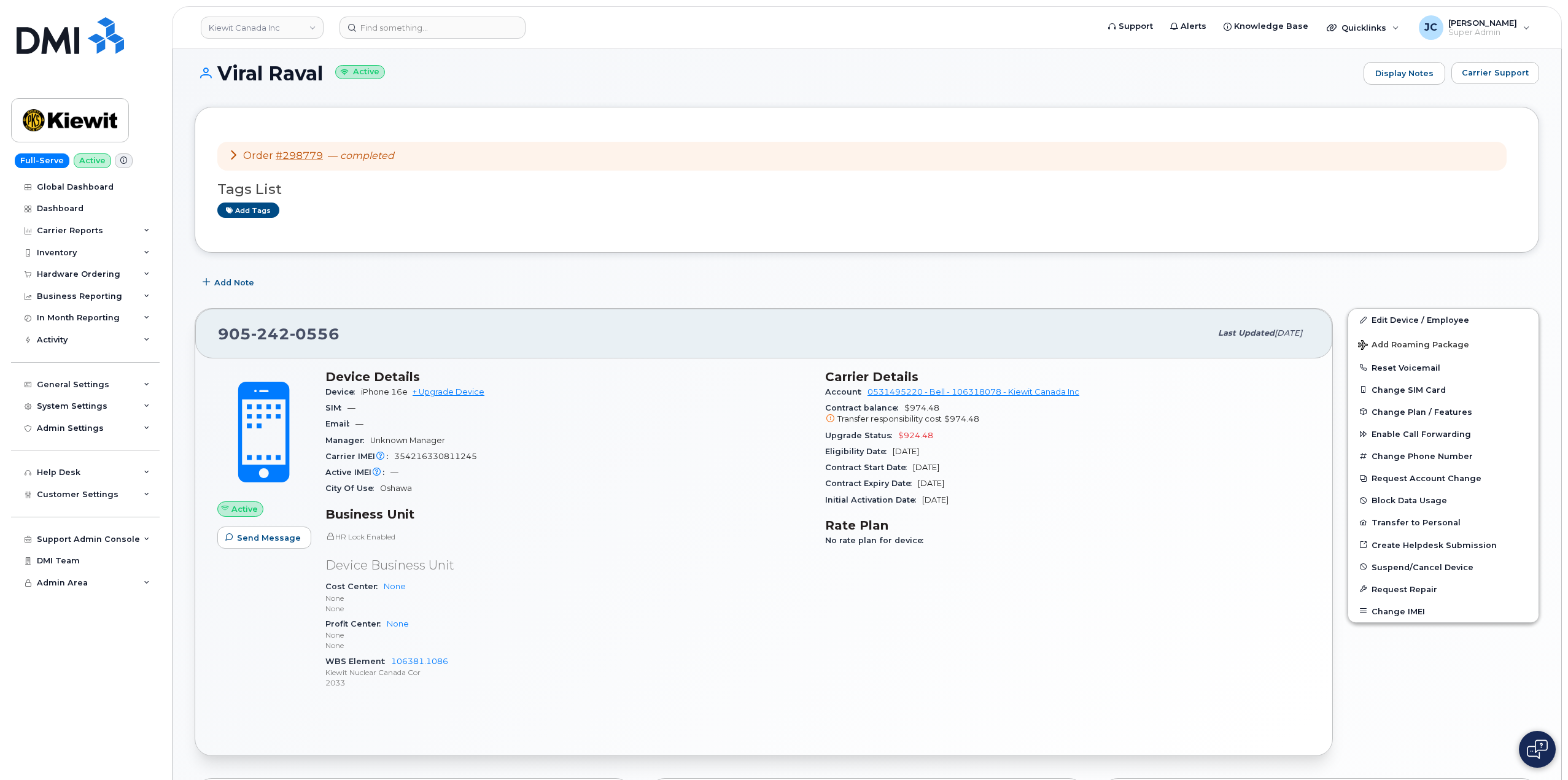
scroll to position [62, 0]
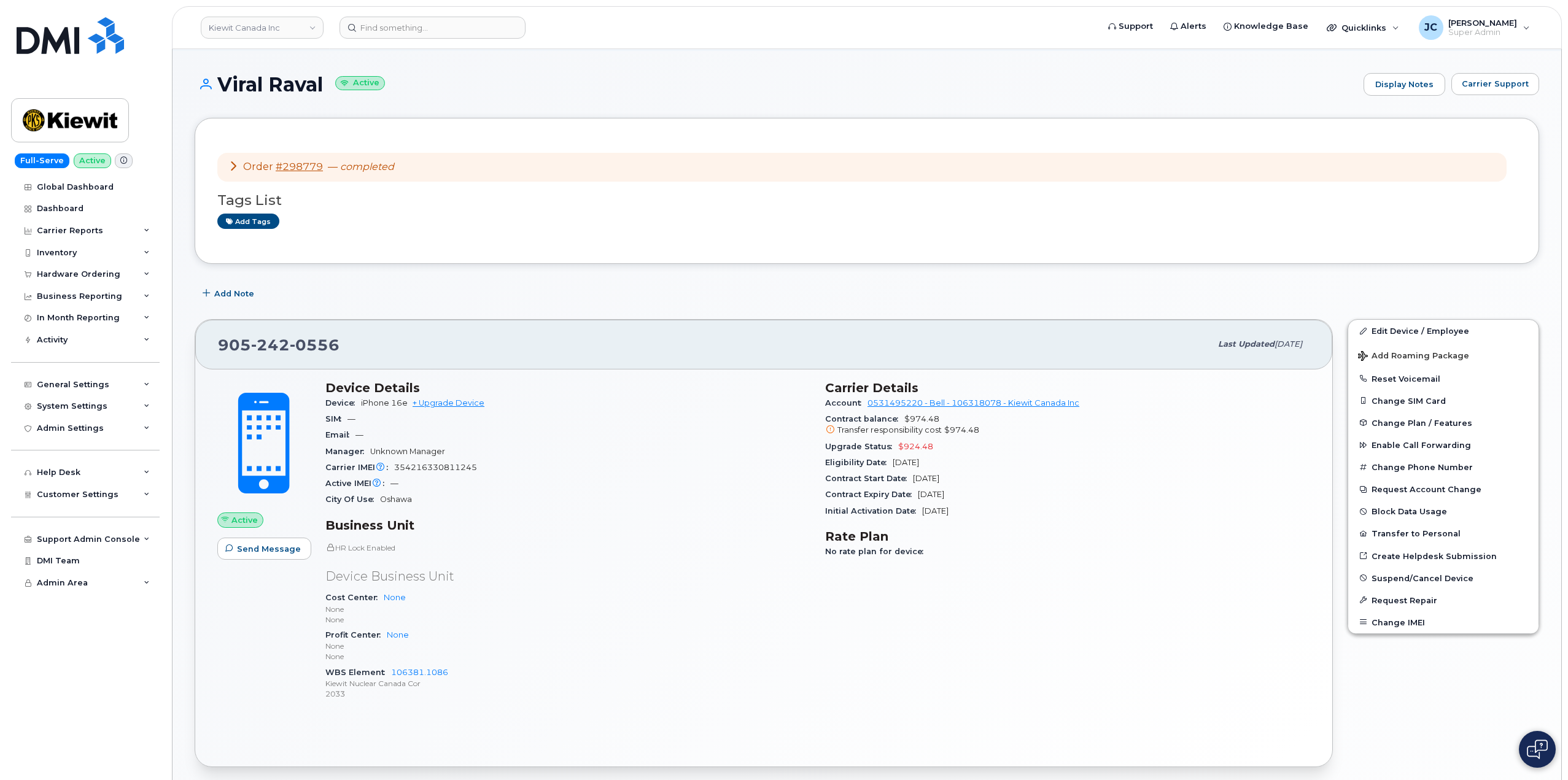
drag, startPoint x: 326, startPoint y: 86, endPoint x: 228, endPoint y: 87, distance: 98.0
click at [223, 89] on h1 "Viral Raval Active" at bounding box center [776, 84] width 1162 height 22
copy h1 "Viral Raval"
click at [204, 86] on icon at bounding box center [203, 83] width 17 height 11
click at [204, 85] on icon at bounding box center [203, 83] width 17 height 11
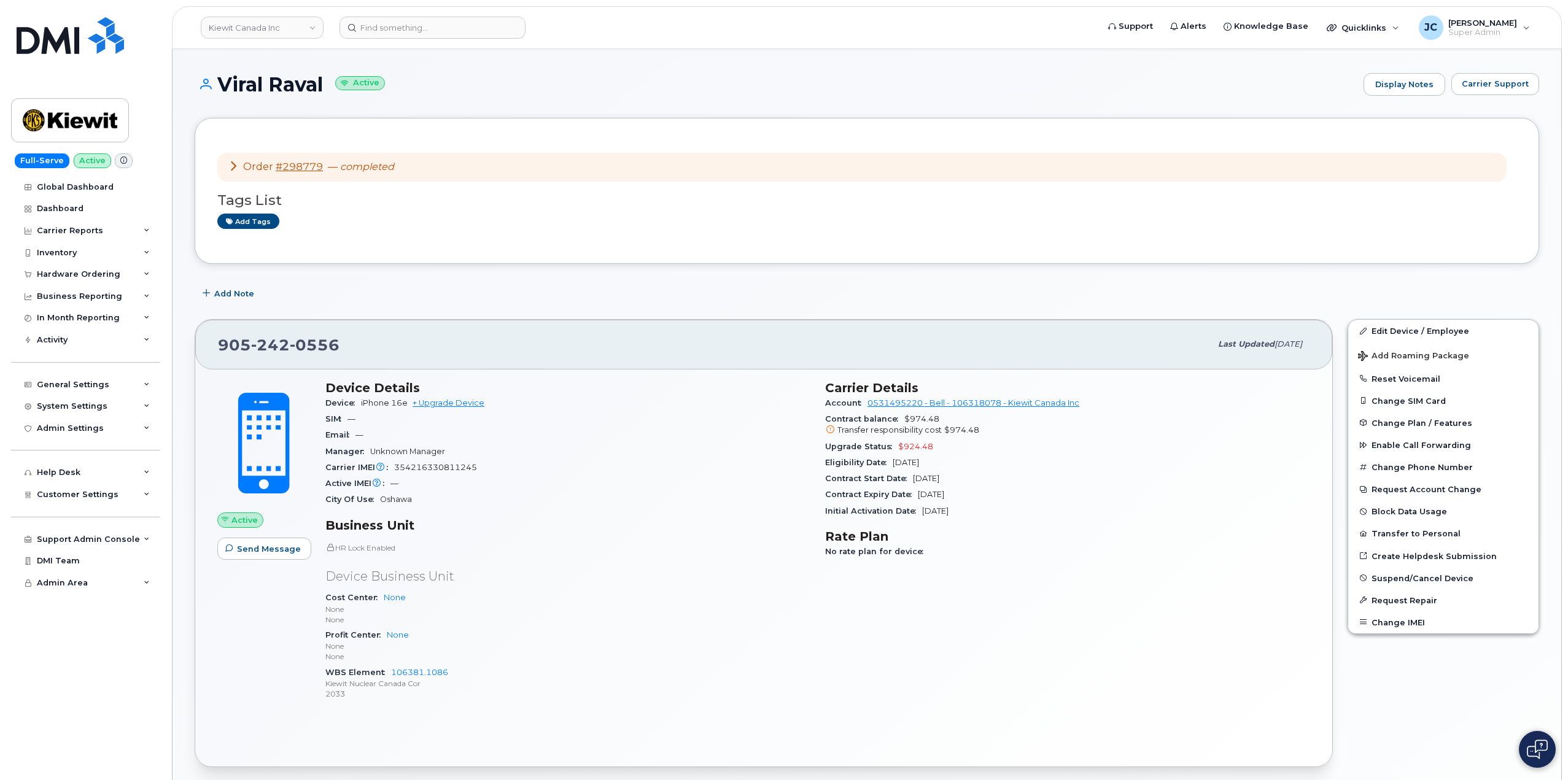
click at [204, 85] on icon at bounding box center [203, 83] width 17 height 11
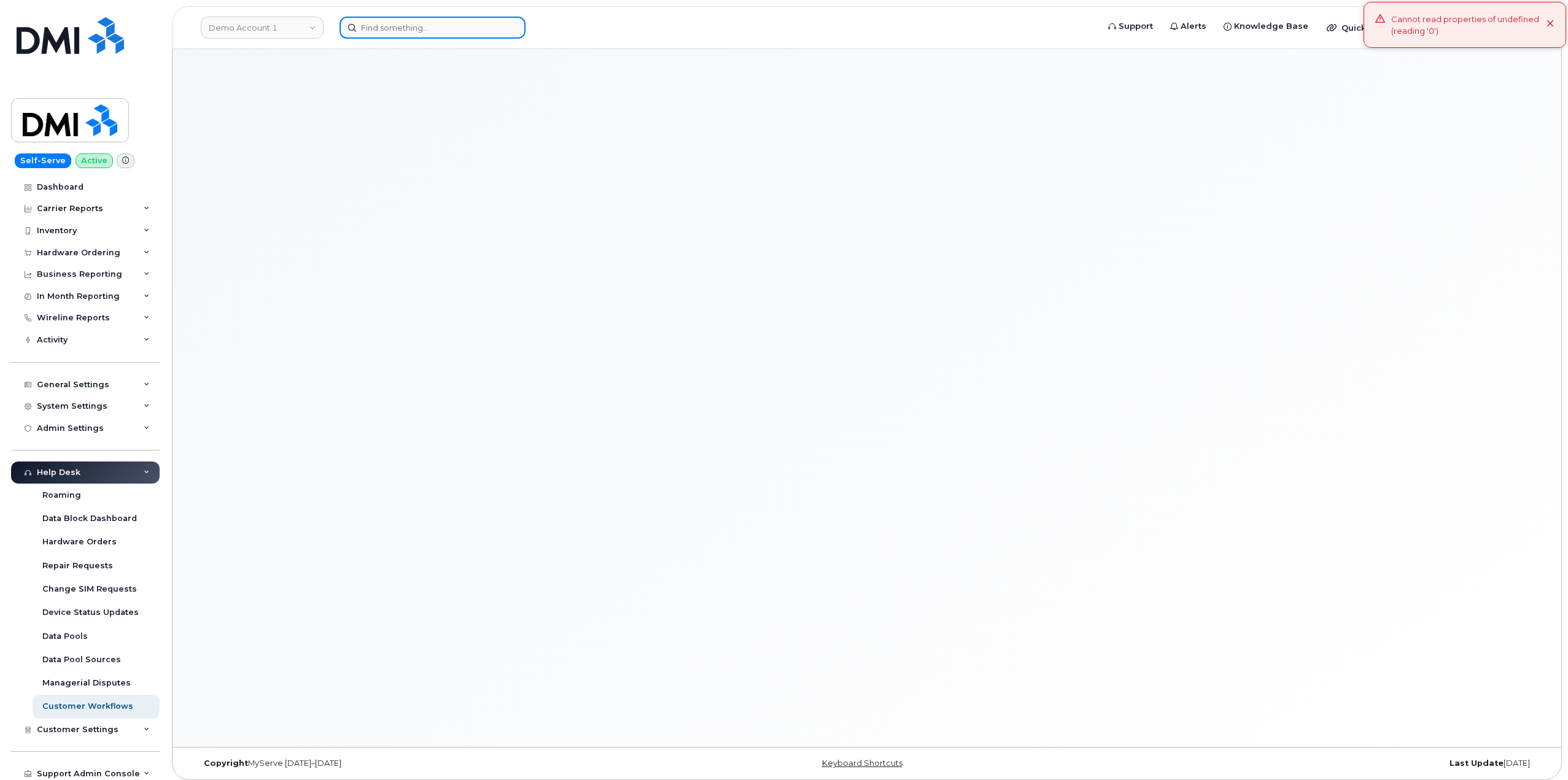
click at [398, 29] on input at bounding box center [432, 27] width 186 height 22
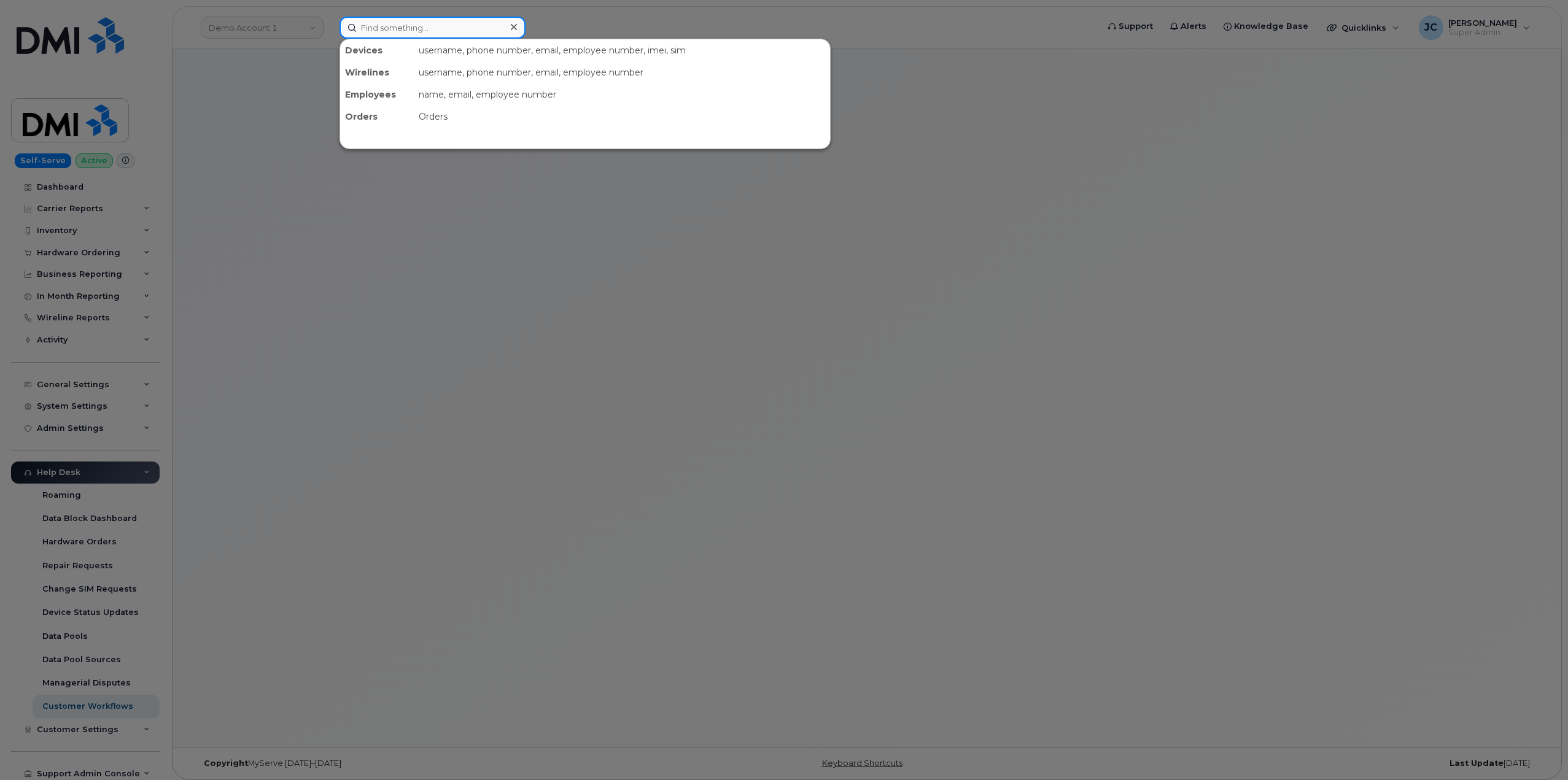
click at [386, 33] on input at bounding box center [432, 27] width 186 height 22
paste input "9052420556"
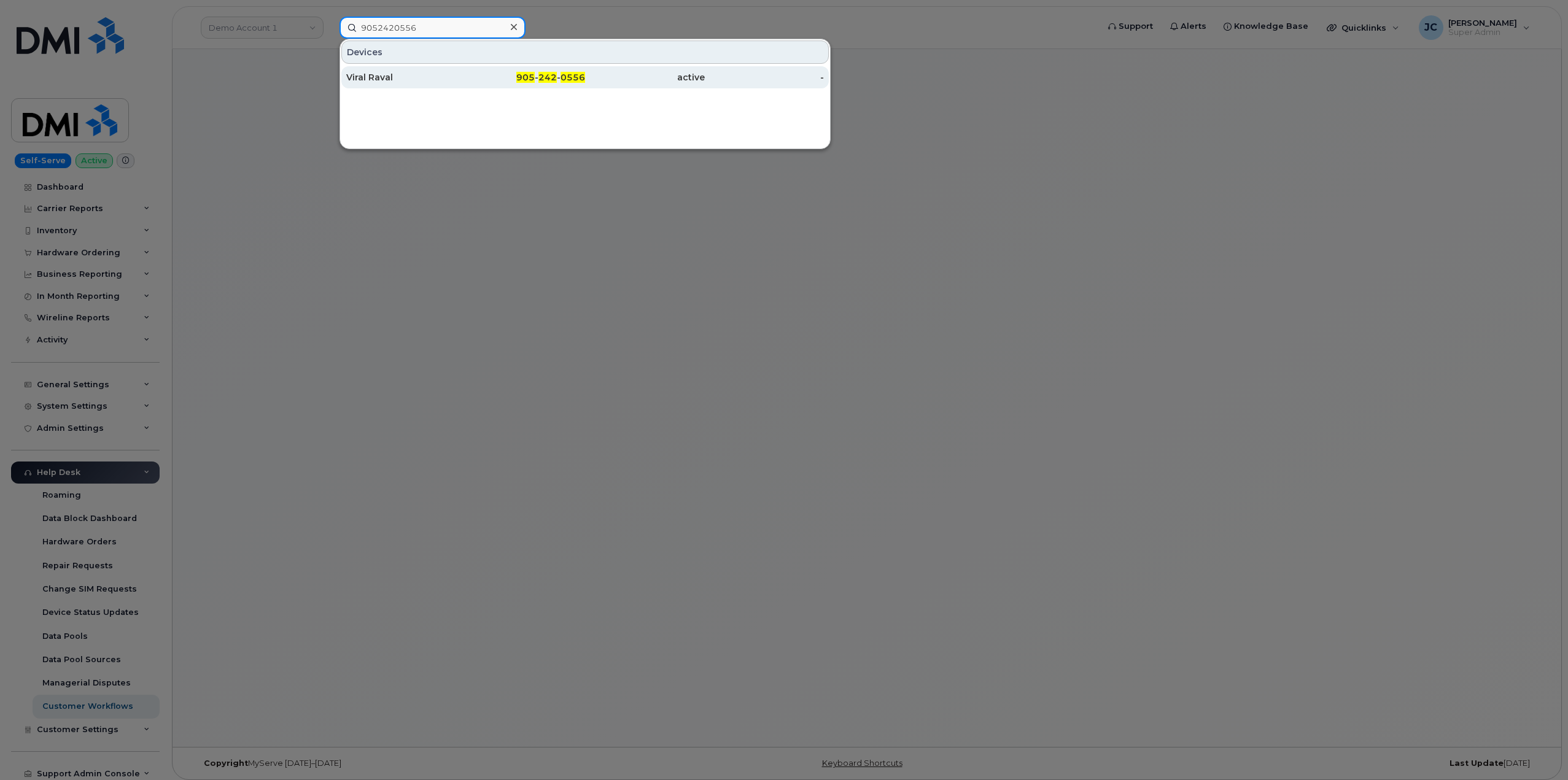
type input "9052420556"
click at [371, 77] on div "Viral Raval" at bounding box center [406, 77] width 120 height 12
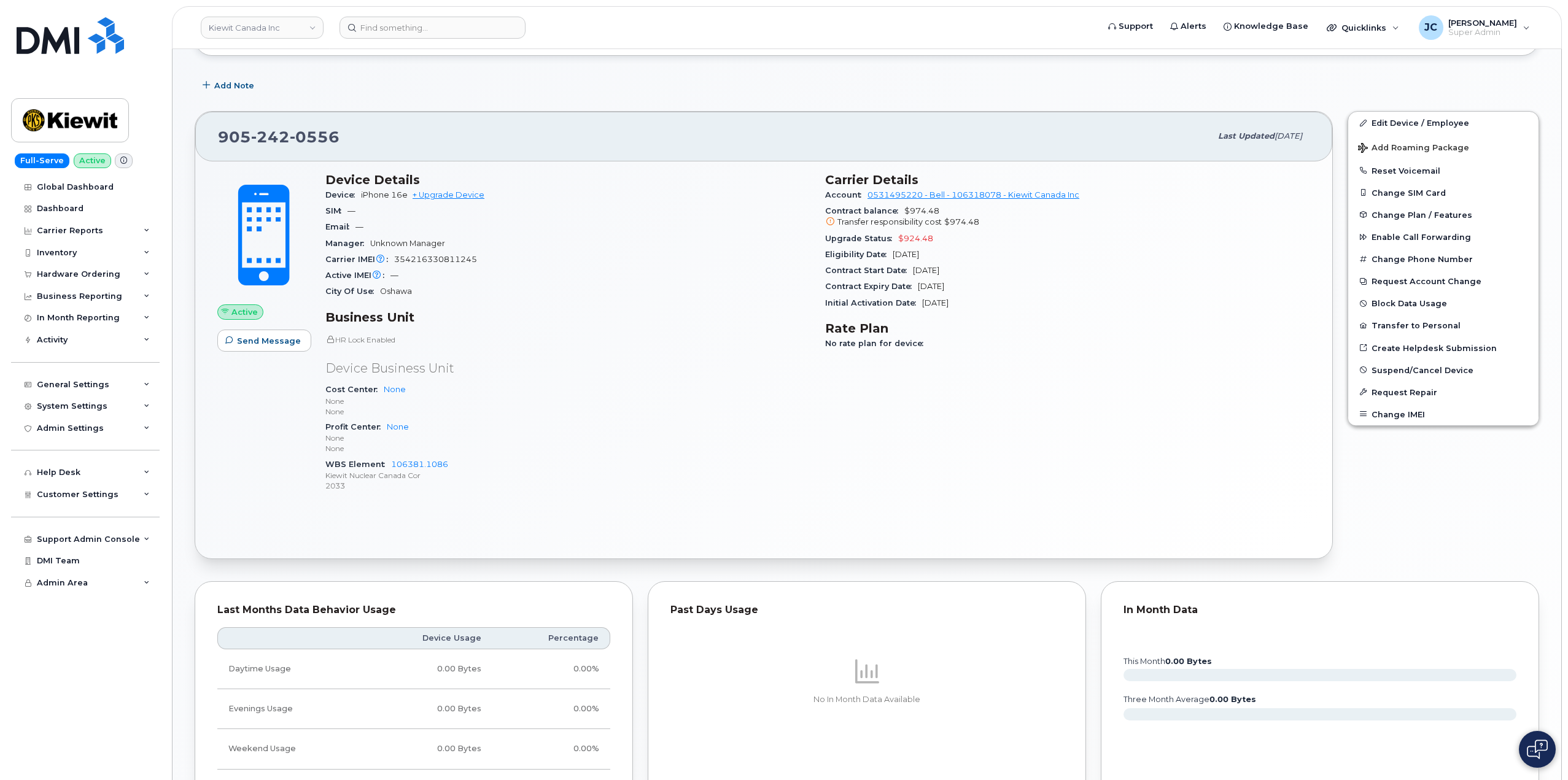
scroll to position [246, 0]
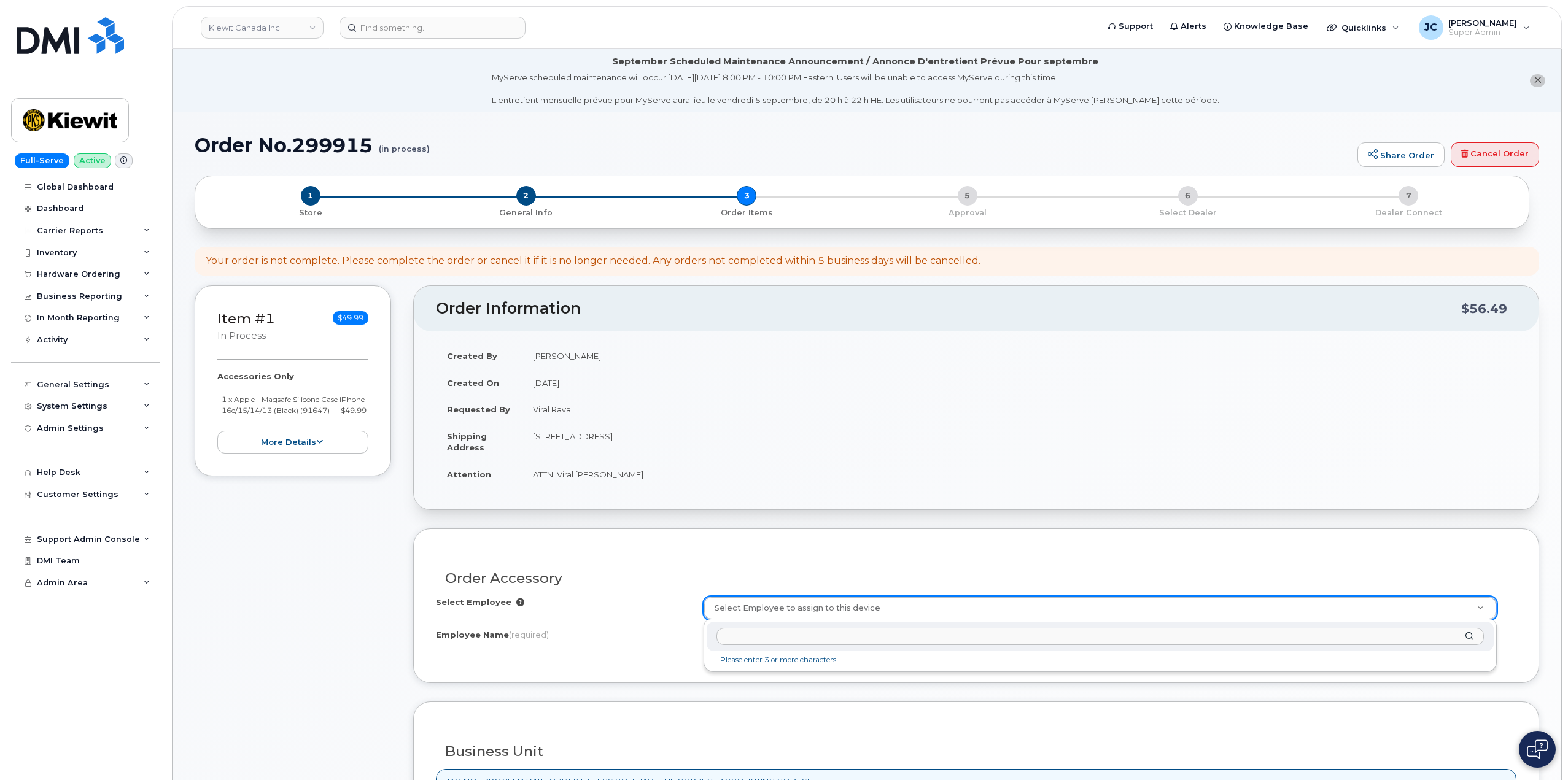
click at [755, 631] on input "text" at bounding box center [1099, 636] width 767 height 17
type input "Viral Raval"
type input "2985856"
type input "Viral Raval"
select select
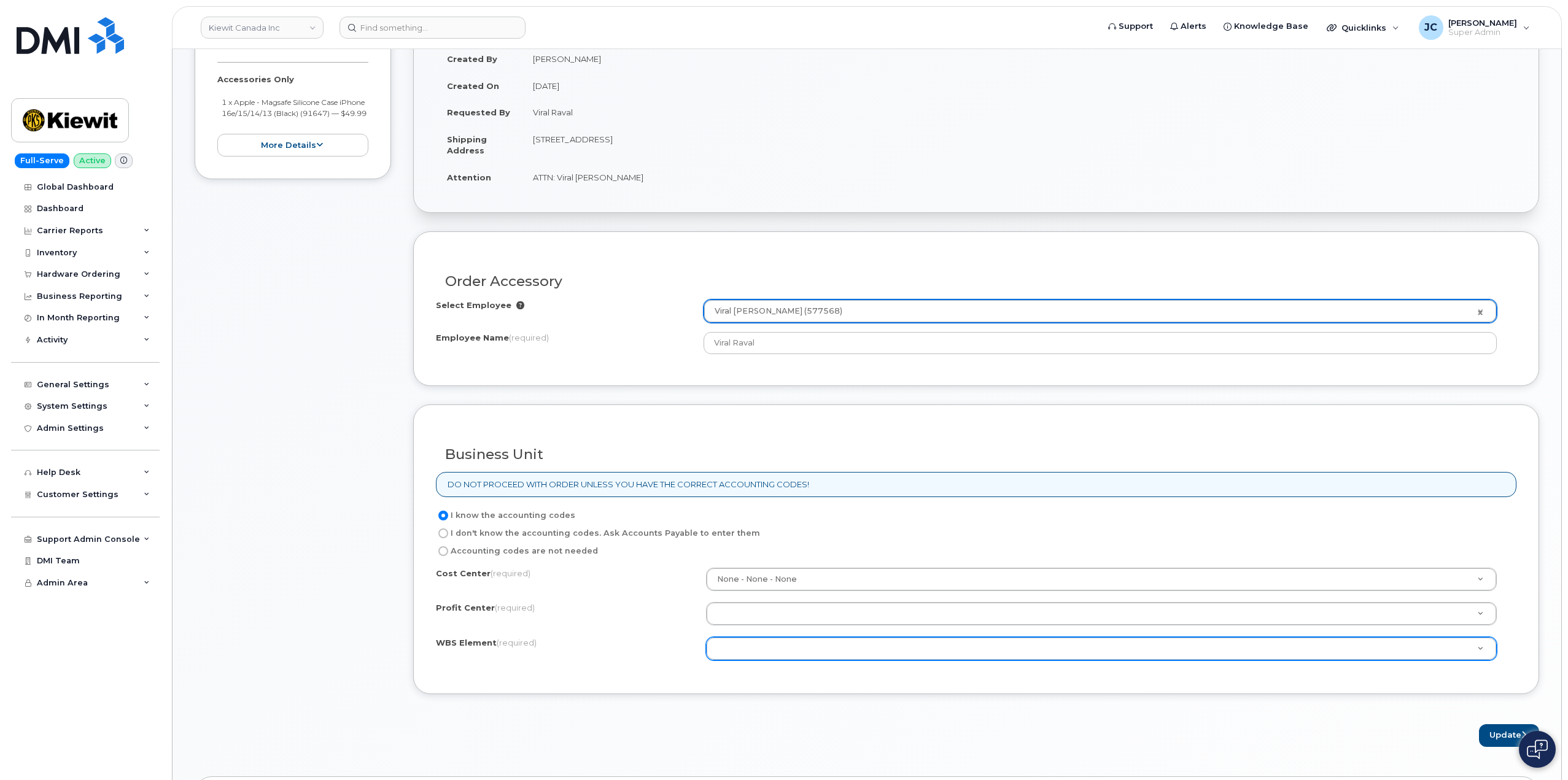
scroll to position [307, 0]
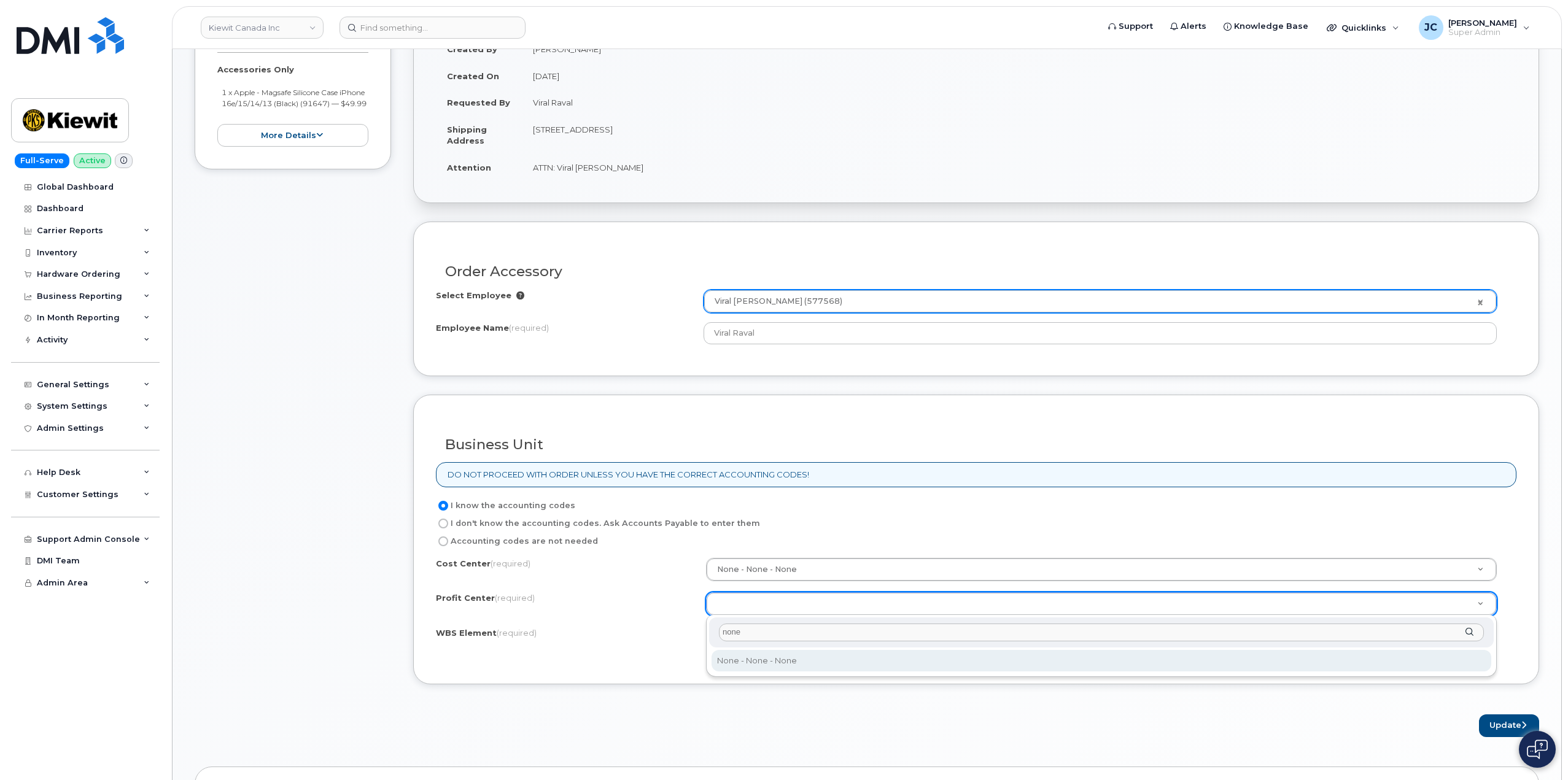
type input "none"
select select "None"
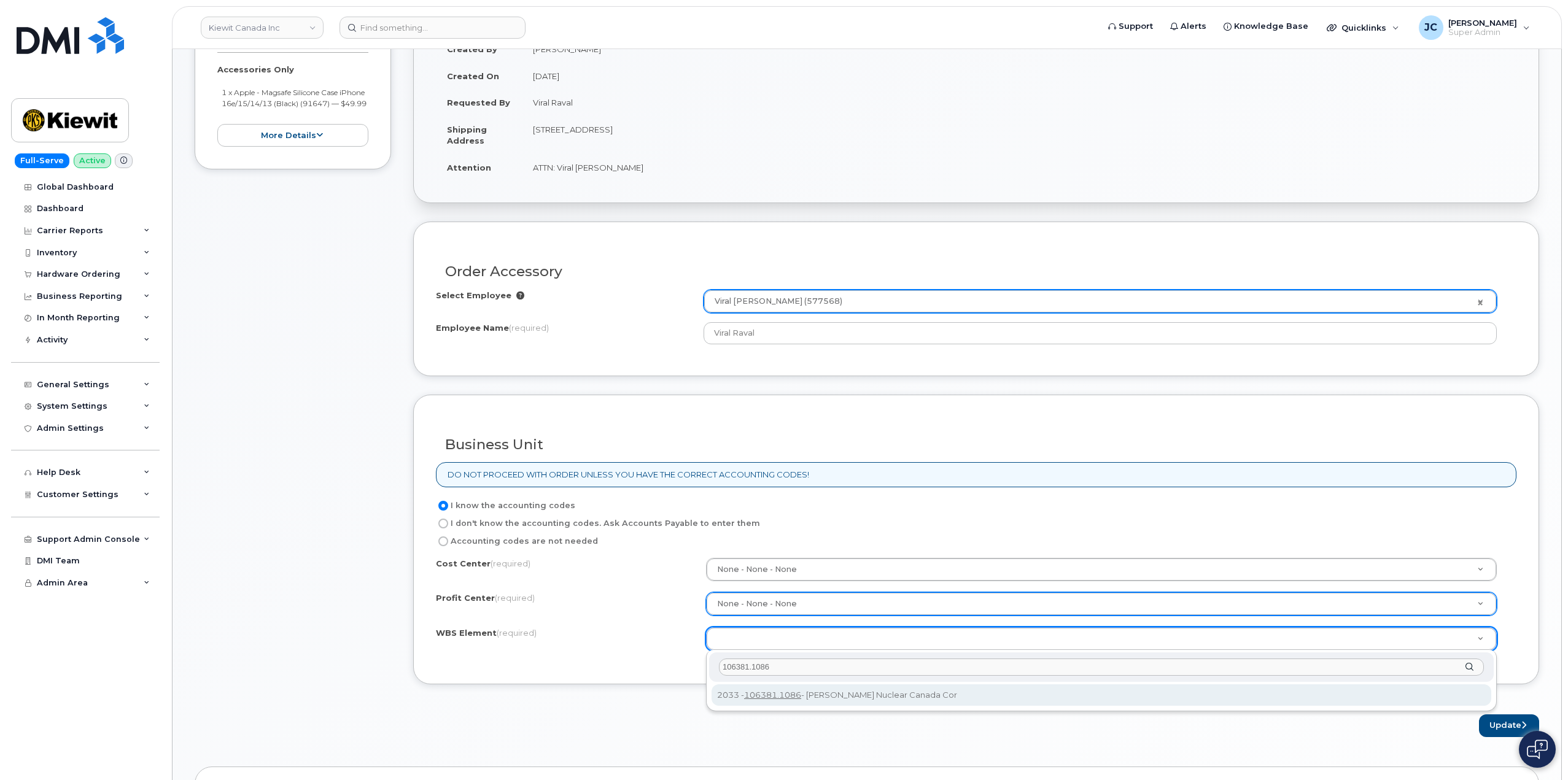
type input "106381.1086"
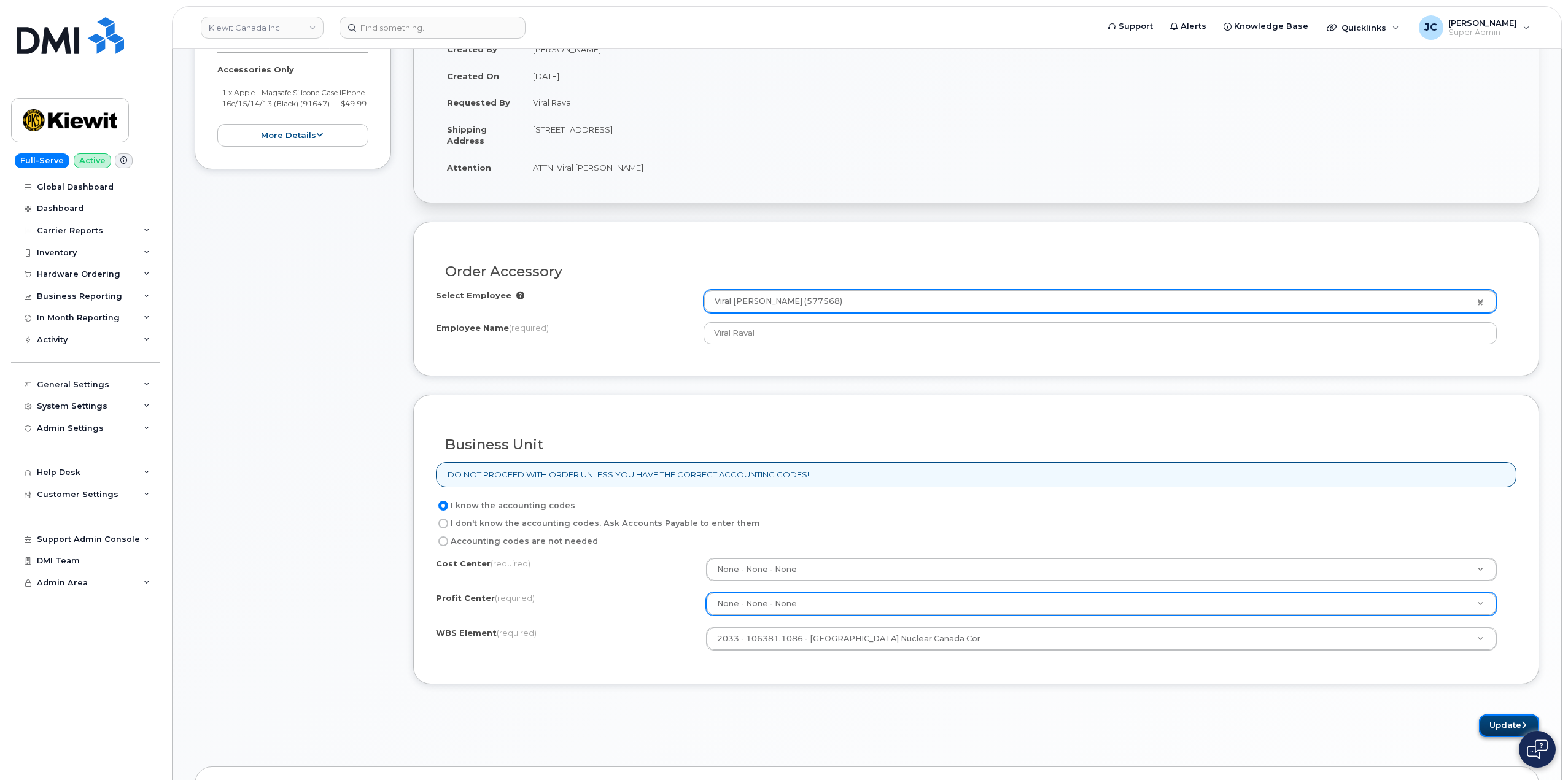
click at [1504, 717] on button "Update" at bounding box center [1509, 725] width 60 height 22
click at [877, 541] on div "Accounting codes are not needed" at bounding box center [971, 541] width 1071 height 15
click at [1510, 726] on button "Update" at bounding box center [1509, 725] width 60 height 22
click at [702, 562] on div "Cost Center (required)" at bounding box center [570, 566] width 270 height 17
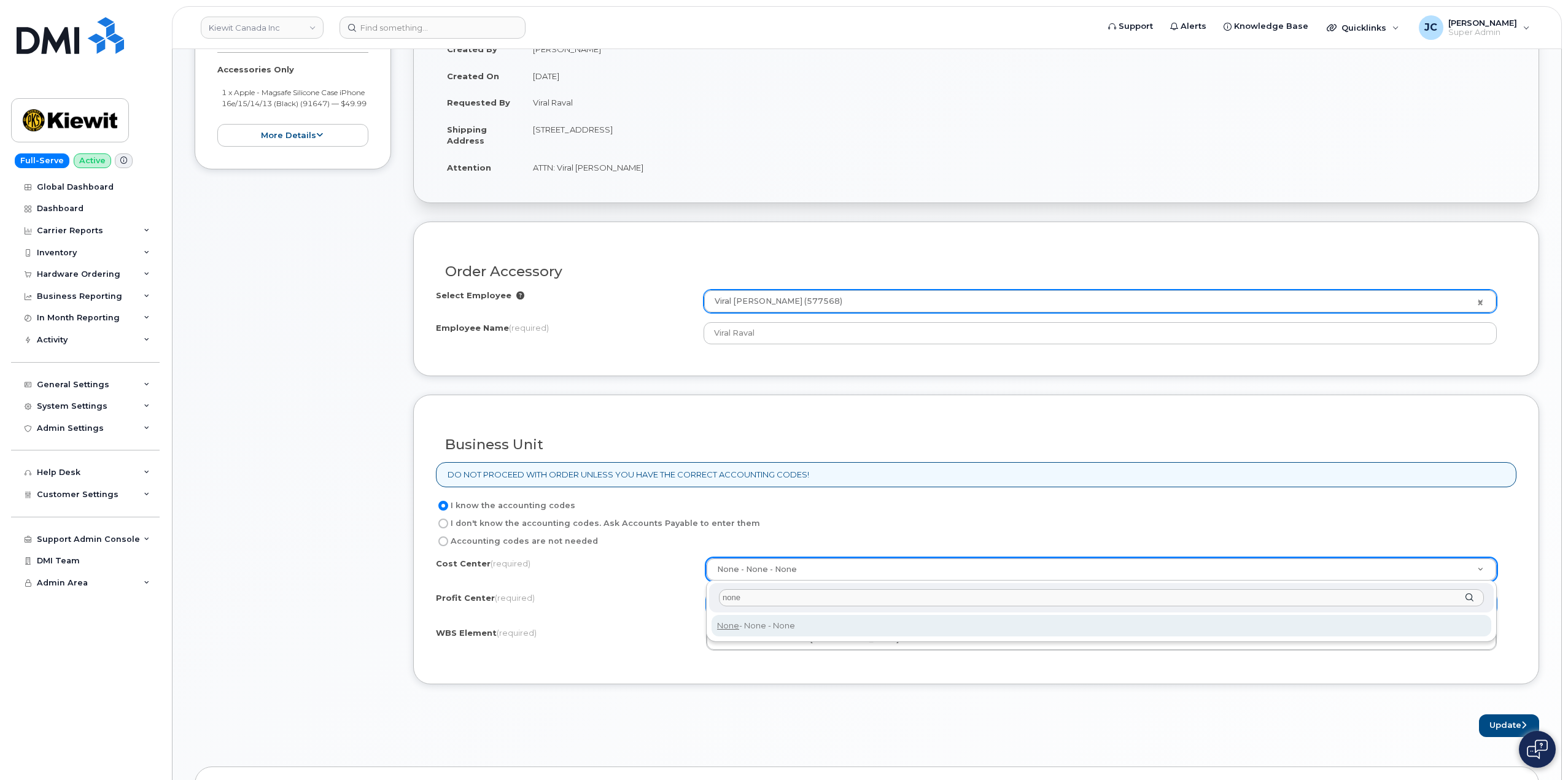
type input "none"
type input "None"
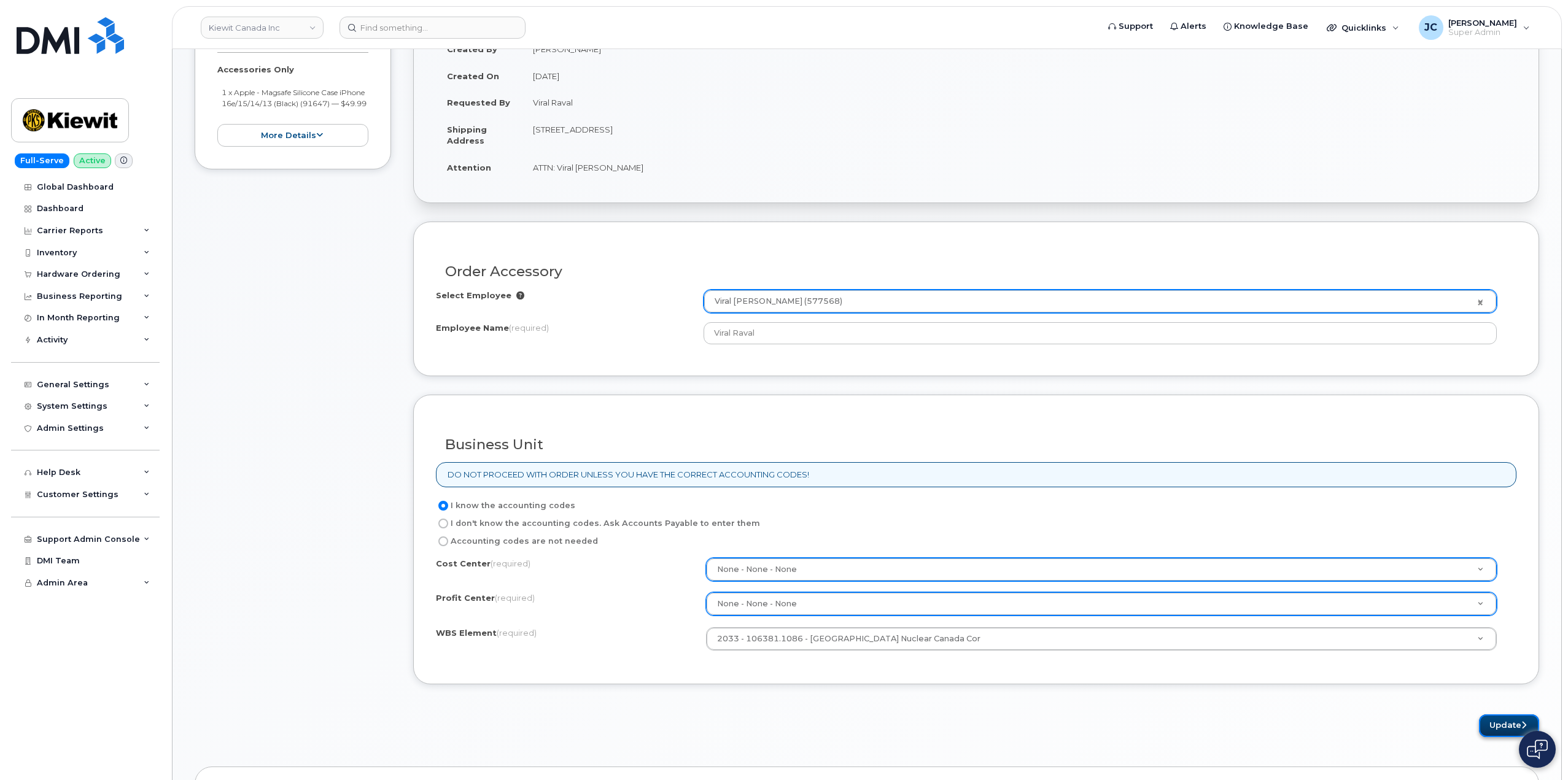
click at [1510, 729] on button "Update" at bounding box center [1509, 725] width 60 height 22
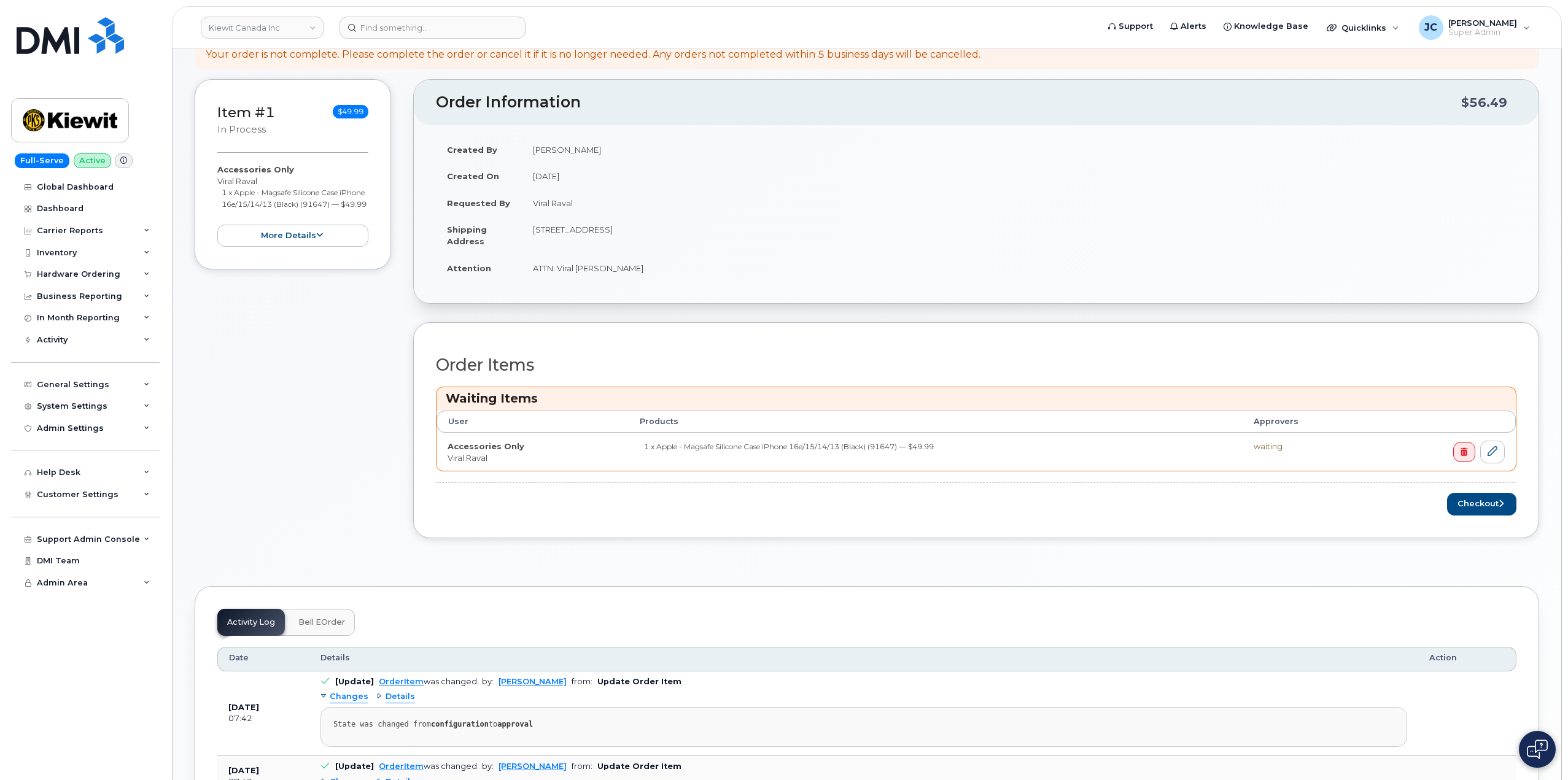
scroll to position [122, 0]
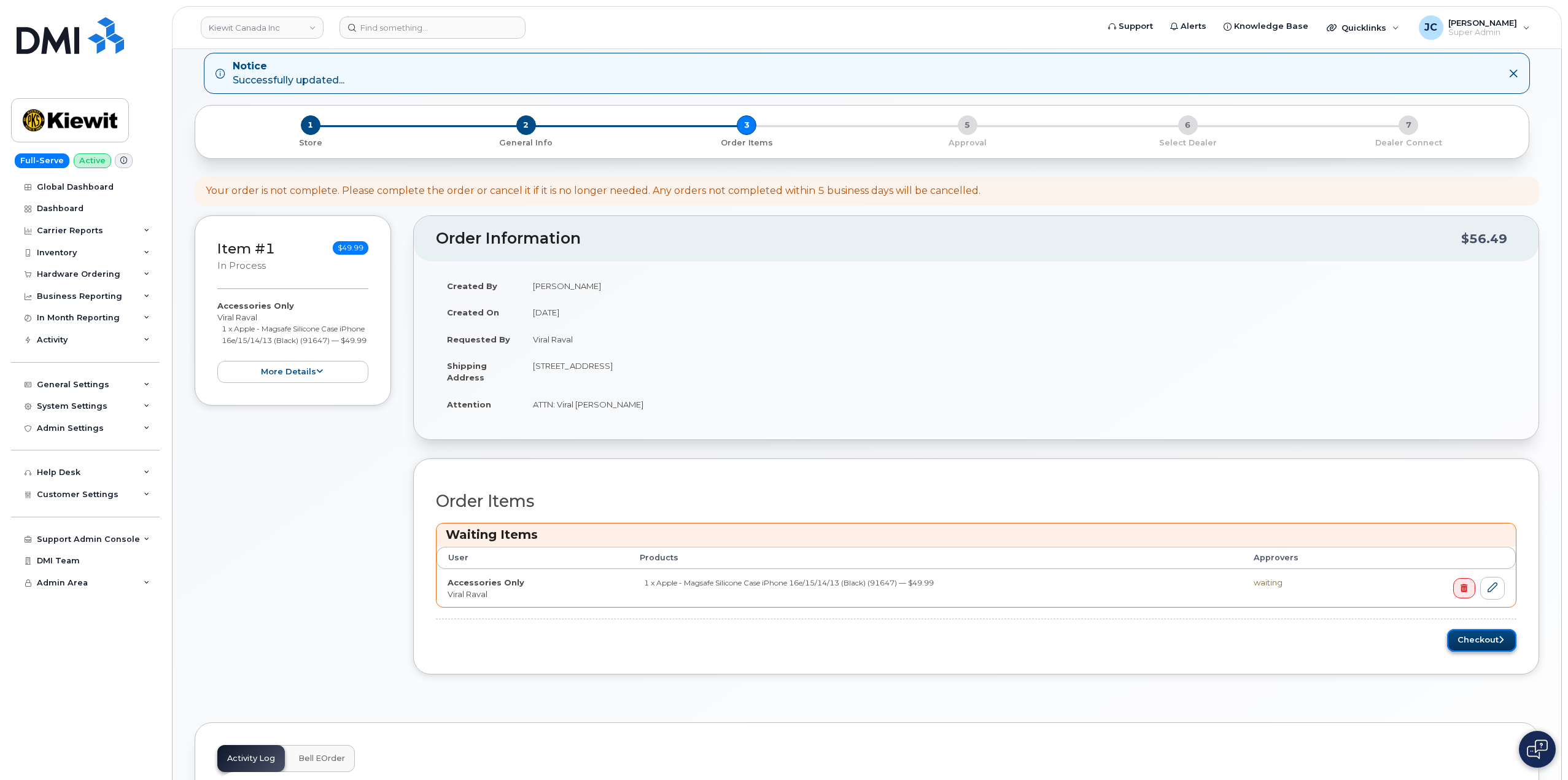
click at [1484, 642] on button "Checkout" at bounding box center [1481, 640] width 69 height 22
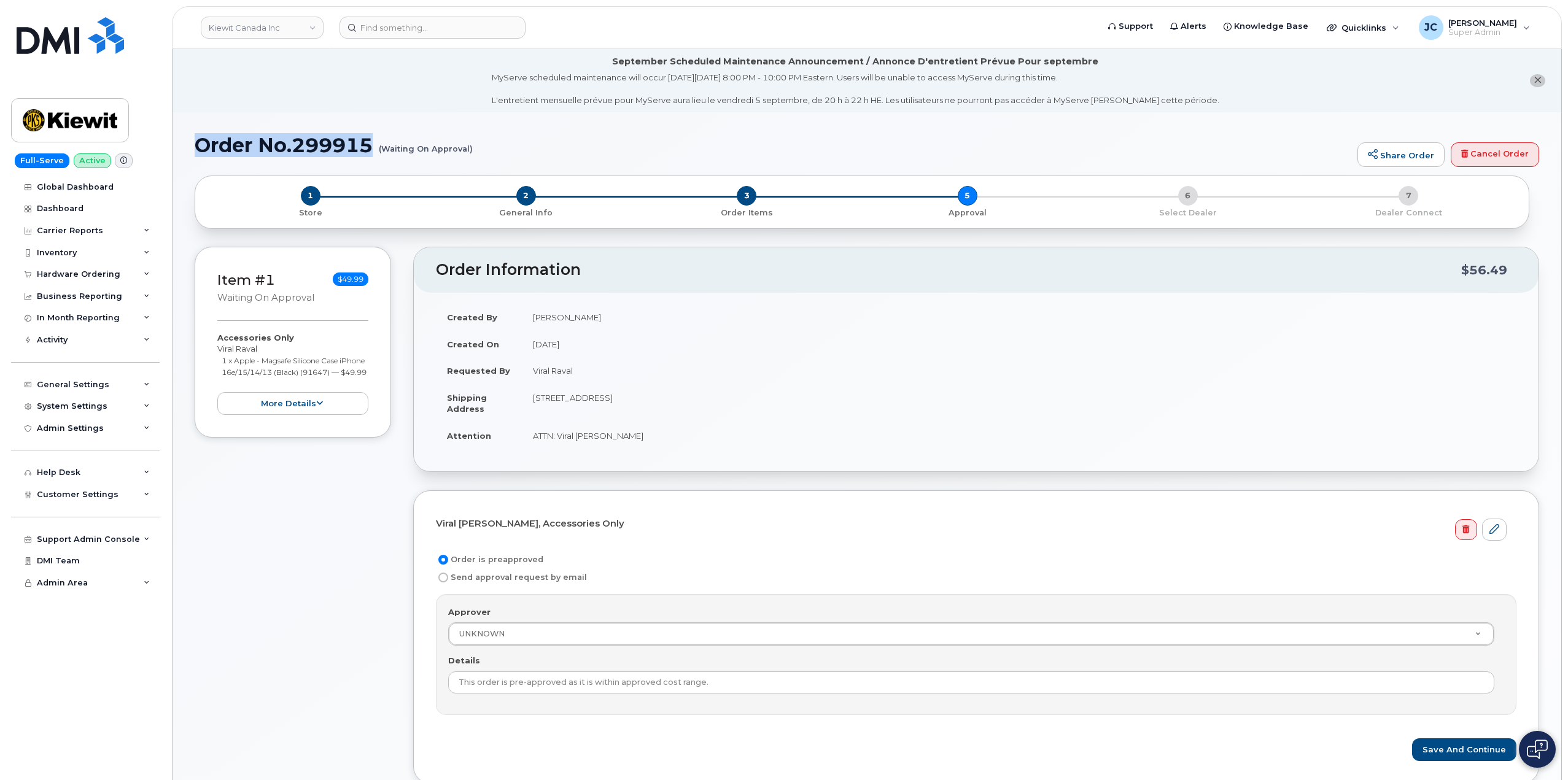
drag, startPoint x: 379, startPoint y: 142, endPoint x: 194, endPoint y: 140, distance: 185.0
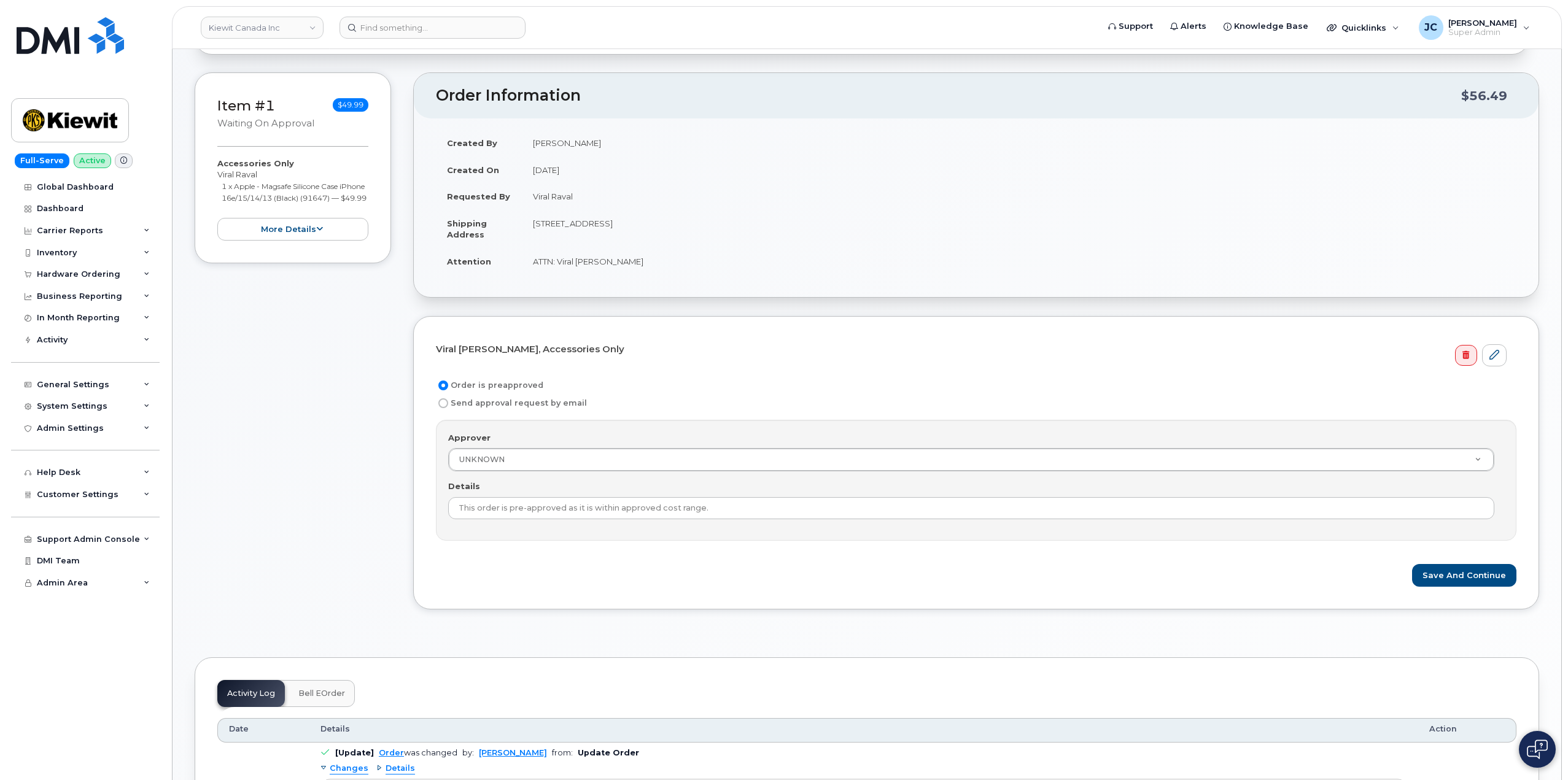
scroll to position [184, 0]
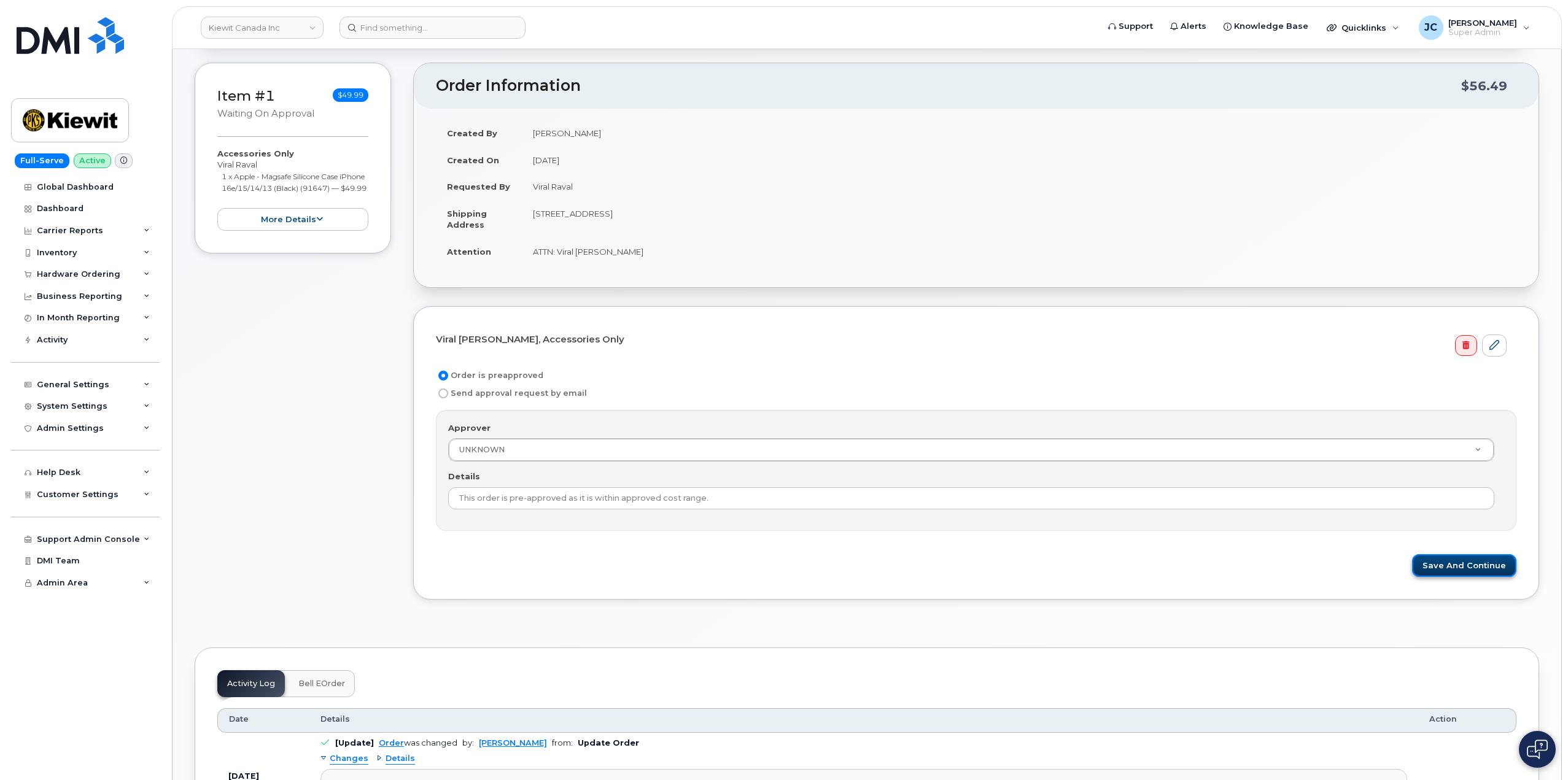
click at [1470, 566] on button "Save and Continue" at bounding box center [1463, 565] width 104 height 22
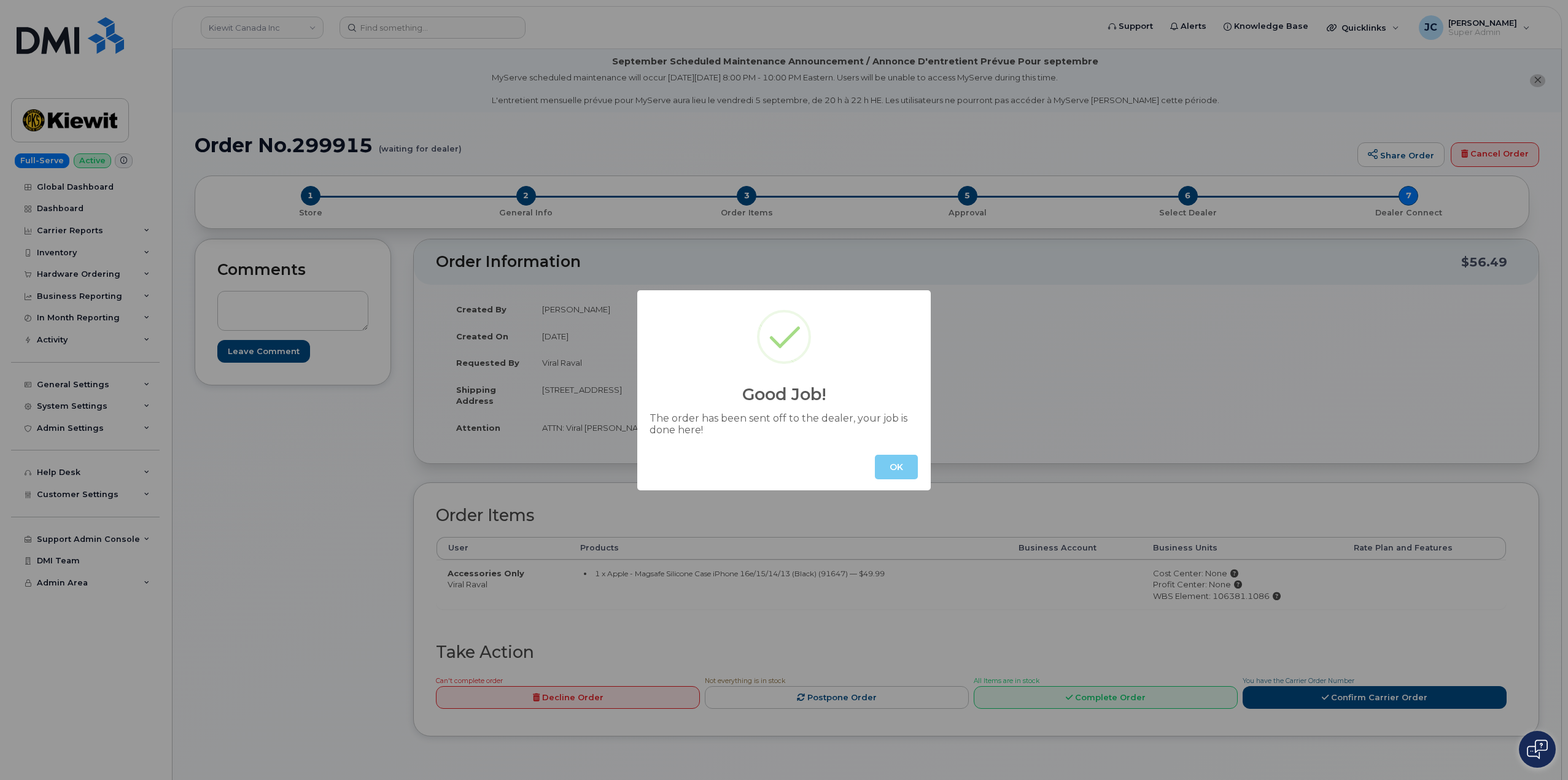
click at [894, 465] on button "OK" at bounding box center [896, 466] width 43 height 24
